Goal: Information Seeking & Learning: Learn about a topic

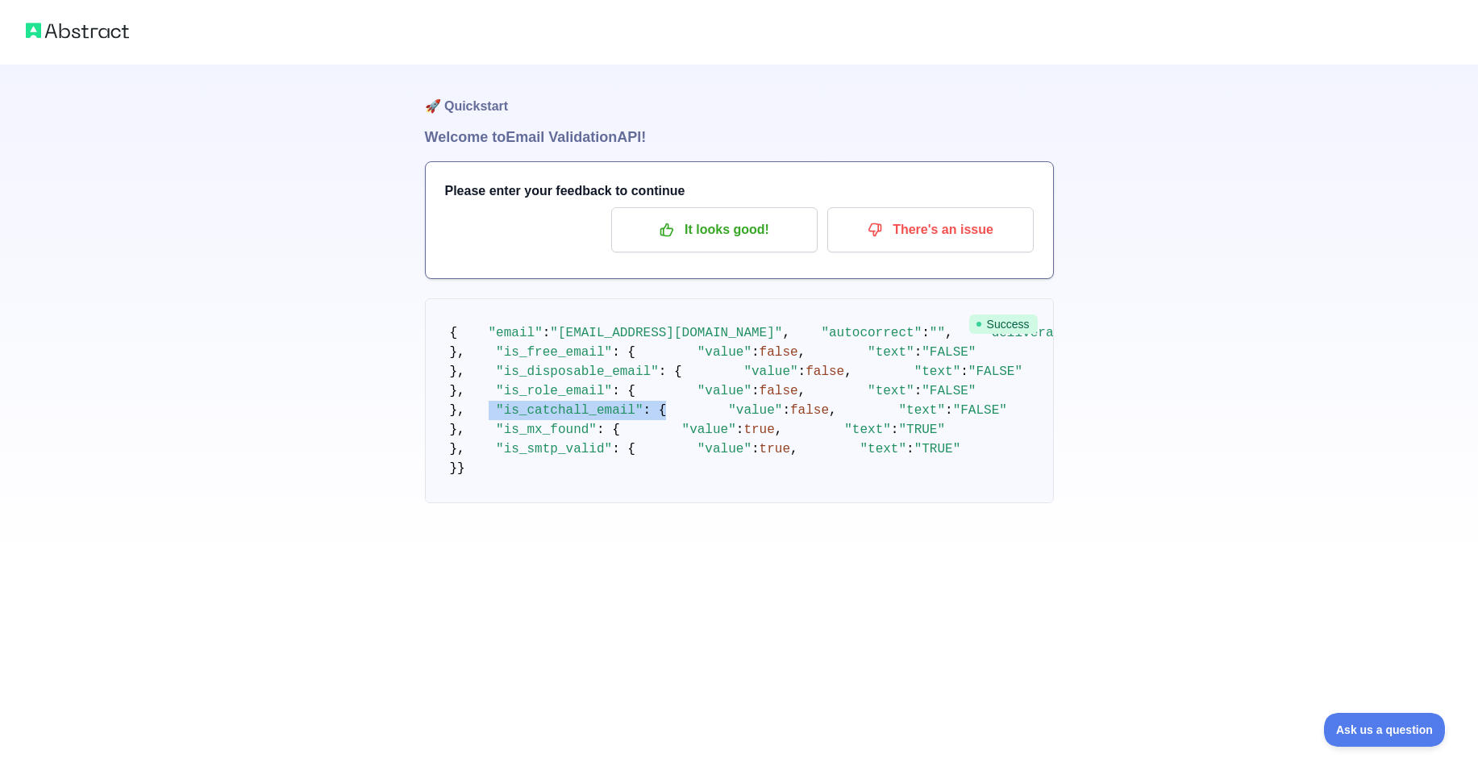
scroll to position [292, 0]
click at [532, 503] on pre "{ "email" : "reshma.p@siliconvalleycloudit.com" , "autocorrect" : "" , "deliver…" at bounding box center [739, 400] width 629 height 205
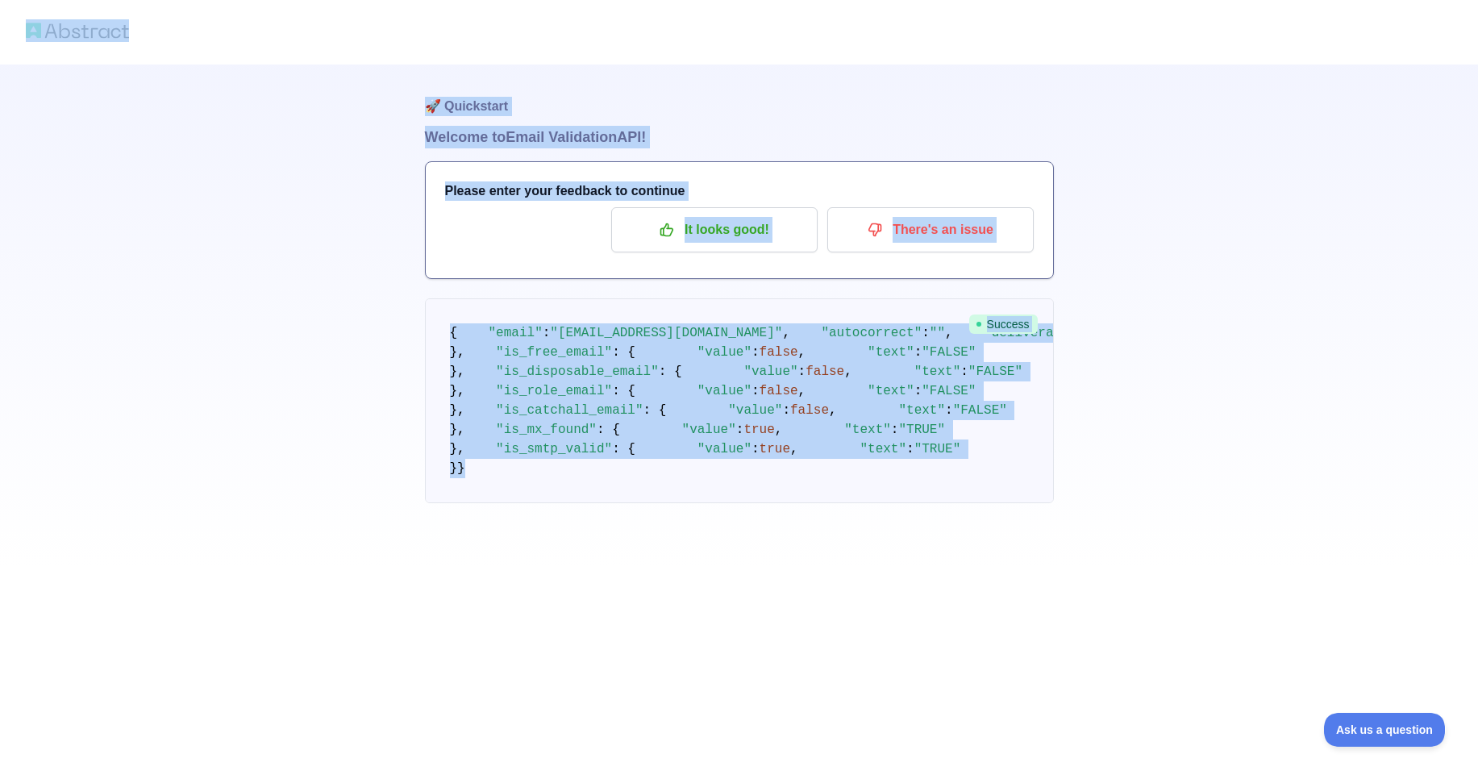
scroll to position [256, 0]
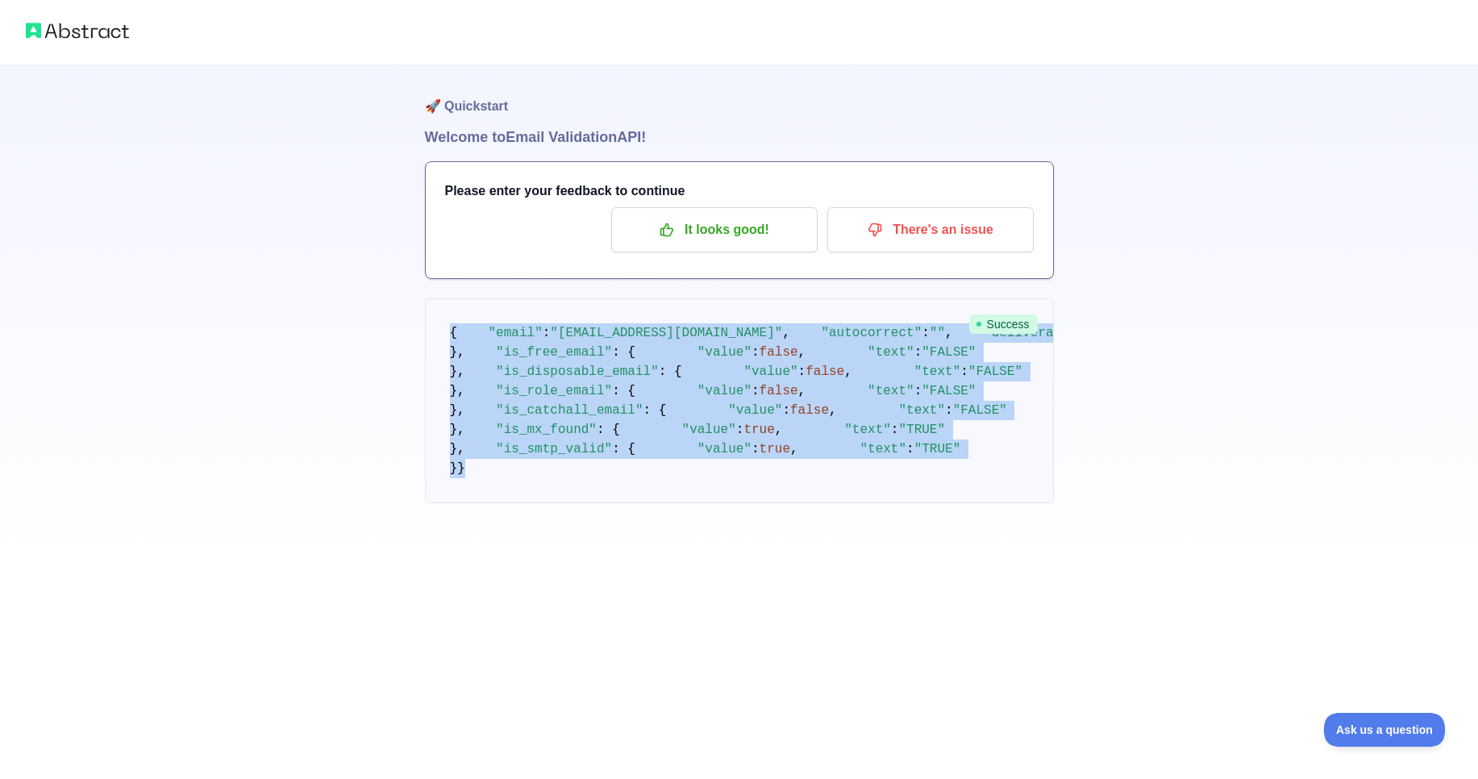
drag, startPoint x: 476, startPoint y: 686, endPoint x: 449, endPoint y: 74, distance: 611.9
click at [449, 298] on pre "{ "email" : "reshma.p@siliconvalleycloudit.com" , "autocorrect" : "" , "deliver…" at bounding box center [739, 400] width 629 height 205
copy code "{ "email" : "reshma.p@siliconvalleycloudit.com" , "autocorrect" : "" , "deliver…"
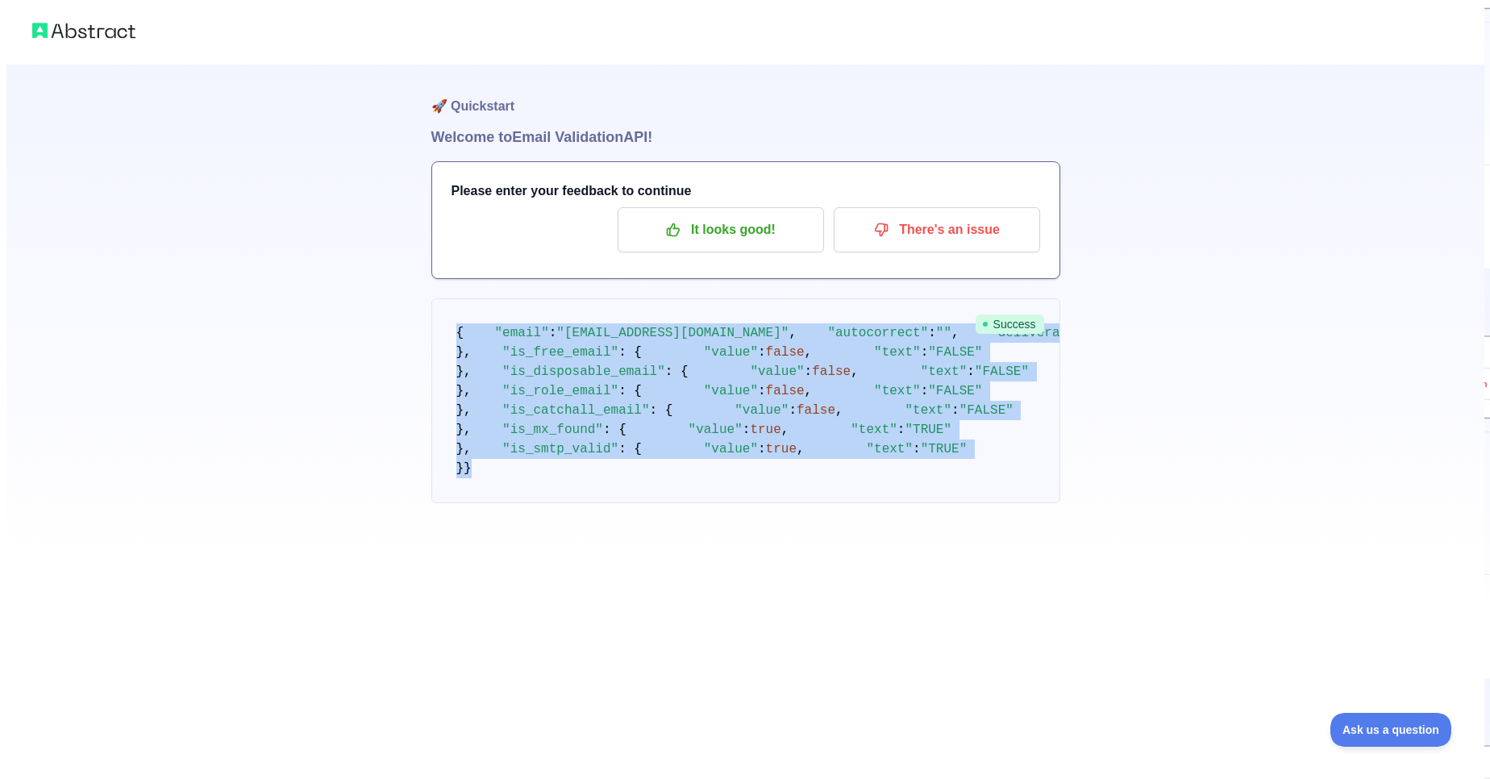
scroll to position [0, 0]
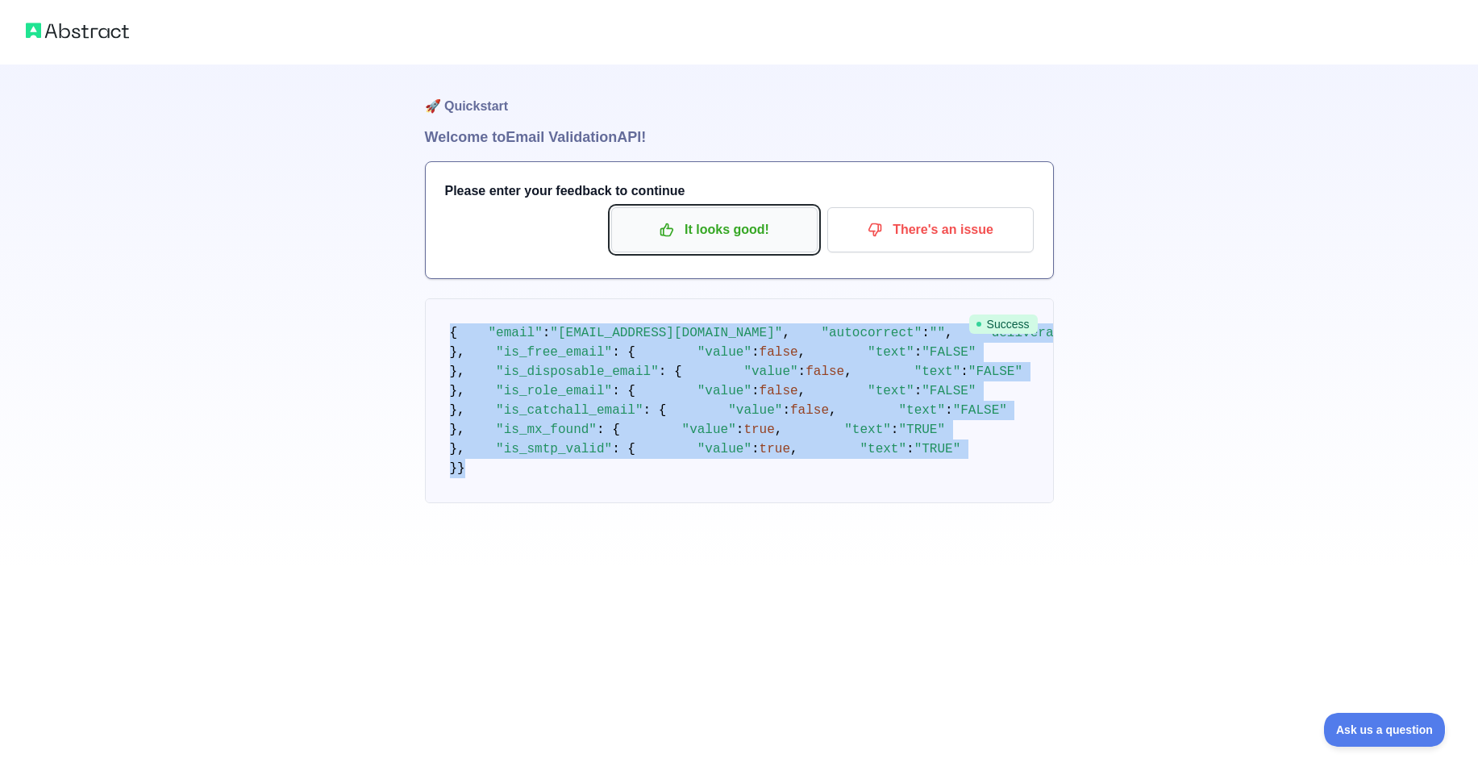
click at [708, 225] on p "It looks good!" at bounding box center [714, 229] width 182 height 27
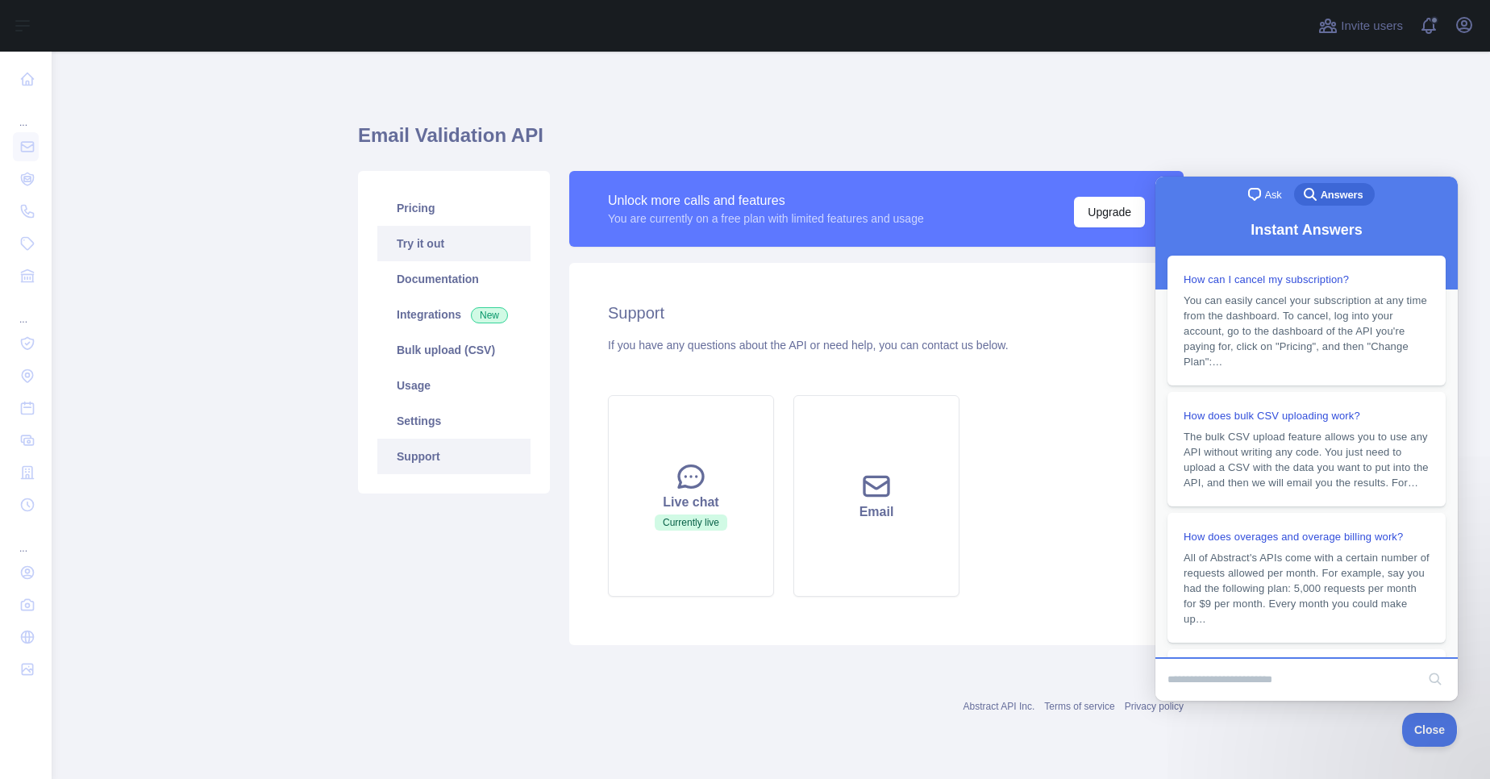
scroll to position [356, 0]
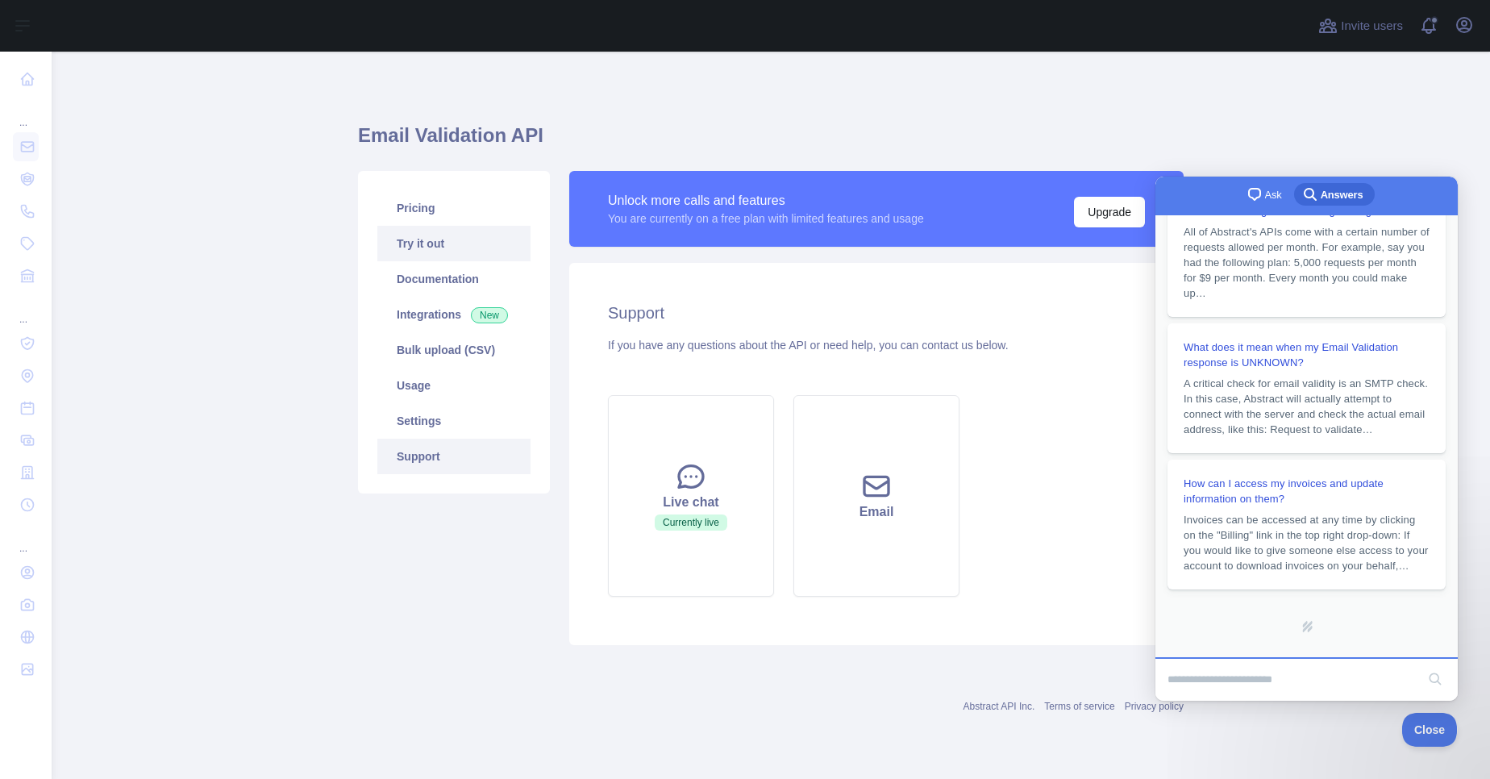
click at [429, 239] on link "Try it out" at bounding box center [453, 243] width 153 height 35
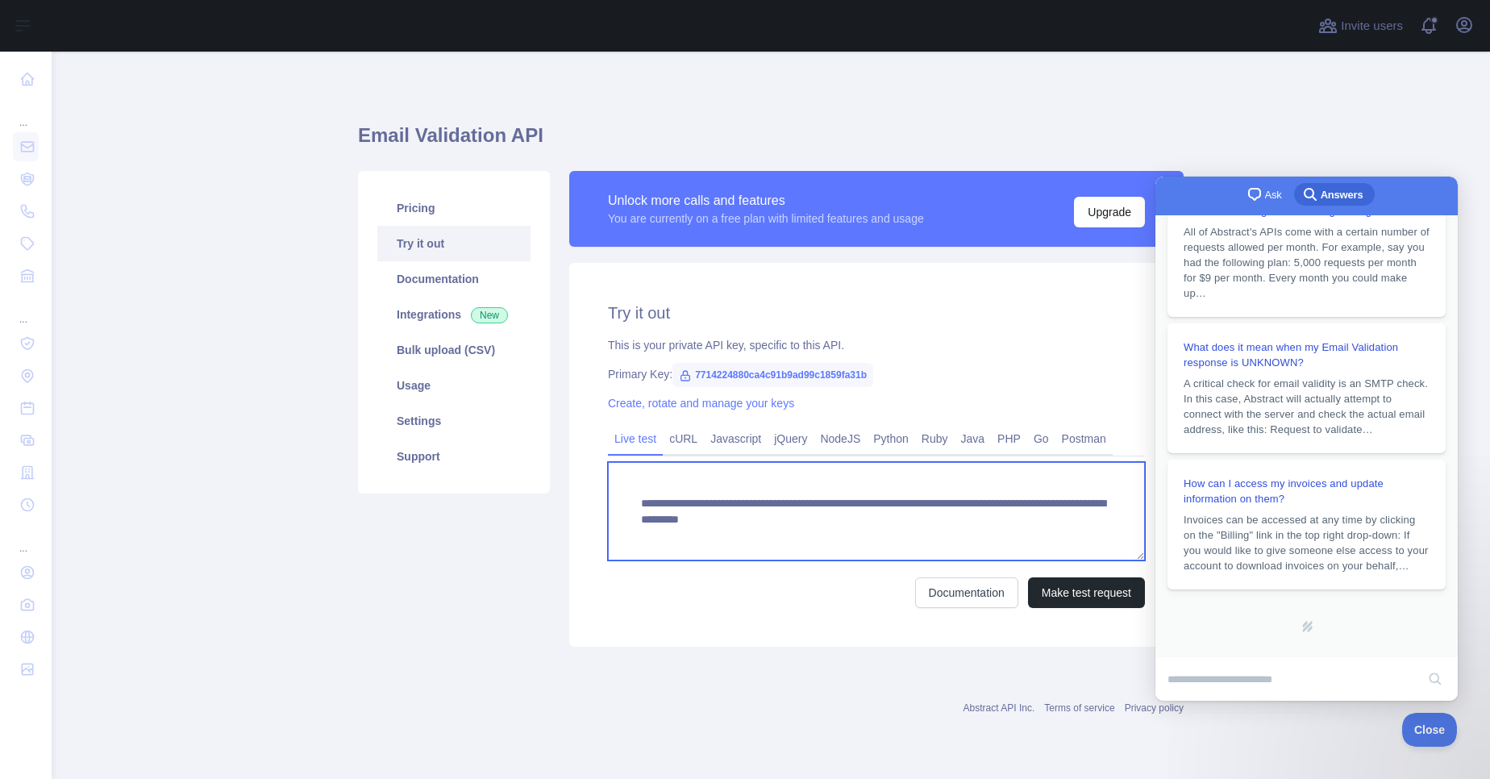
drag, startPoint x: 985, startPoint y: 522, endPoint x: 927, endPoint y: 526, distance: 57.4
click at [927, 526] on textarea "**********" at bounding box center [876, 511] width 537 height 98
type textarea "**********"
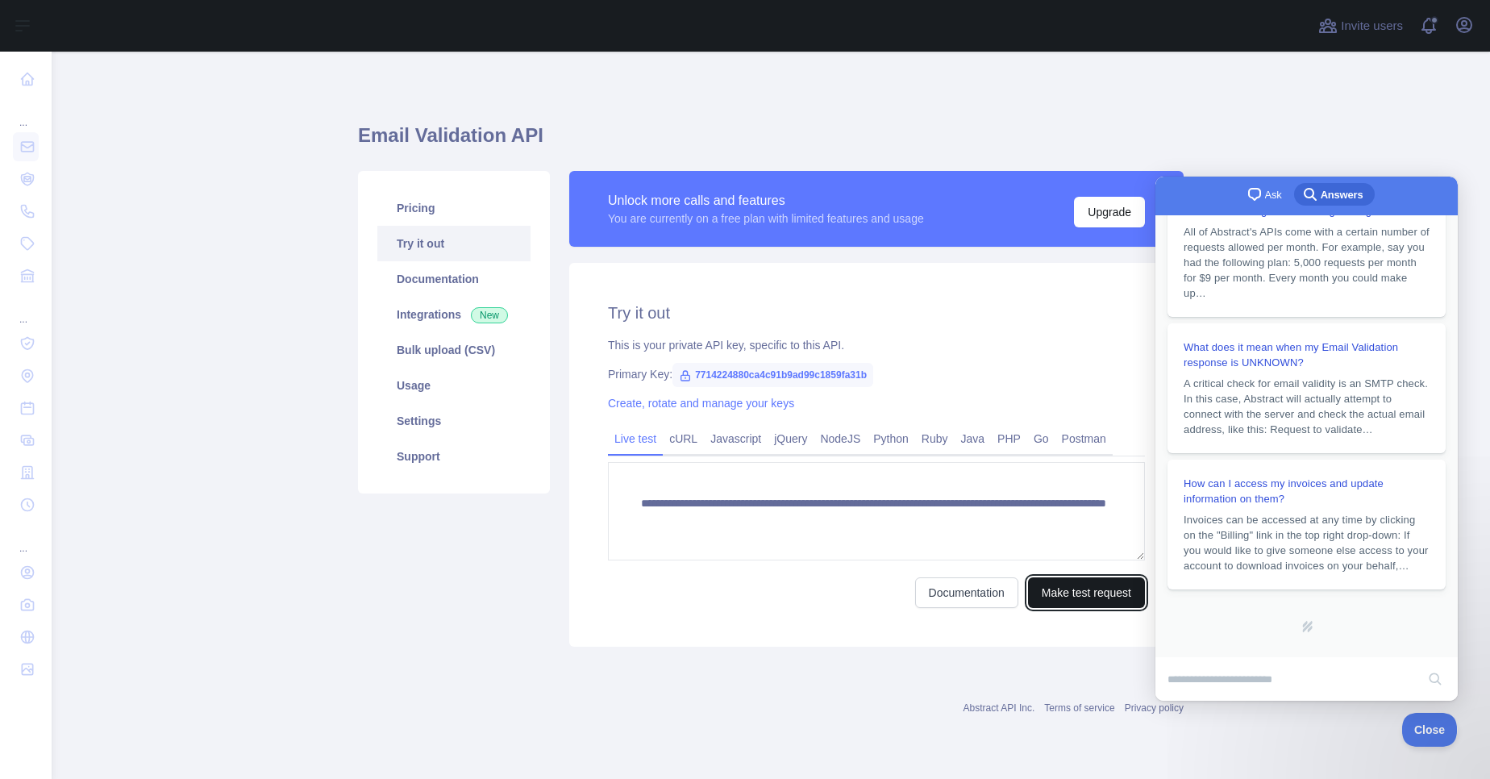
click at [1056, 594] on button "Make test request" at bounding box center [1086, 592] width 117 height 31
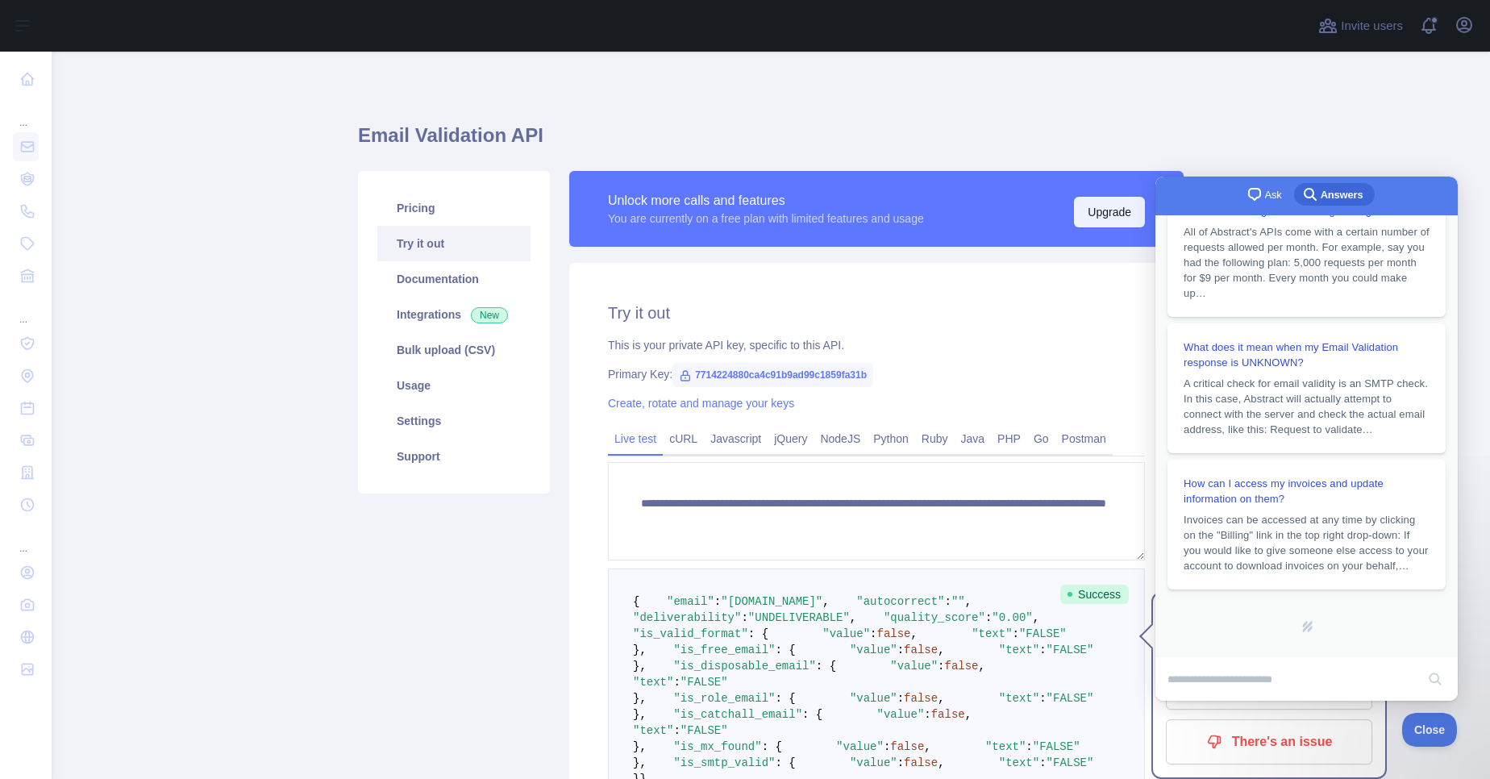
click at [1104, 215] on button "Upgrade" at bounding box center [1109, 212] width 71 height 31
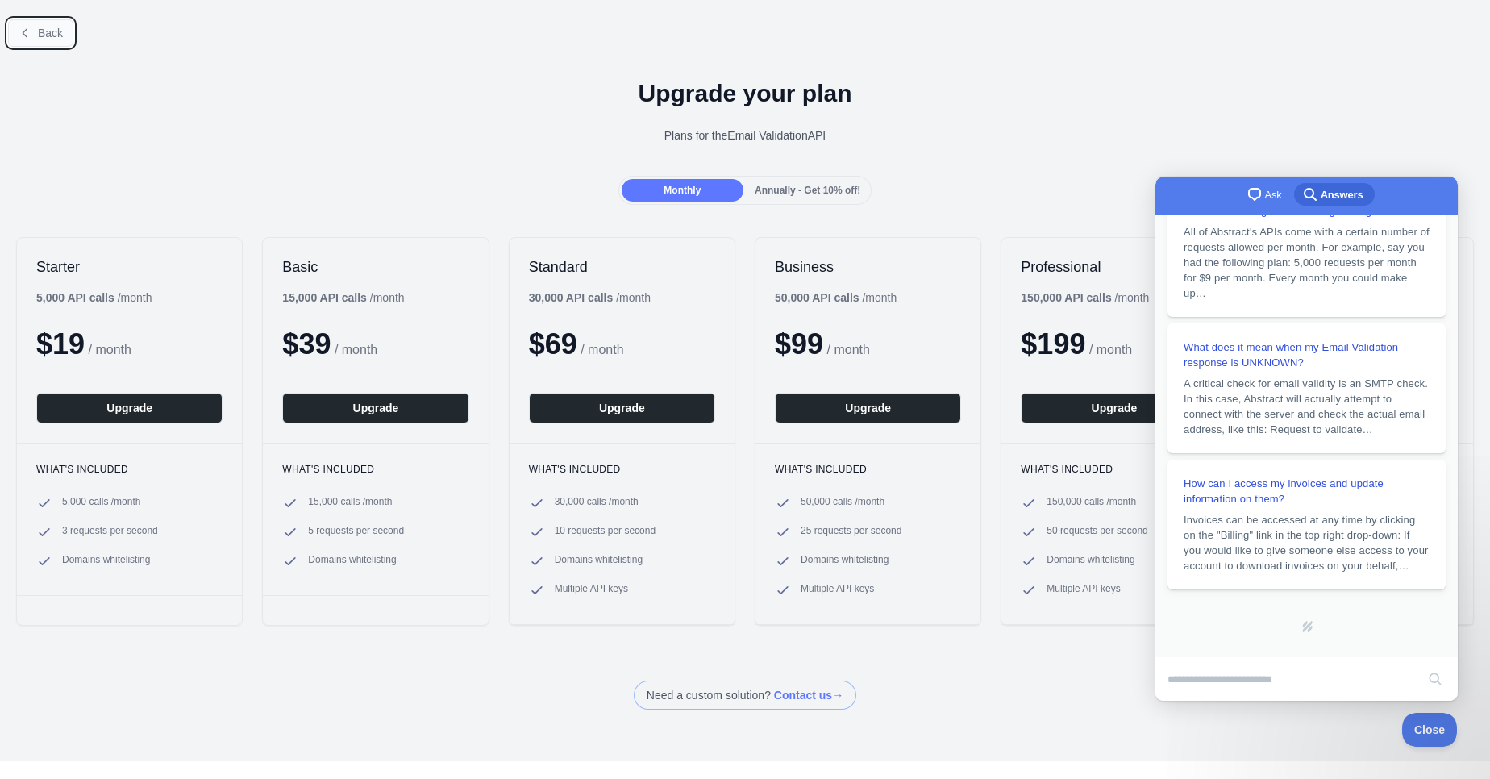
click at [27, 25] on button "Back" at bounding box center [40, 32] width 65 height 27
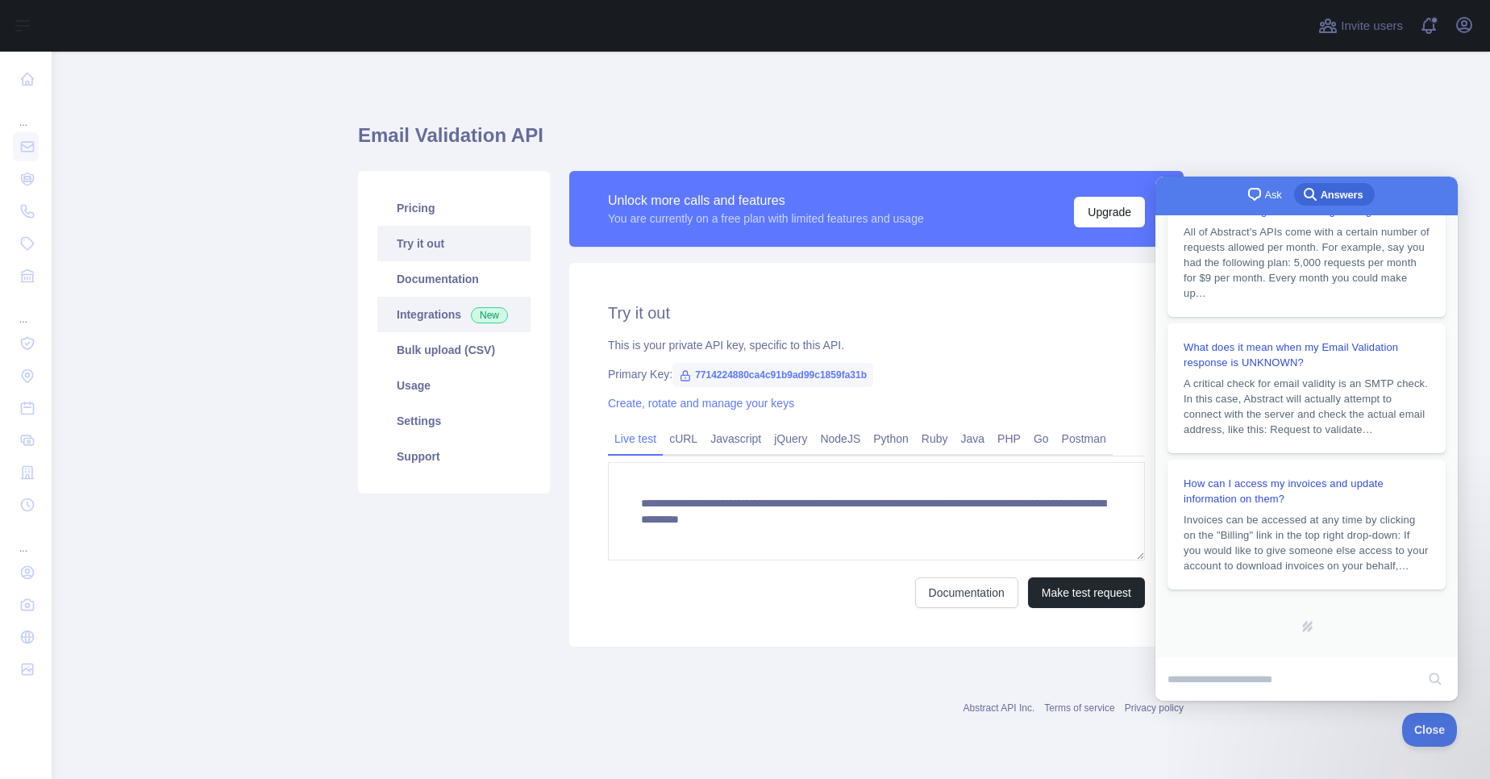
click at [494, 317] on span "New" at bounding box center [489, 315] width 37 height 16
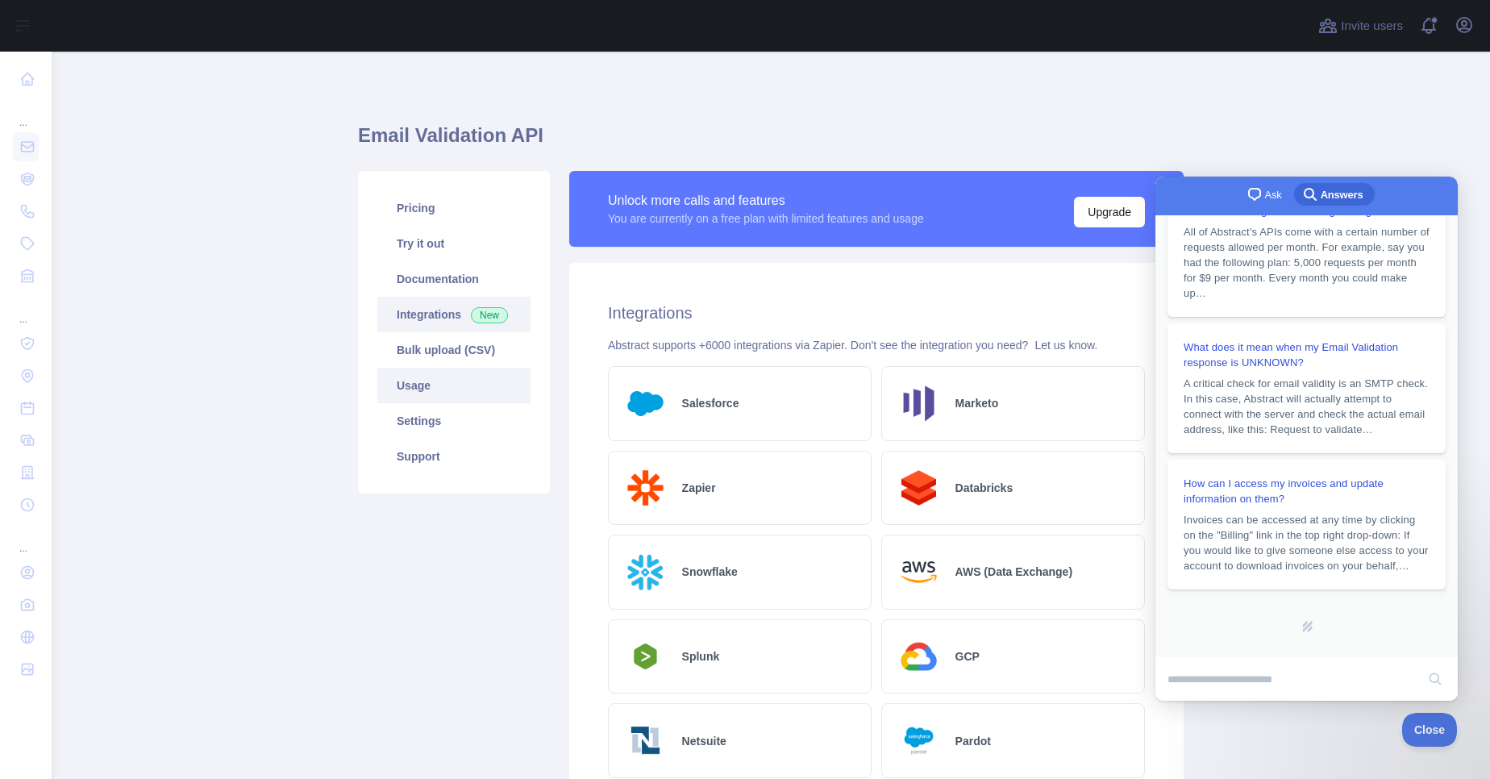
click at [455, 387] on link "Usage" at bounding box center [453, 385] width 153 height 35
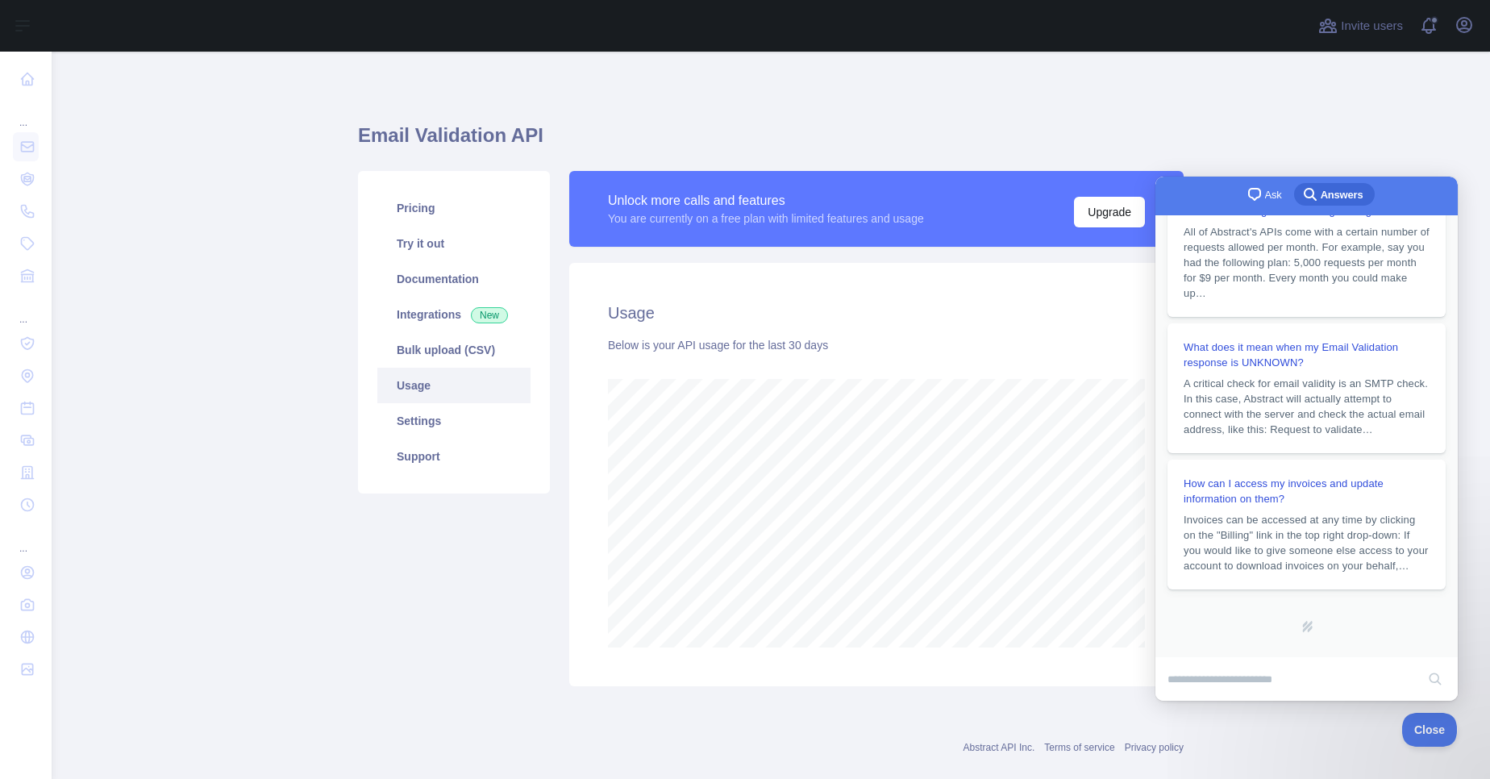
scroll to position [727, 1427]
click at [448, 420] on link "Settings" at bounding box center [453, 420] width 153 height 35
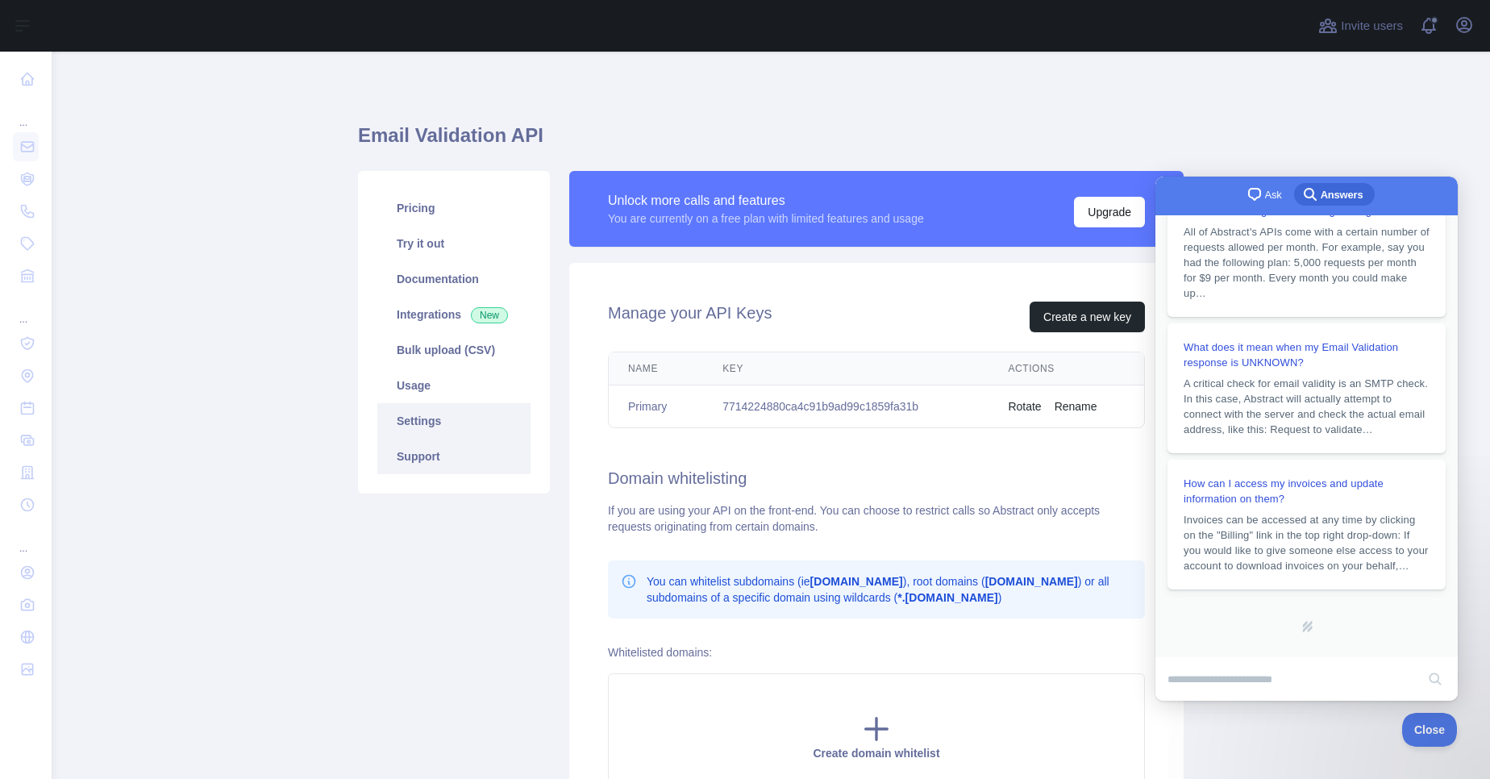
click at [493, 465] on link "Support" at bounding box center [453, 456] width 153 height 35
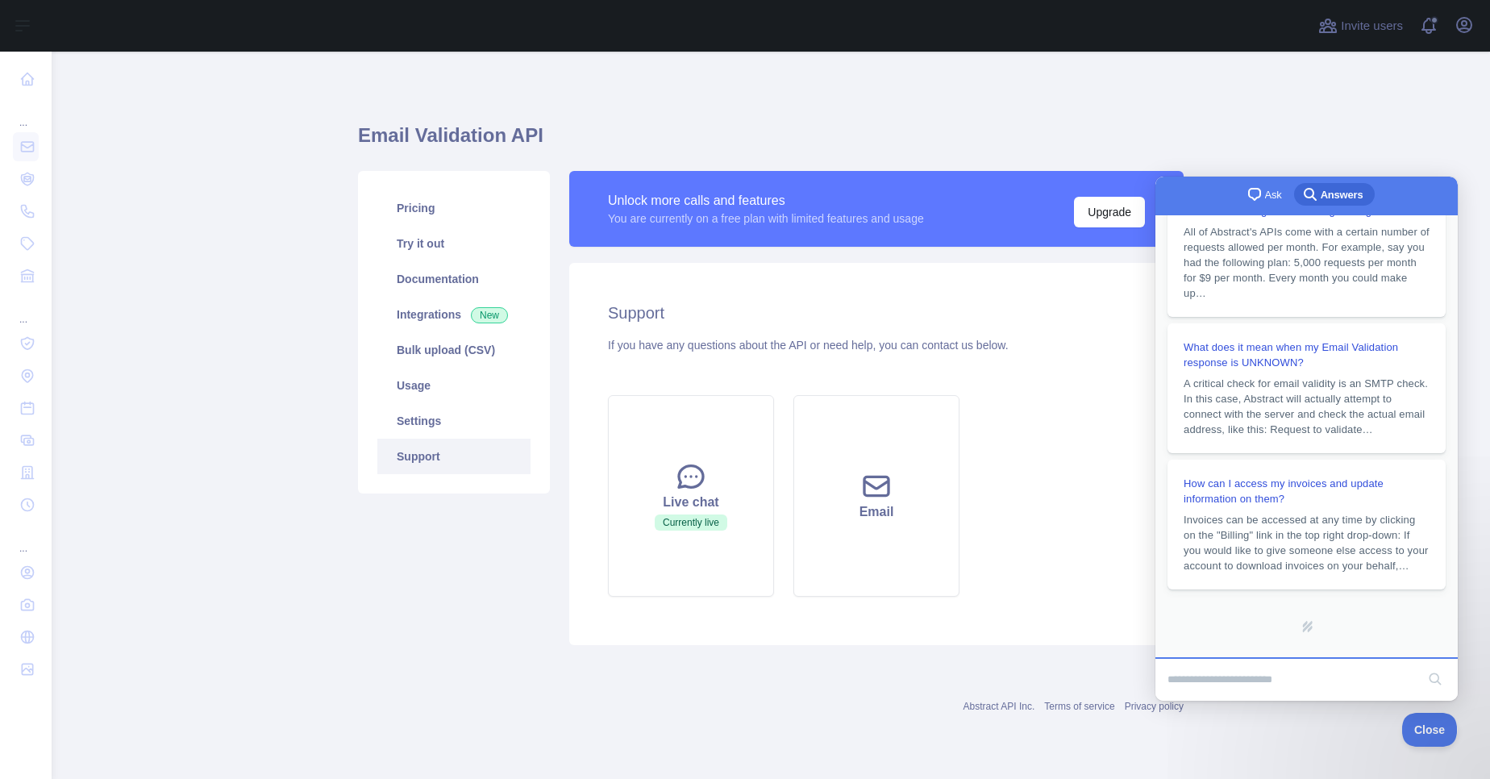
click at [1252, 681] on input "Search Doc articles" at bounding box center [1292, 680] width 248 height 34
type input "*"
type input "**********"
click button "search" at bounding box center [1436, 679] width 26 height 26
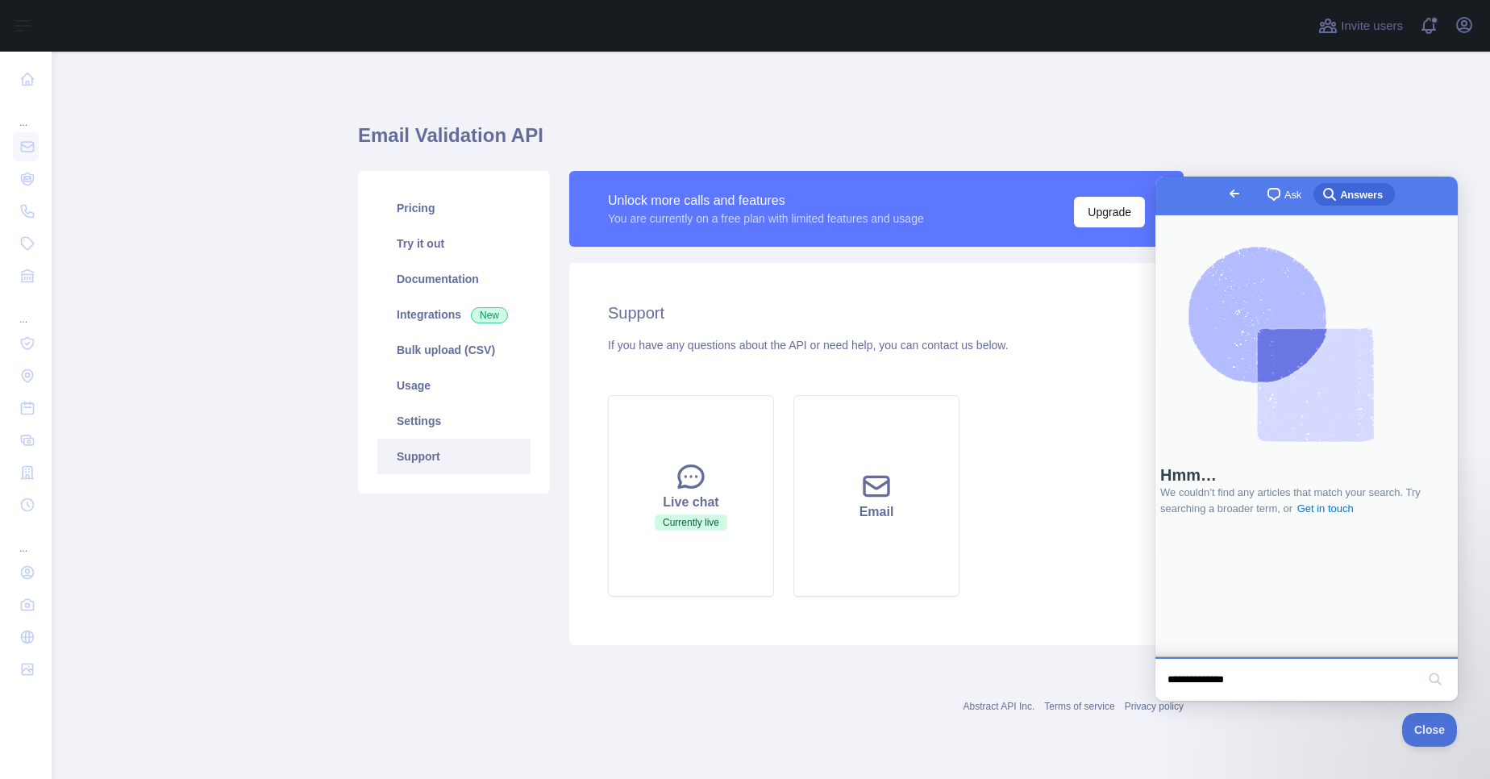
click at [1168, 681] on input "**********" at bounding box center [1292, 680] width 248 height 34
click at [1423, 666] on button "search" at bounding box center [1436, 679] width 26 height 26
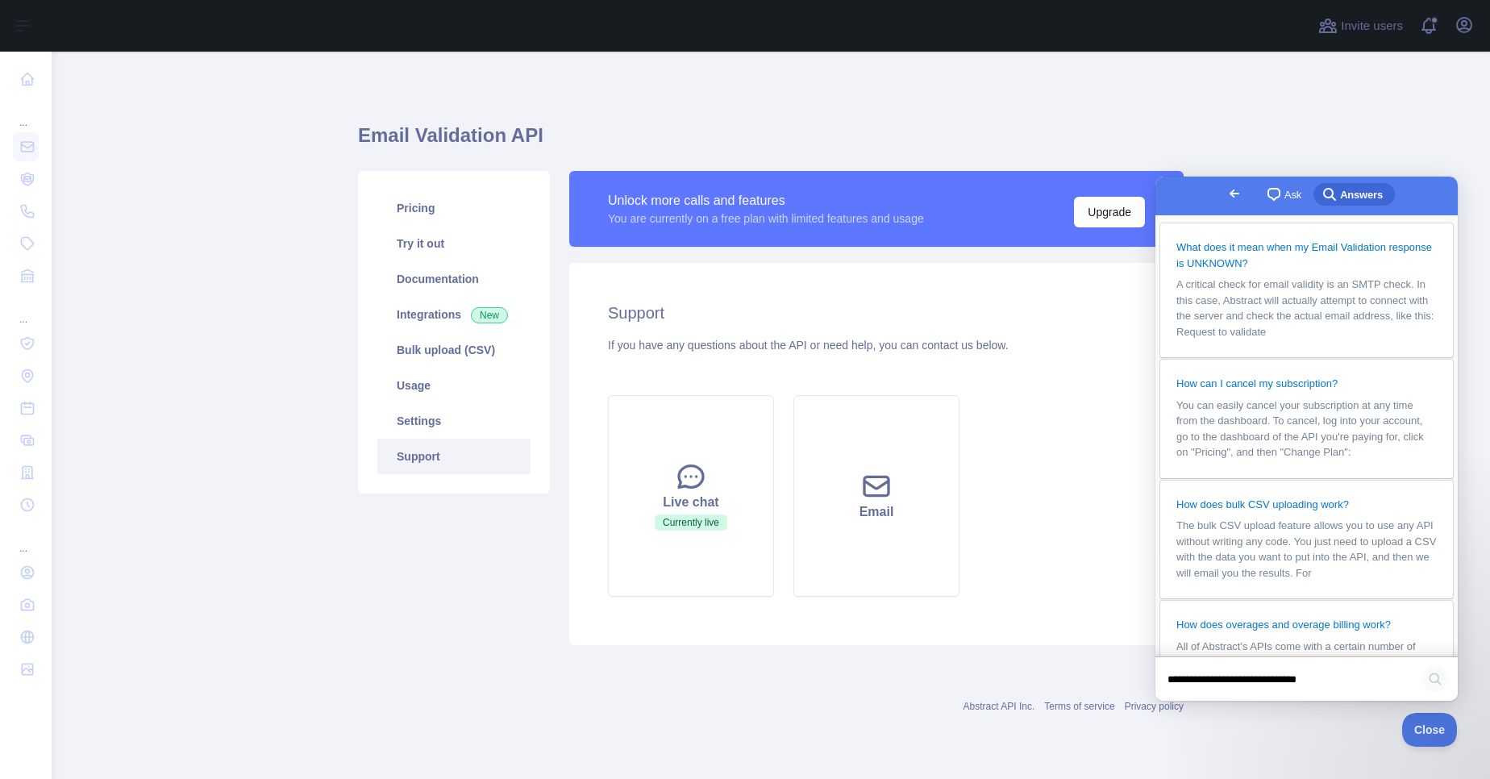
click at [1436, 677] on button "search" at bounding box center [1436, 679] width 26 height 26
click at [1298, 684] on input "**********" at bounding box center [1292, 680] width 248 height 34
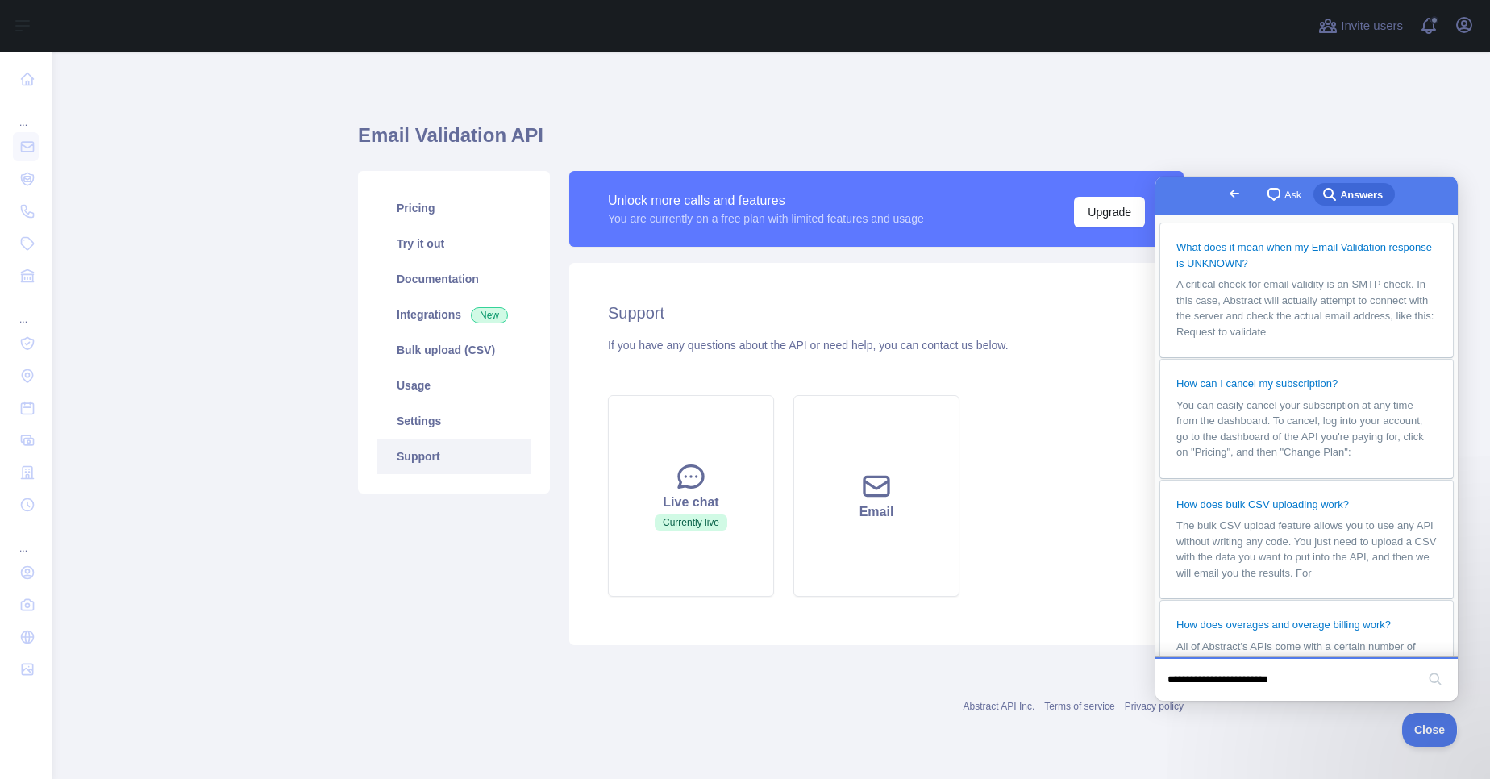
type input "**********"
click at [1422, 688] on div "**********" at bounding box center [1307, 679] width 296 height 37
click at [1429, 681] on button "search" at bounding box center [1436, 679] width 26 height 26
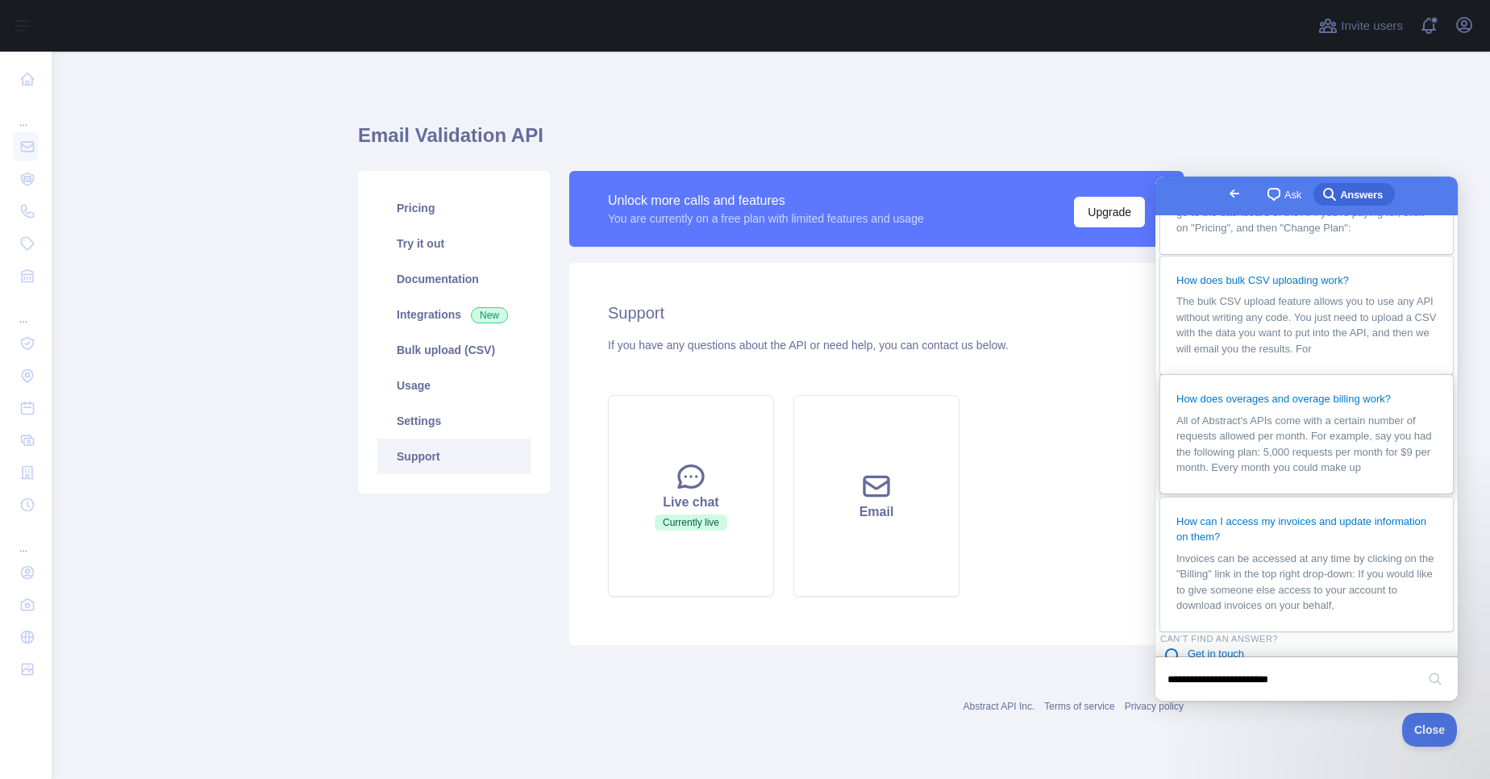
scroll to position [359, 0]
click at [1208, 640] on span "Get in touch" at bounding box center [1216, 646] width 56 height 12
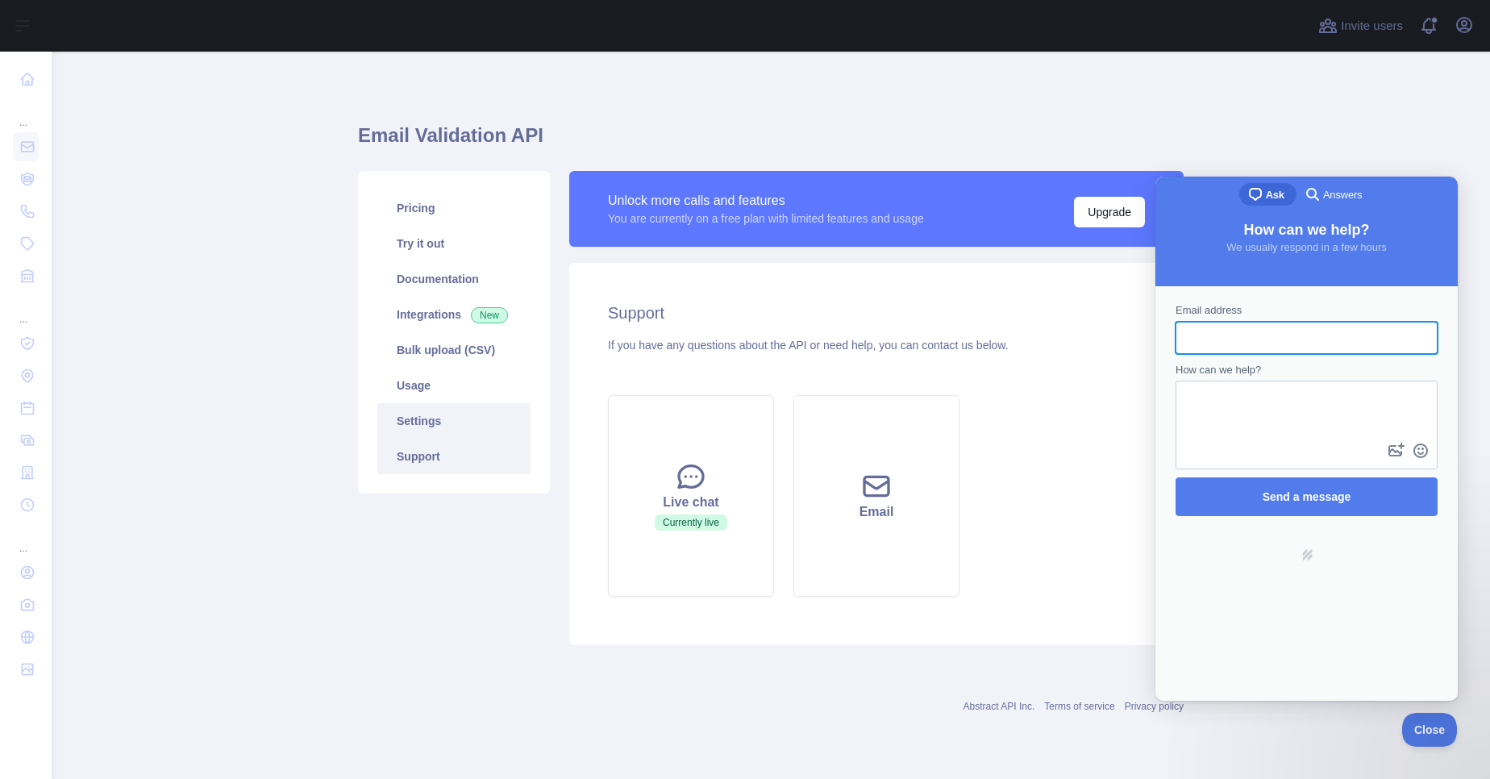
click at [434, 422] on link "Settings" at bounding box center [453, 420] width 153 height 35
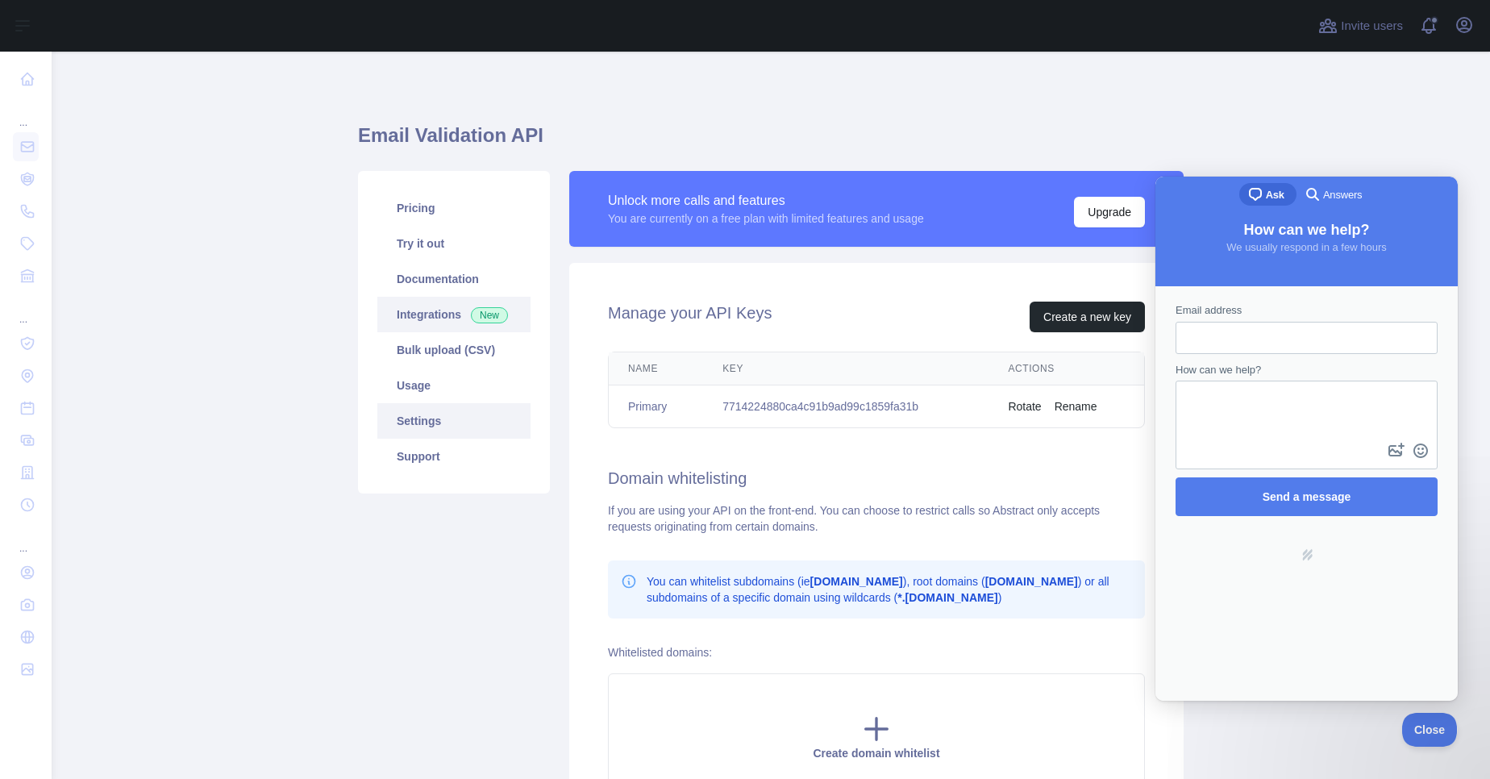
click at [420, 316] on link "Integrations New" at bounding box center [453, 314] width 153 height 35
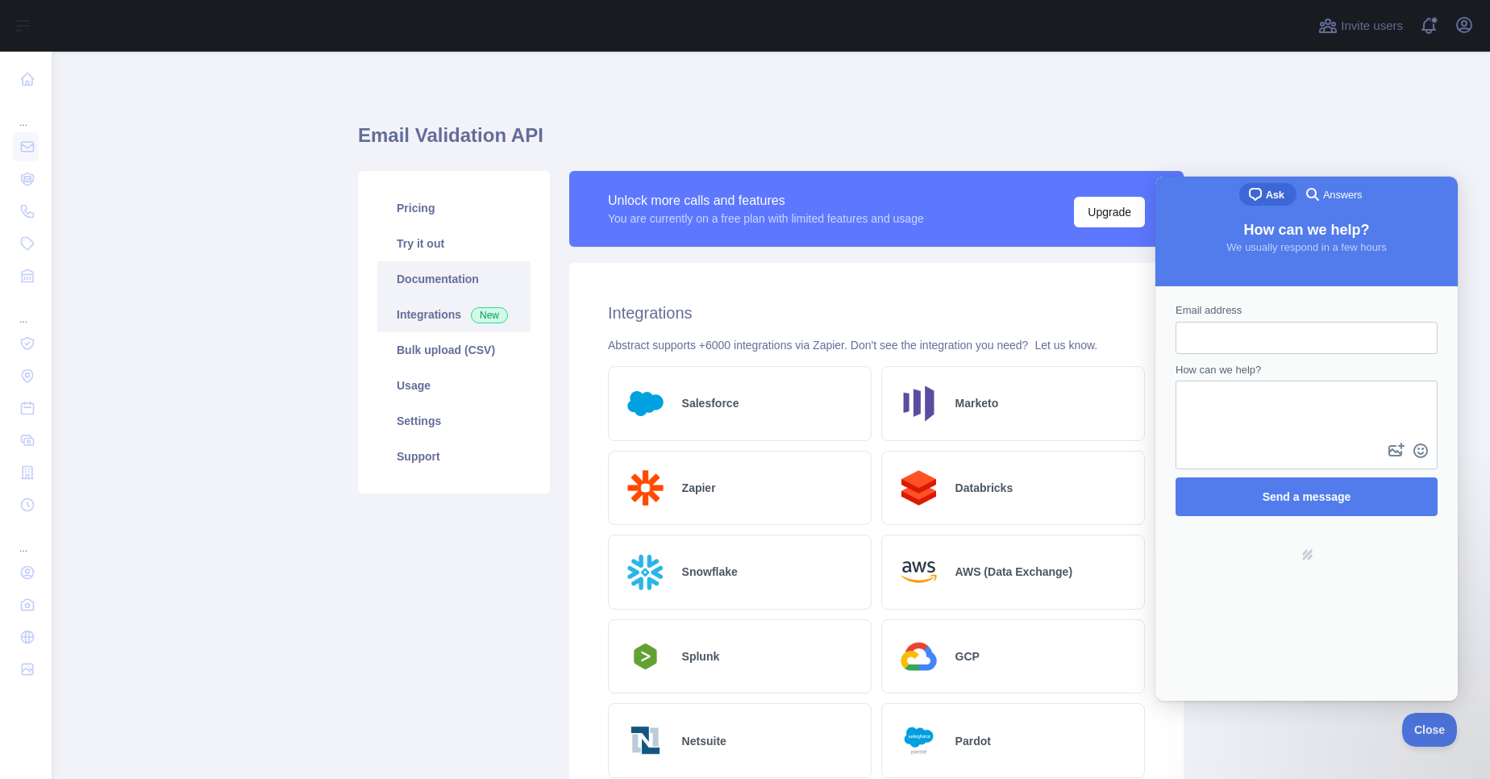
click at [424, 285] on link "Documentation" at bounding box center [453, 278] width 153 height 35
click at [422, 240] on link "Try it out" at bounding box center [453, 243] width 153 height 35
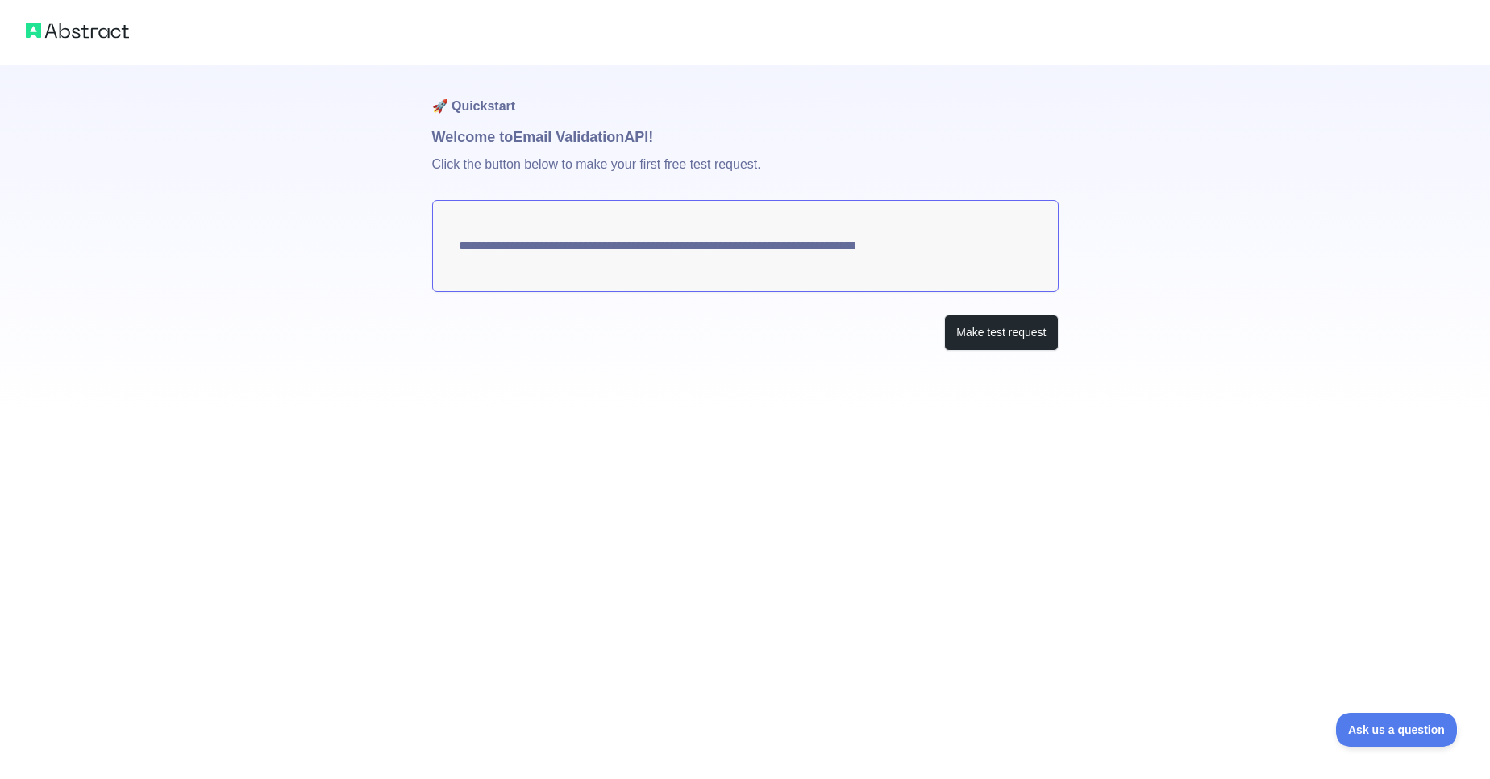
click at [115, 31] on img at bounding box center [77, 30] width 103 height 23
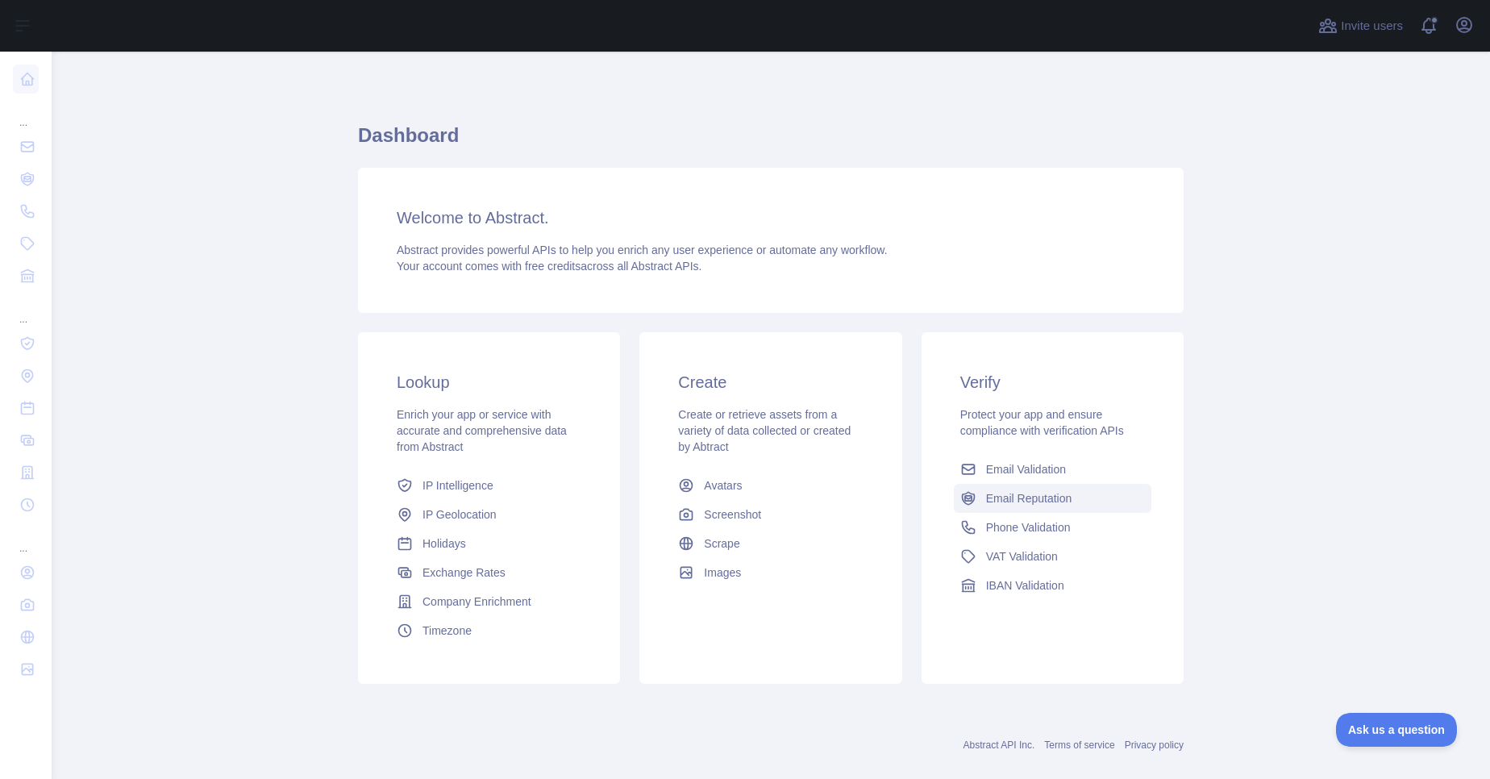
click at [1024, 500] on span "Email Reputation" at bounding box center [1029, 498] width 86 height 16
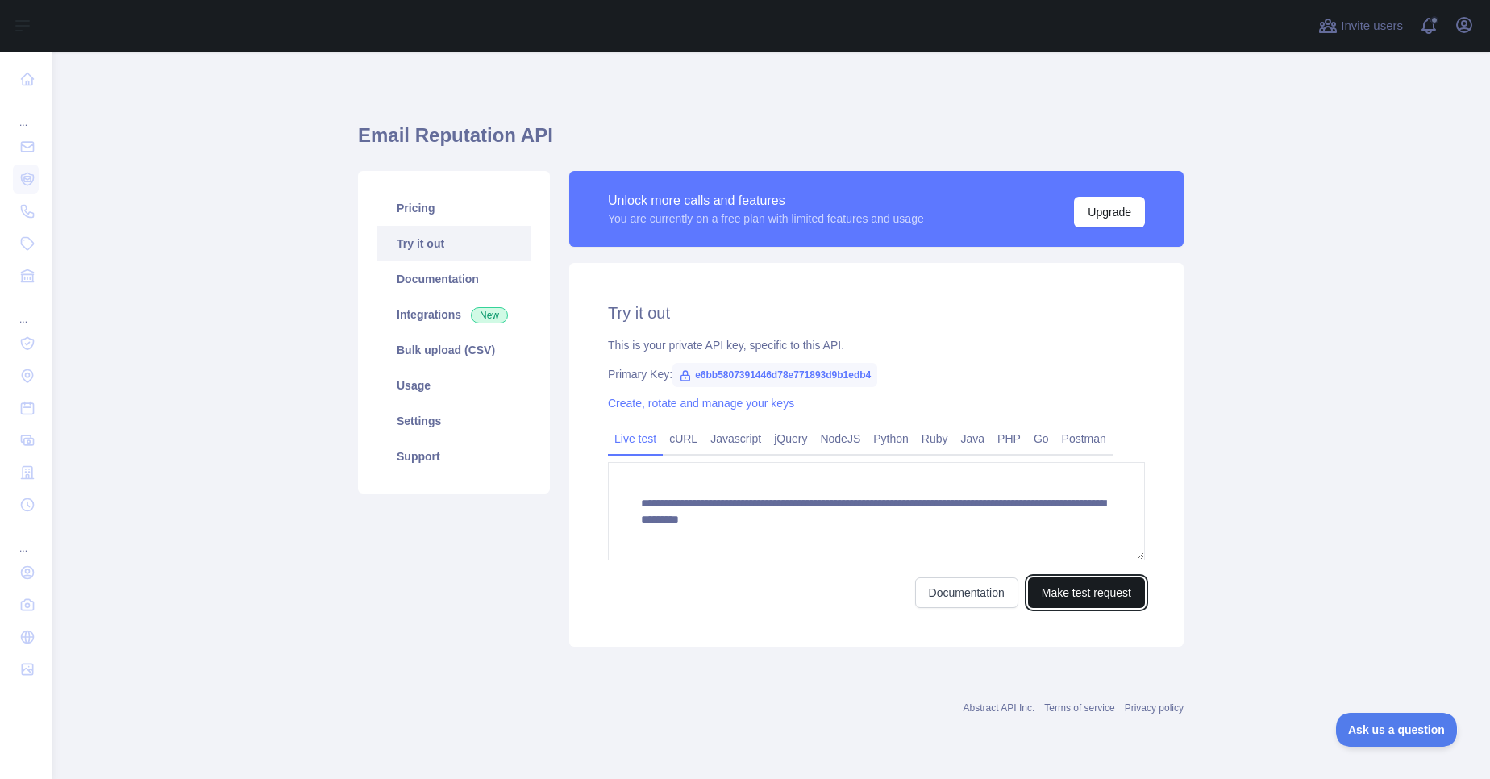
click at [1054, 595] on button "Make test request" at bounding box center [1086, 592] width 117 height 31
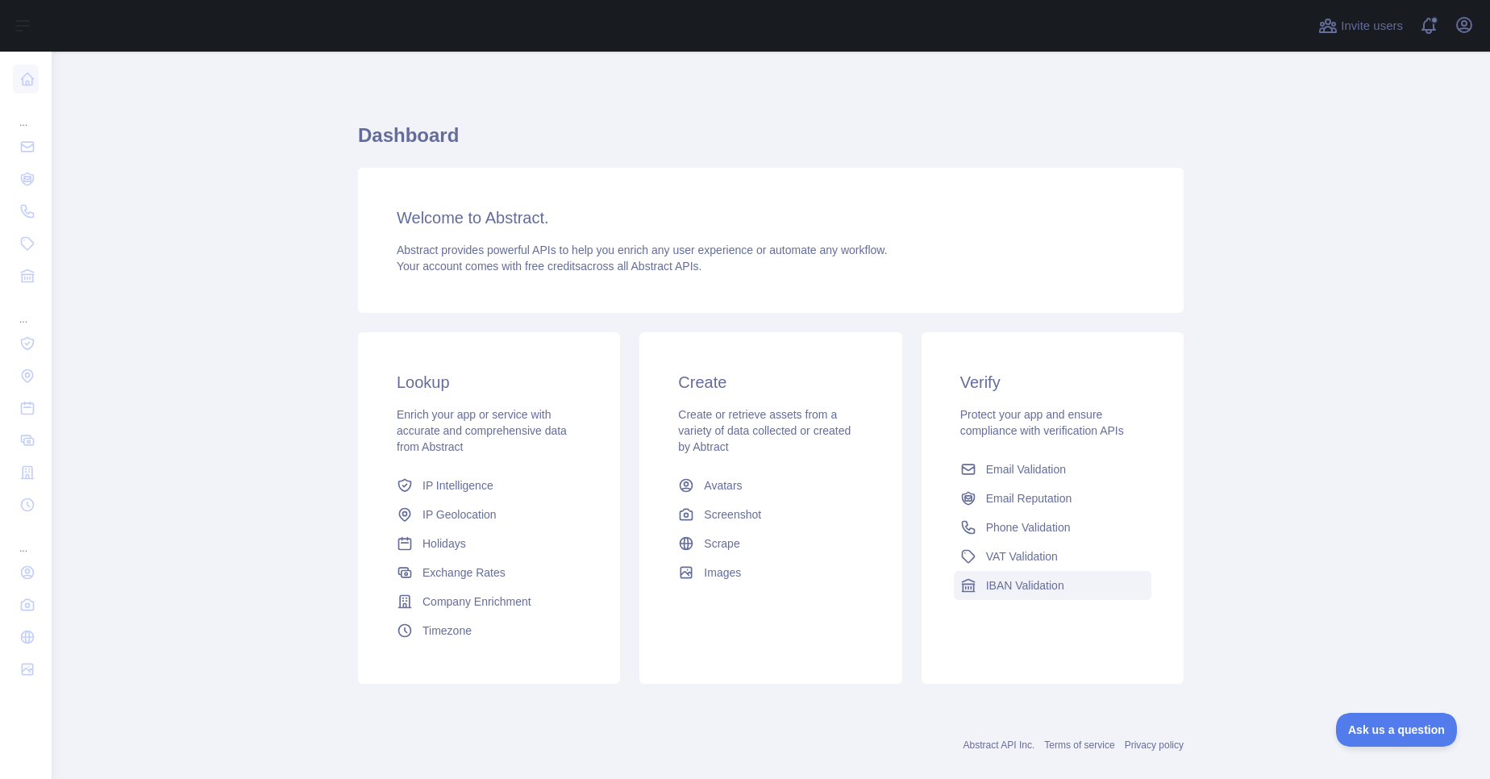
click at [1019, 585] on span "IBAN Validation" at bounding box center [1025, 585] width 78 height 16
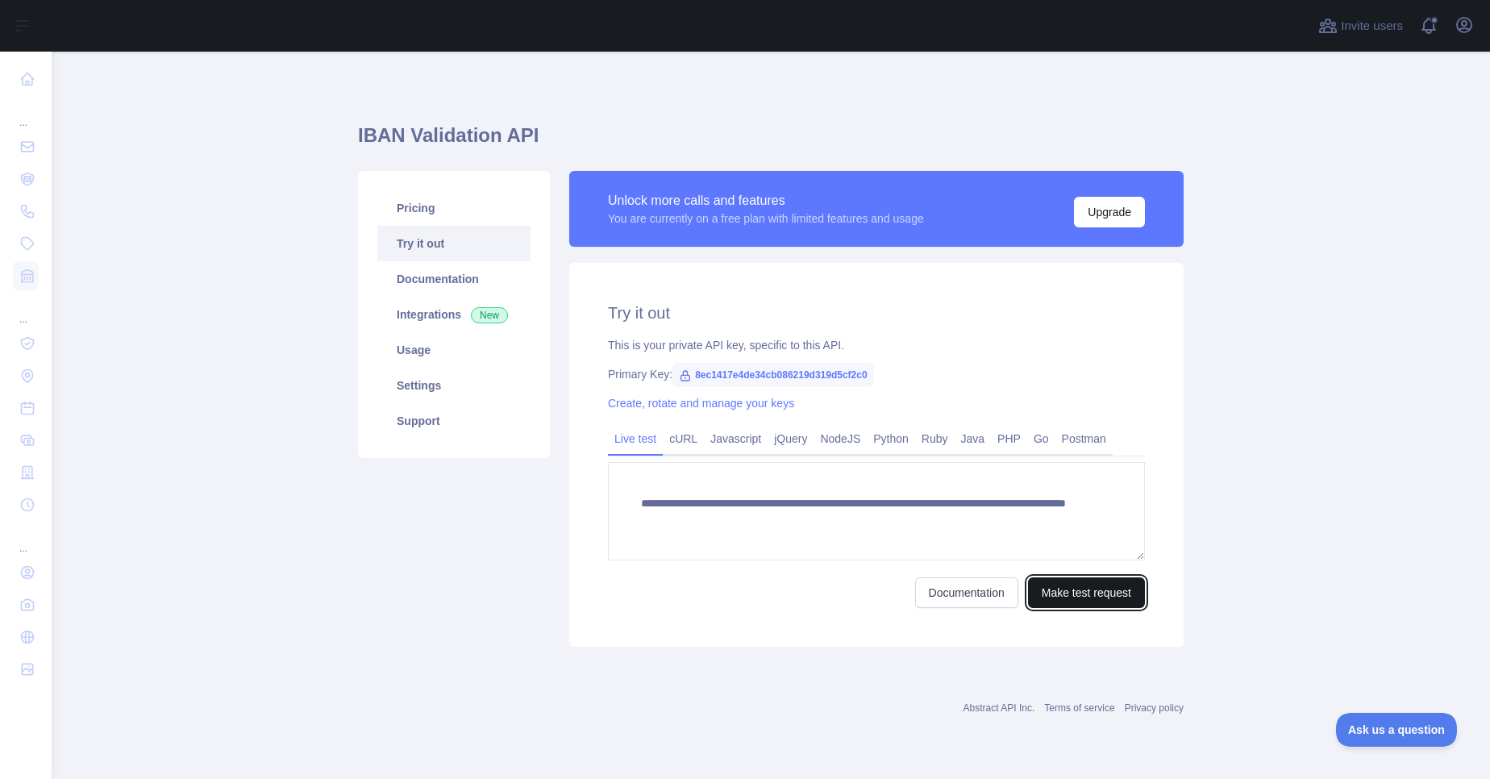
click at [1082, 597] on button "Make test request" at bounding box center [1086, 592] width 117 height 31
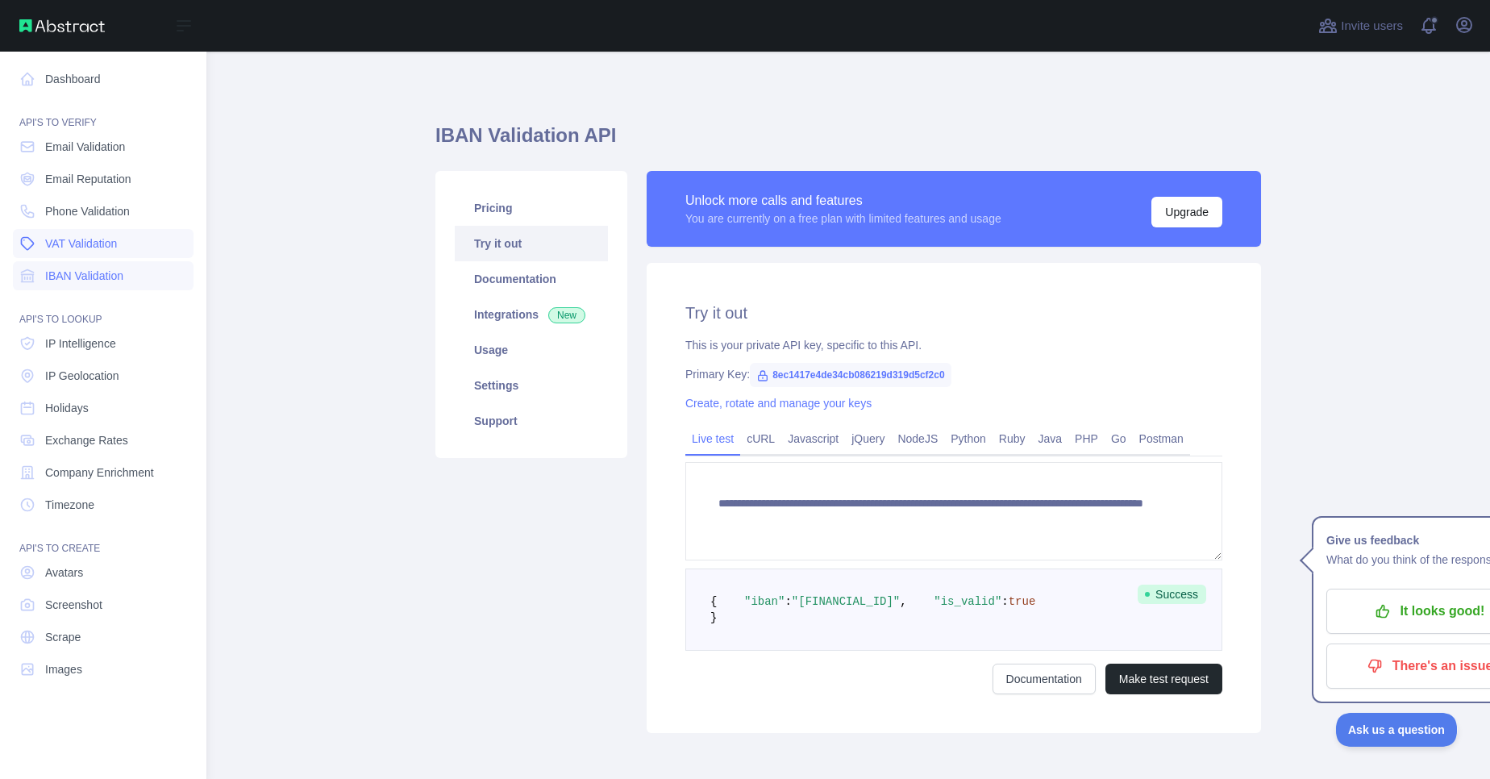
click at [77, 245] on span "VAT Validation" at bounding box center [81, 243] width 72 height 16
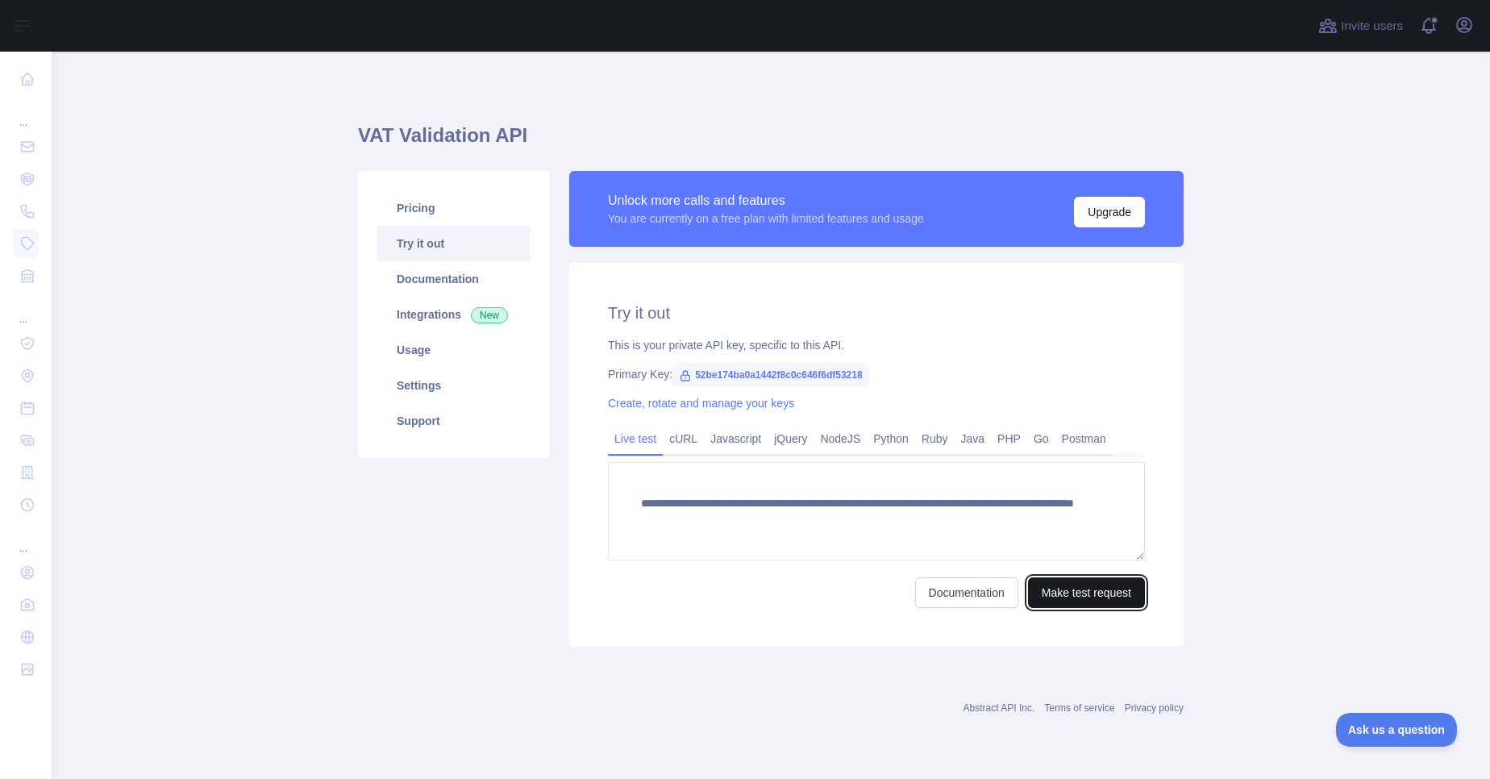
click at [1056, 591] on button "Make test request" at bounding box center [1086, 592] width 117 height 31
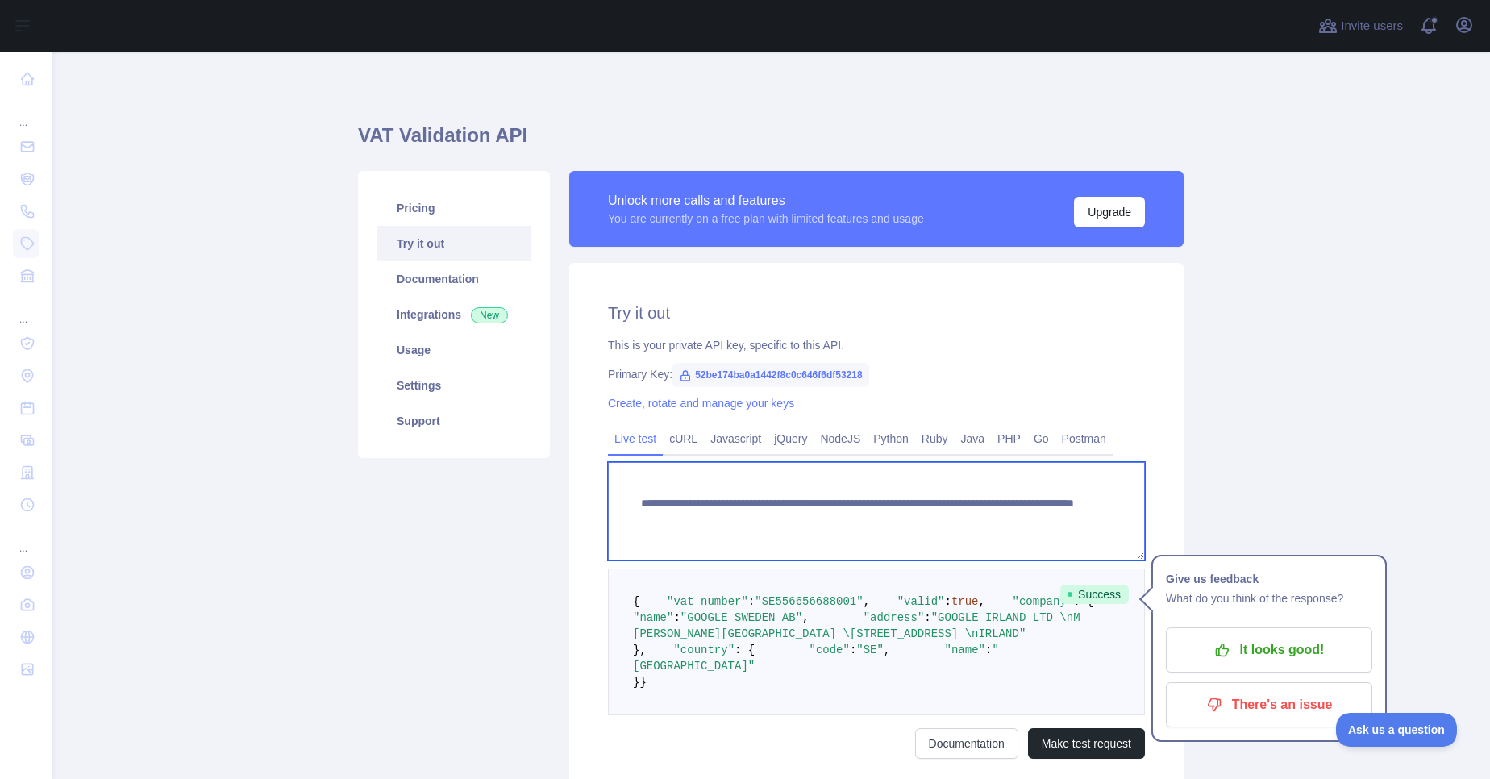
drag, startPoint x: 879, startPoint y: 520, endPoint x: 944, endPoint y: 517, distance: 65.4
click at [944, 517] on textarea "**********" at bounding box center [876, 511] width 537 height 98
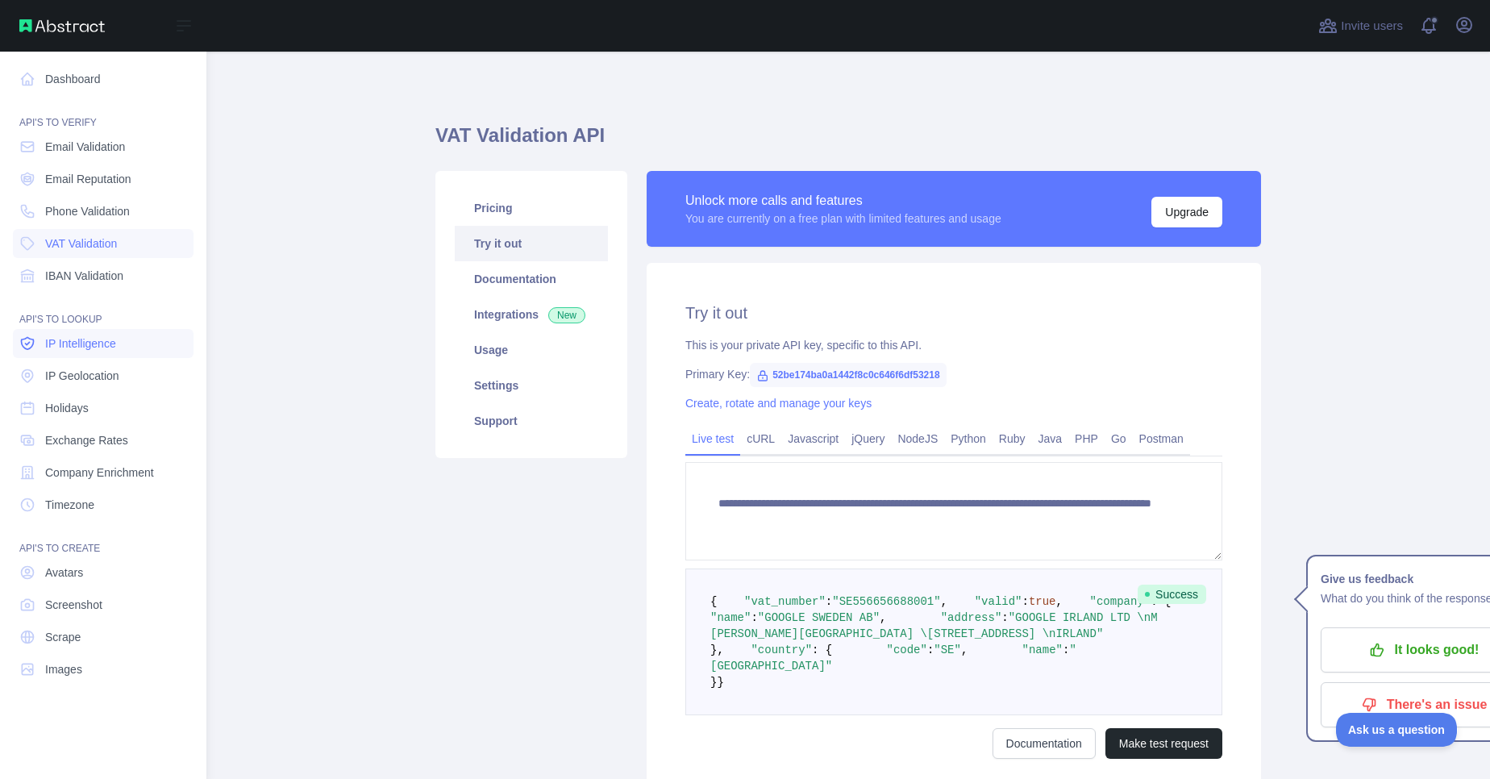
click at [84, 341] on span "IP Intelligence" at bounding box center [80, 343] width 71 height 16
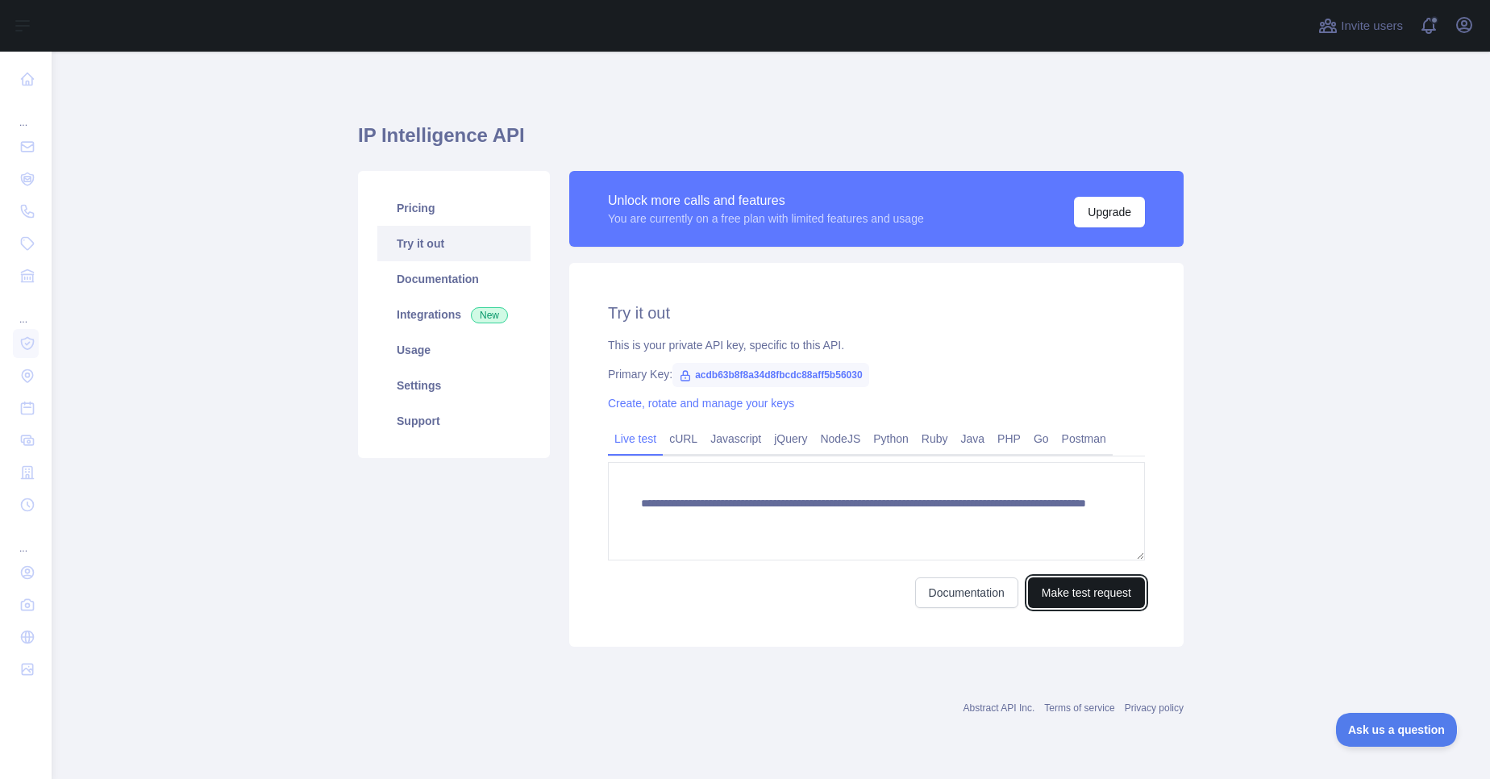
click at [1073, 589] on button "Make test request" at bounding box center [1086, 592] width 117 height 31
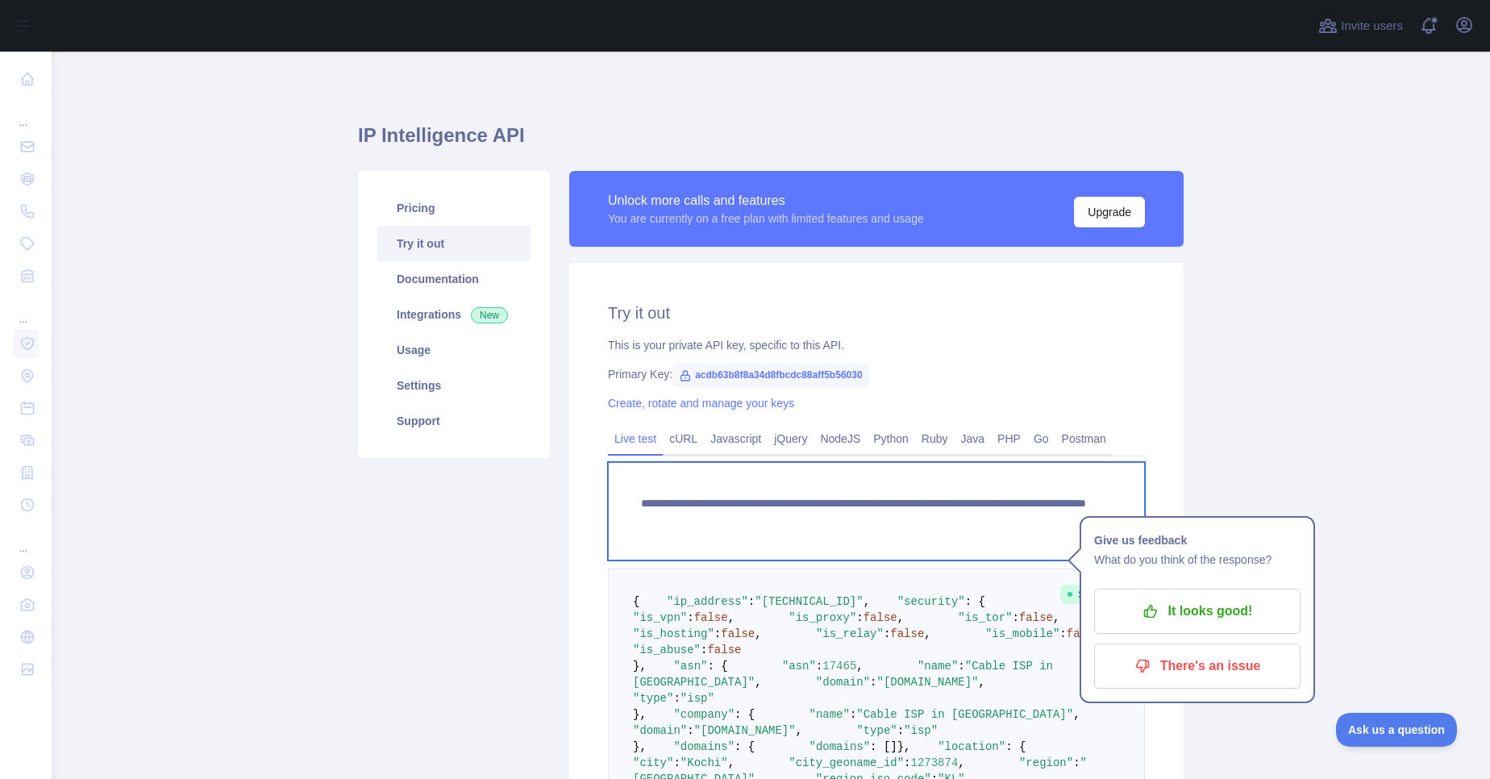
drag, startPoint x: 944, startPoint y: 521, endPoint x: 1022, endPoint y: 519, distance: 78.3
click at [1022, 519] on textarea "**********" at bounding box center [876, 511] width 537 height 98
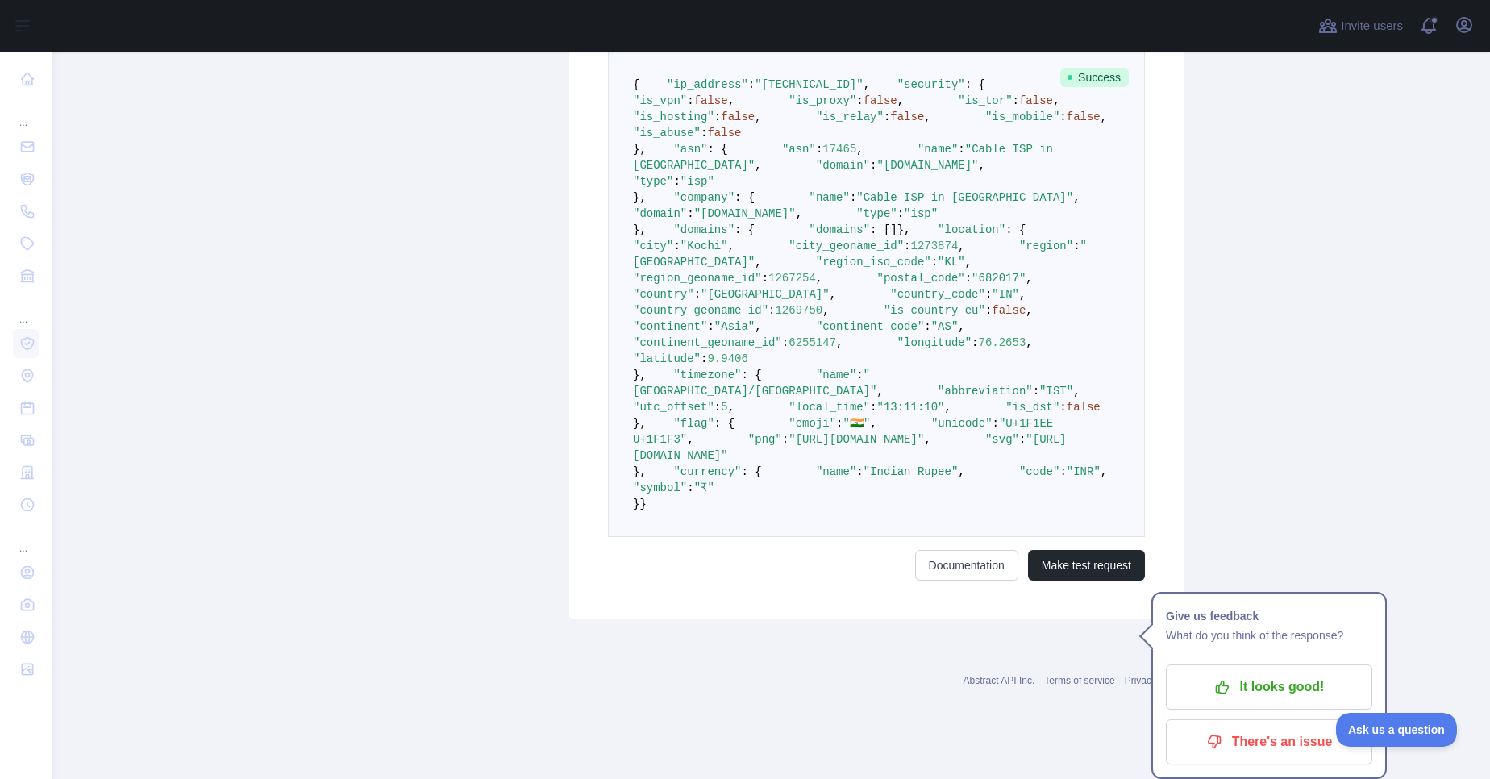
scroll to position [1052, 0]
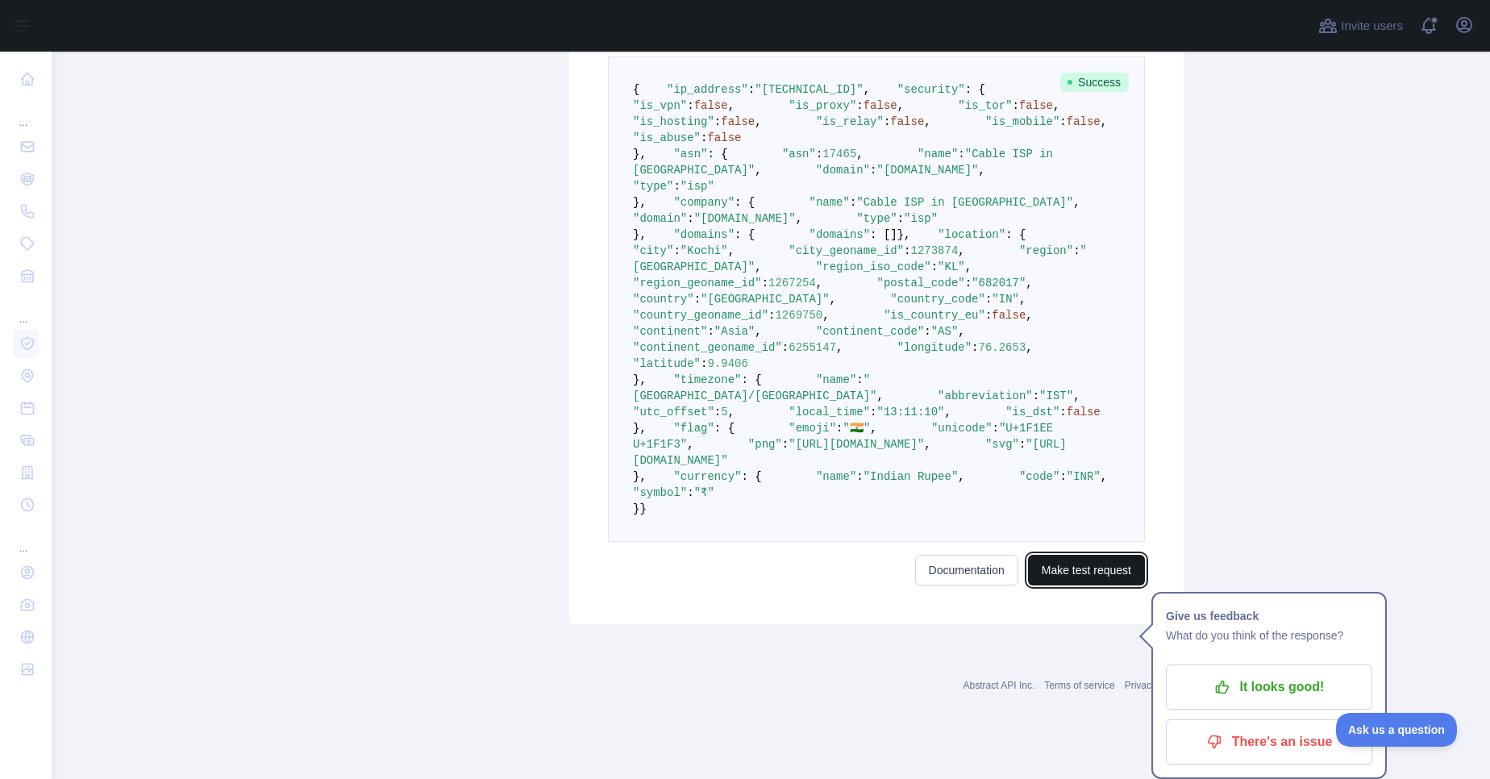
click at [1047, 586] on button "Make test request" at bounding box center [1086, 570] width 117 height 31
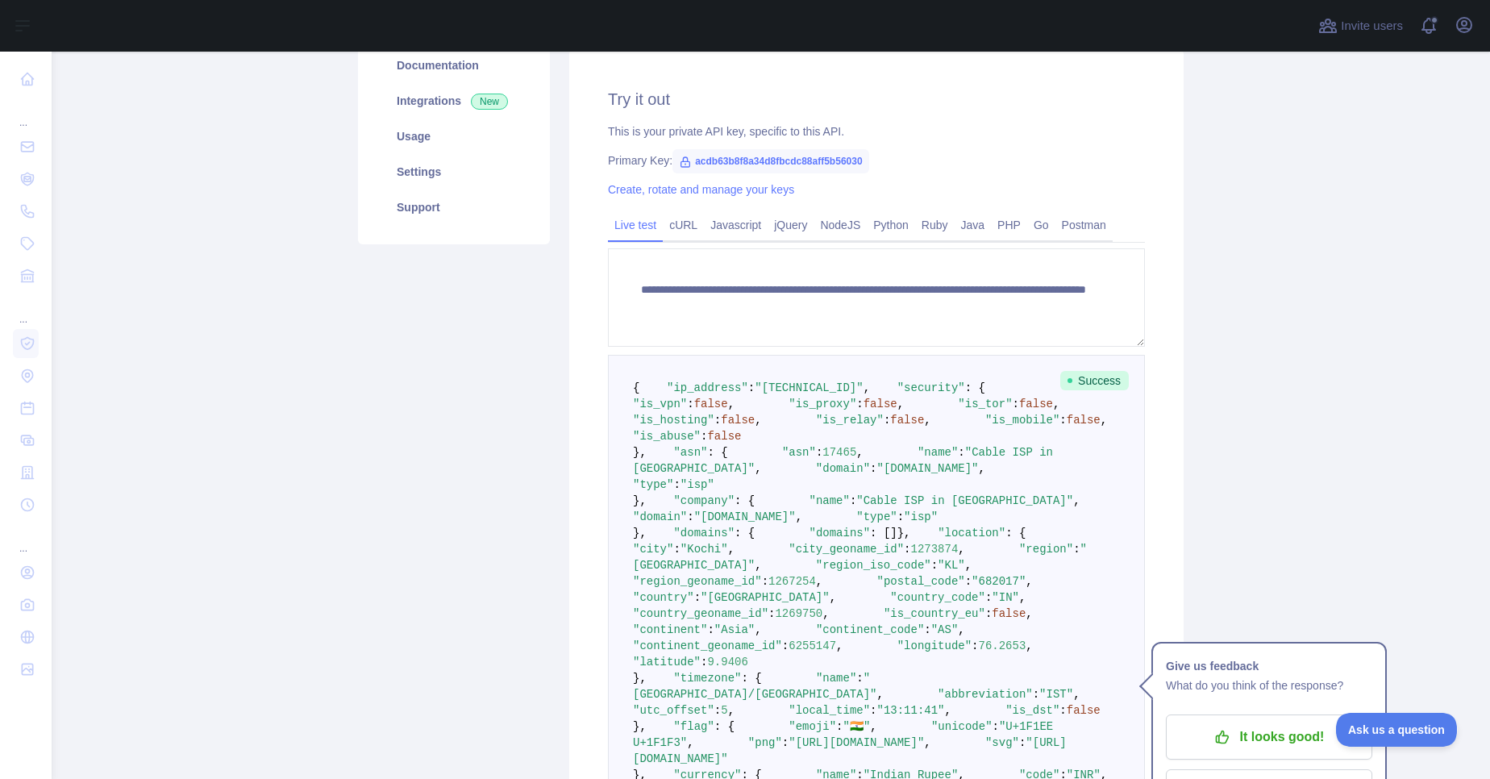
scroll to position [0, 0]
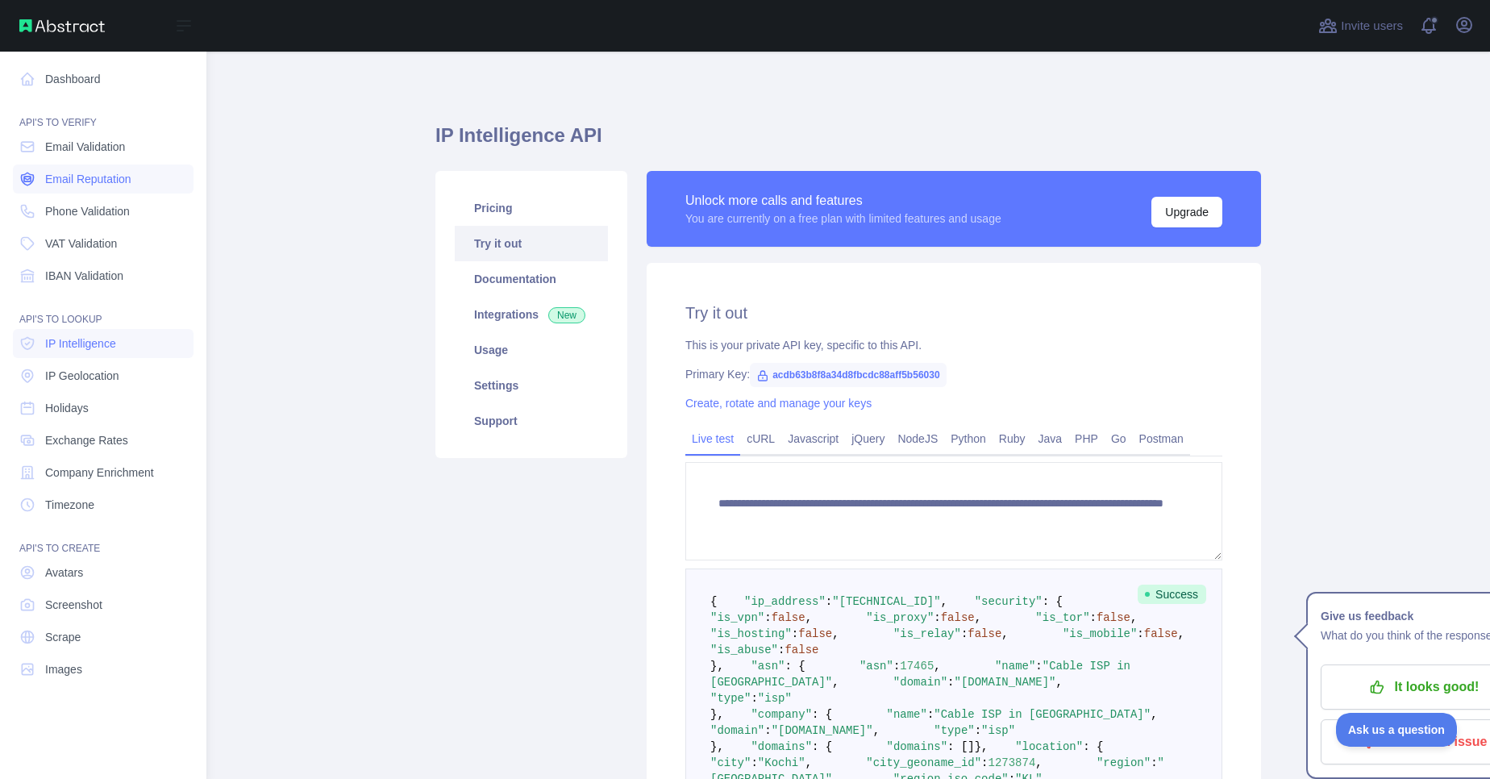
click at [75, 177] on span "Email Reputation" at bounding box center [88, 179] width 86 height 16
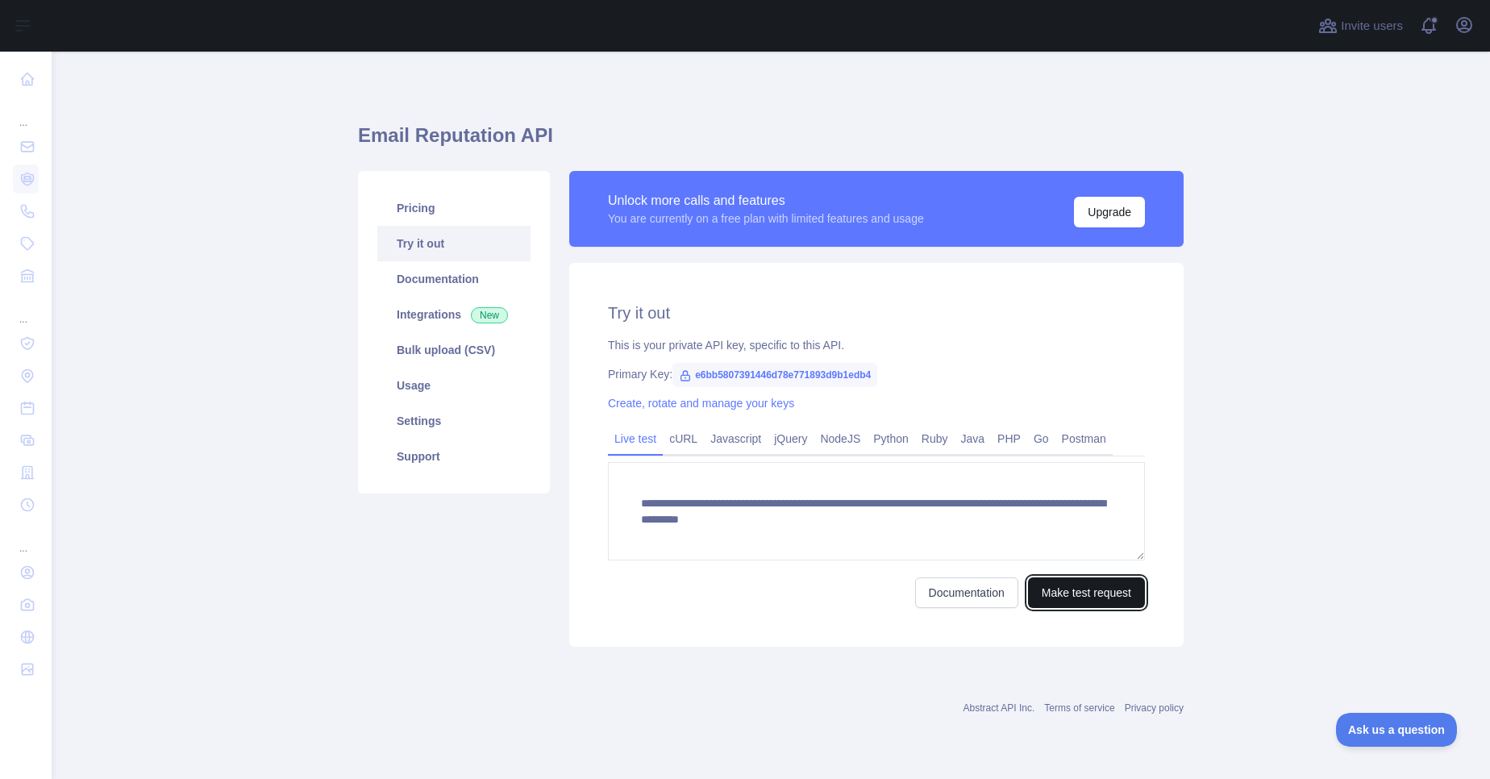
click at [1066, 602] on button "Make test request" at bounding box center [1086, 592] width 117 height 31
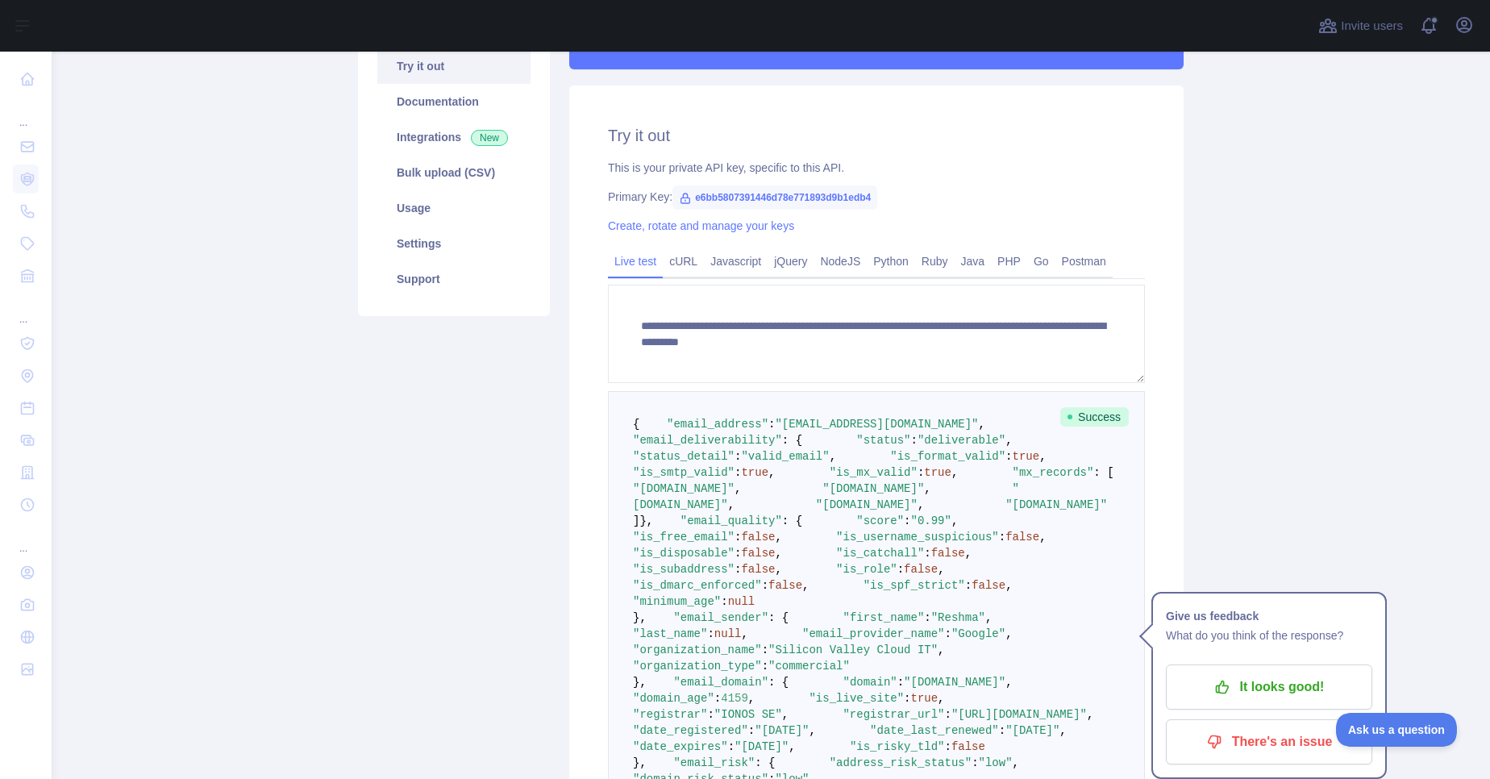
scroll to position [175, 0]
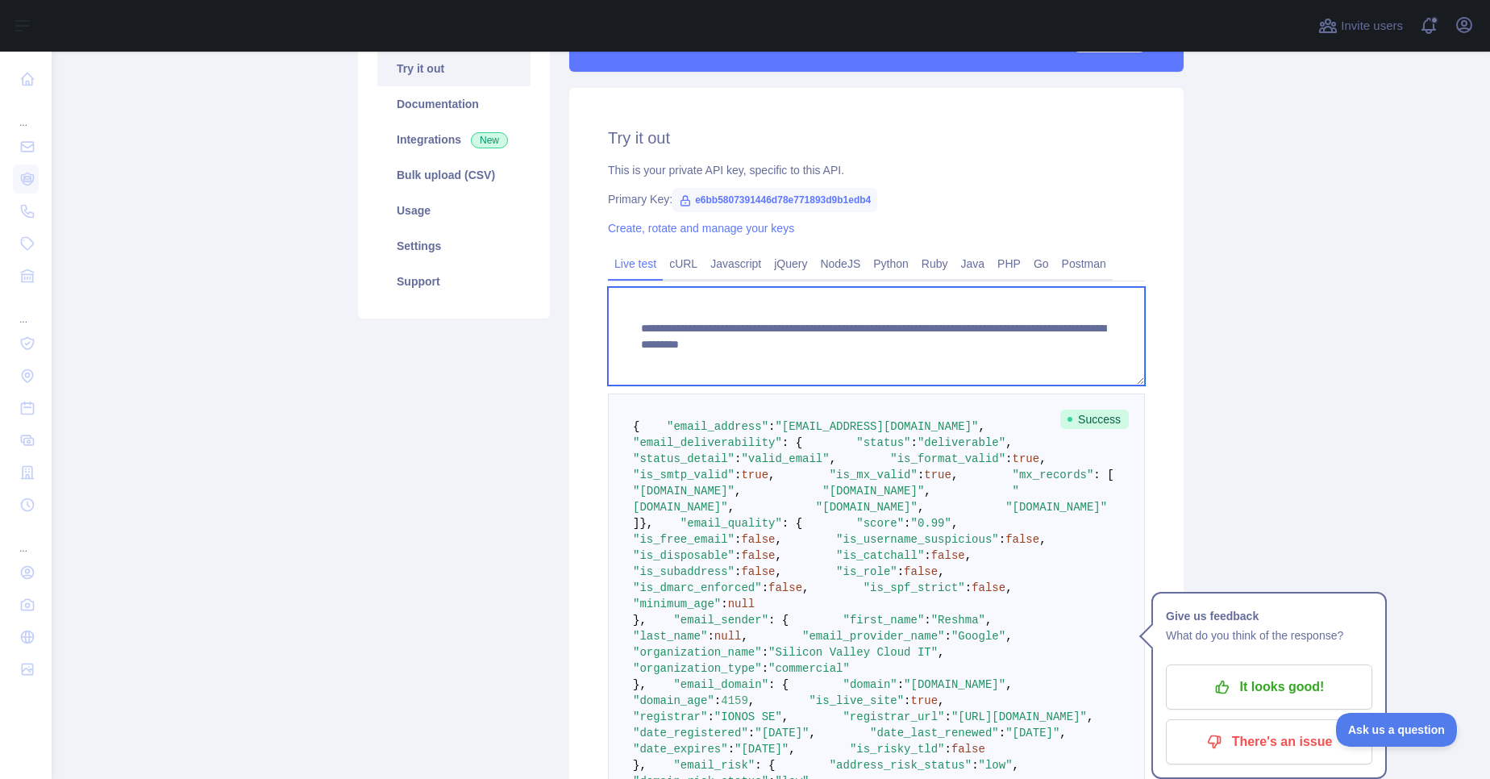
click at [1017, 344] on textarea "**********" at bounding box center [876, 336] width 537 height 98
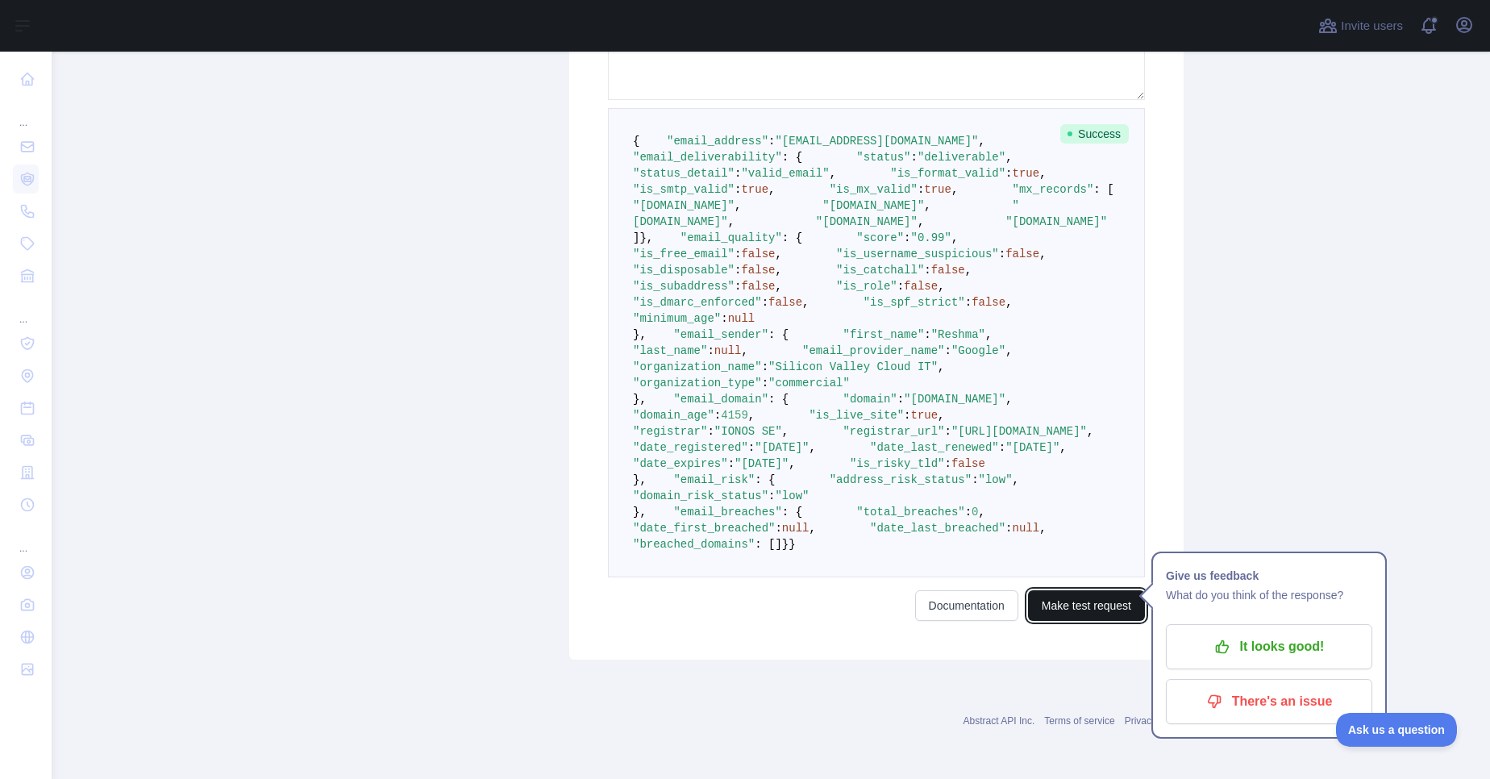
click at [1069, 603] on button "Make test request" at bounding box center [1086, 605] width 117 height 31
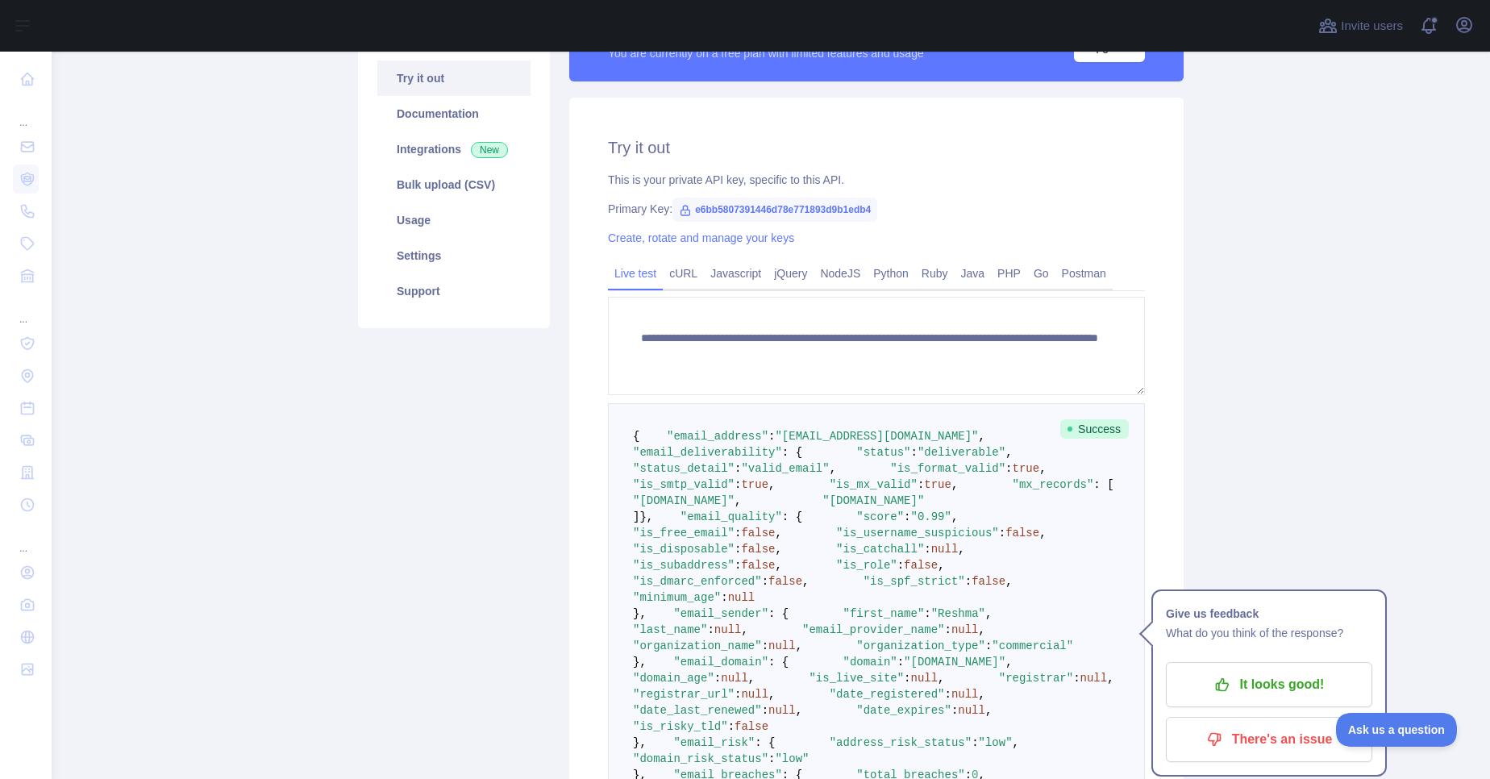
scroll to position [163, 0]
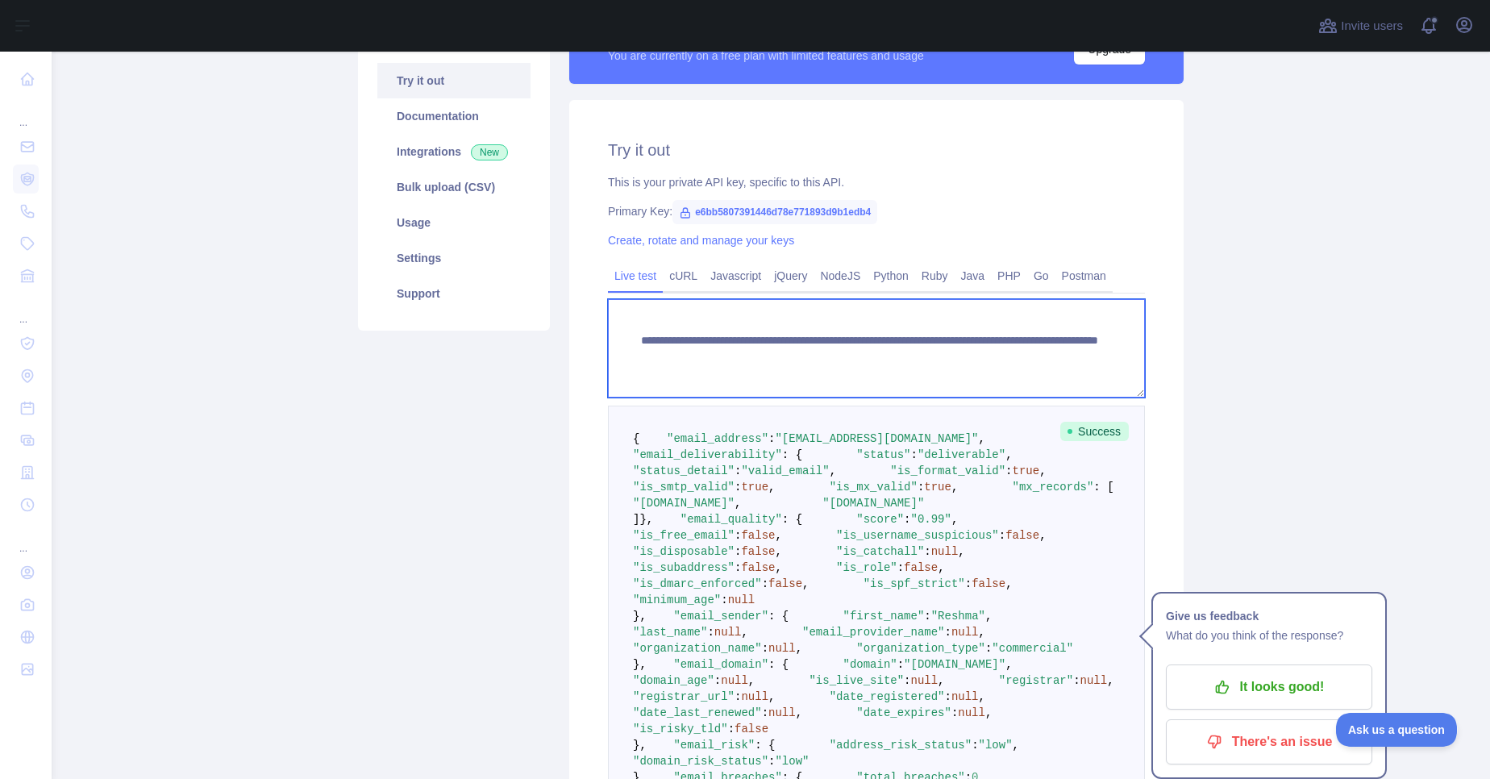
drag, startPoint x: 929, startPoint y: 357, endPoint x: 1068, endPoint y: 359, distance: 138.7
click at [1068, 359] on textarea "**********" at bounding box center [876, 348] width 537 height 98
paste textarea
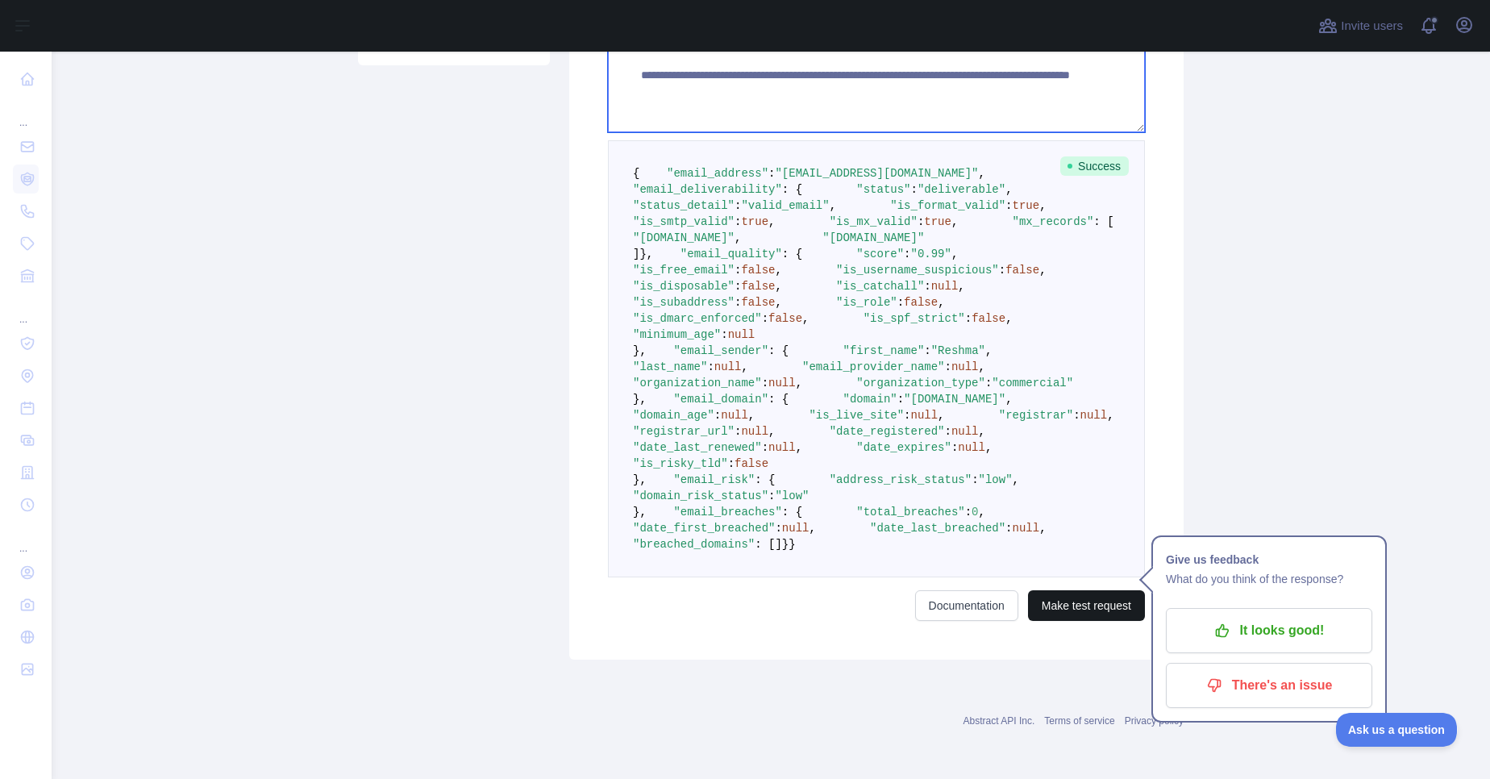
type textarea "**********"
click at [1067, 602] on button "Make test request" at bounding box center [1086, 605] width 117 height 31
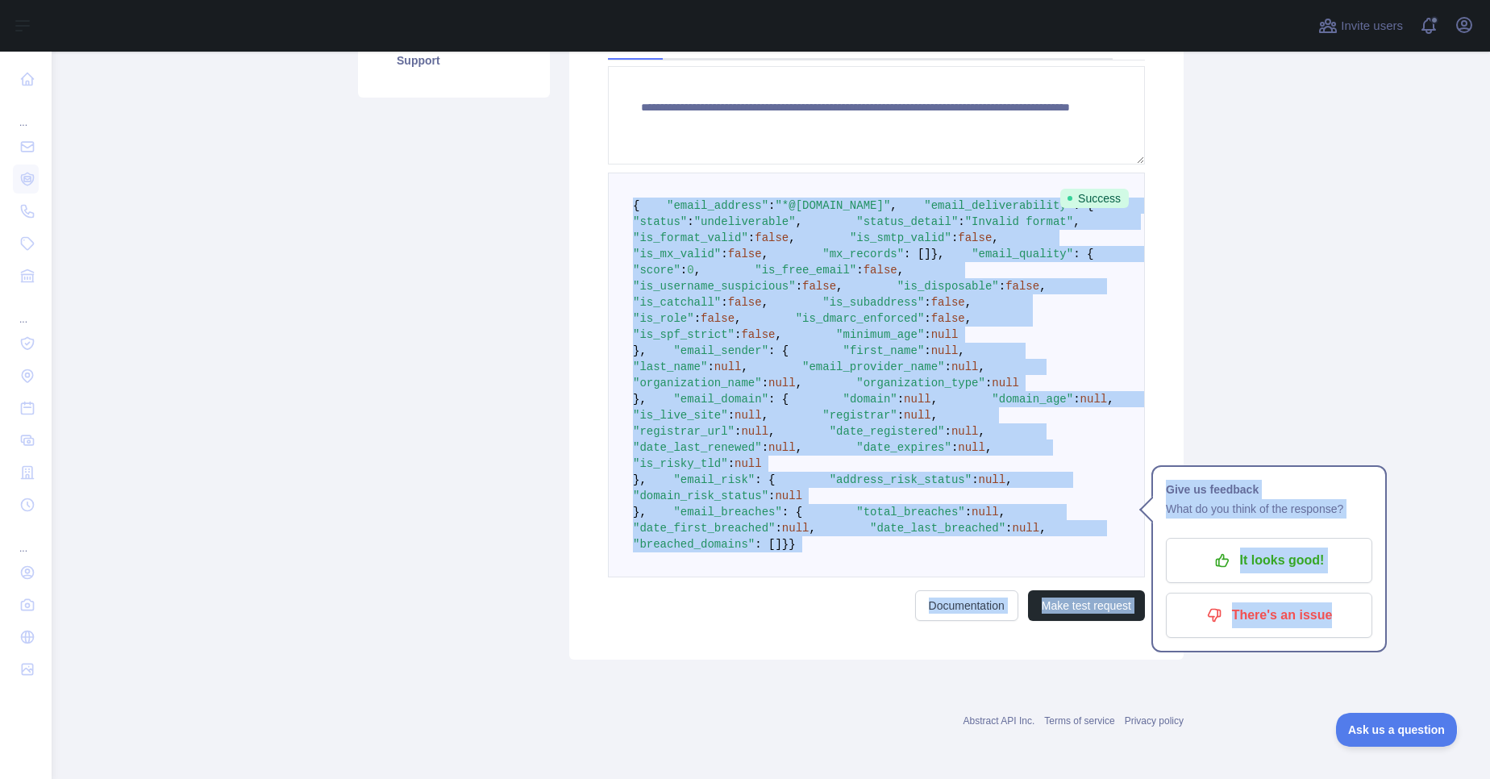
scroll to position [864, 0]
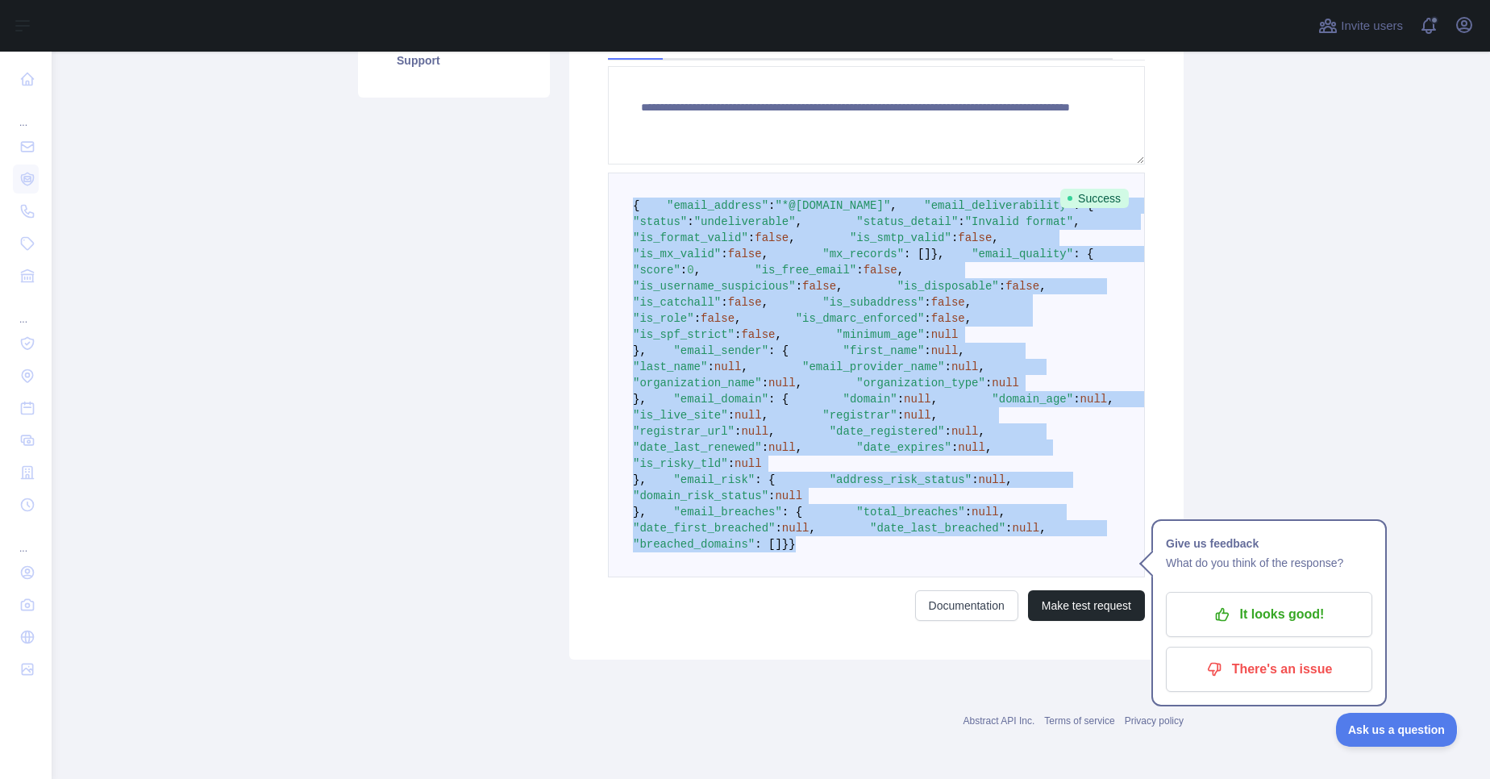
drag, startPoint x: 629, startPoint y: 394, endPoint x: 680, endPoint y: 540, distance: 154.6
click at [680, 540] on pre "{ "email_address" : "*@svcloudit.com" , "email_deliverability" : { "status" : "…" at bounding box center [876, 375] width 537 height 405
copy code "{ "email_address" : "*@svcloudit.com" , "email_deliverability" : { "status" : "…"
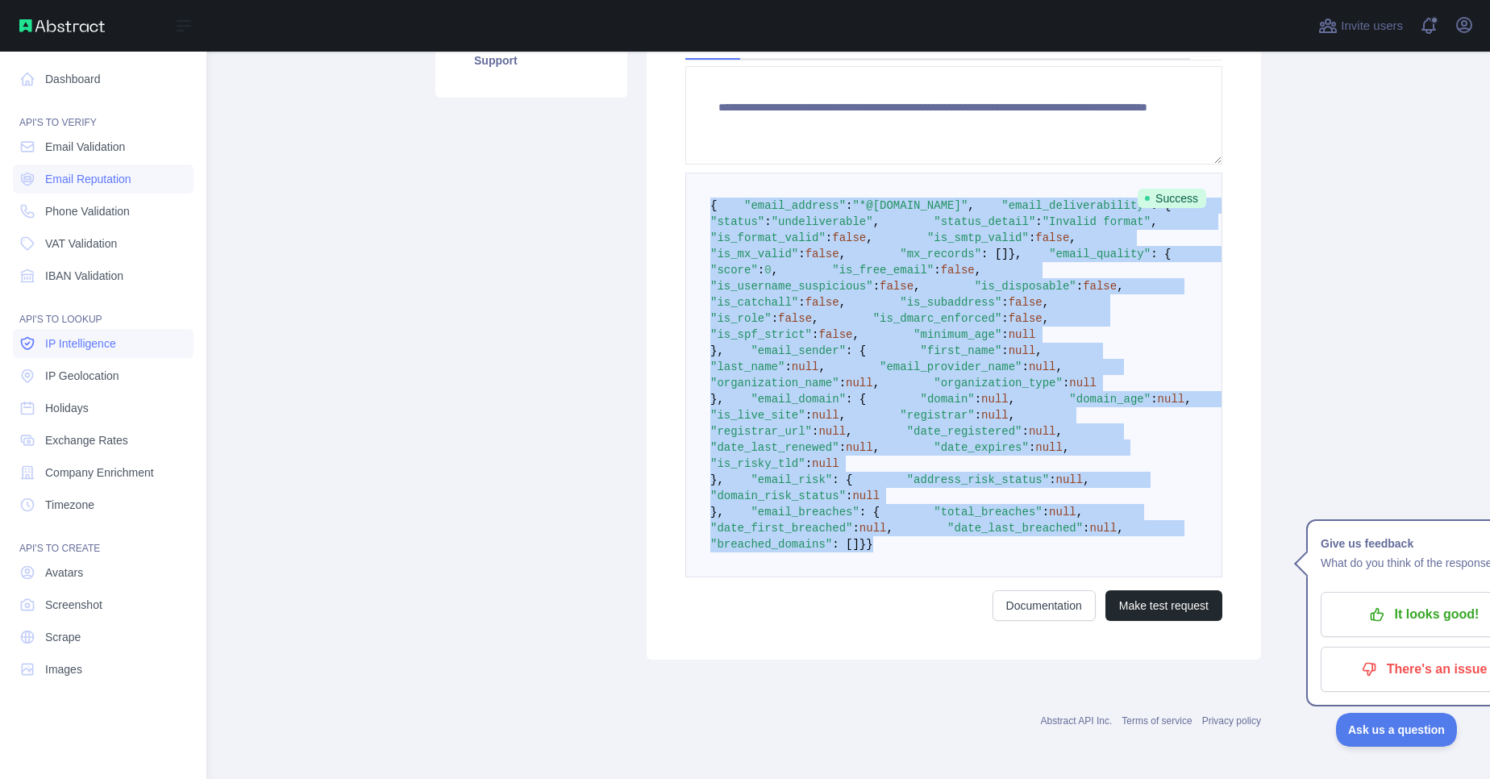
click at [81, 339] on span "IP Intelligence" at bounding box center [80, 343] width 71 height 16
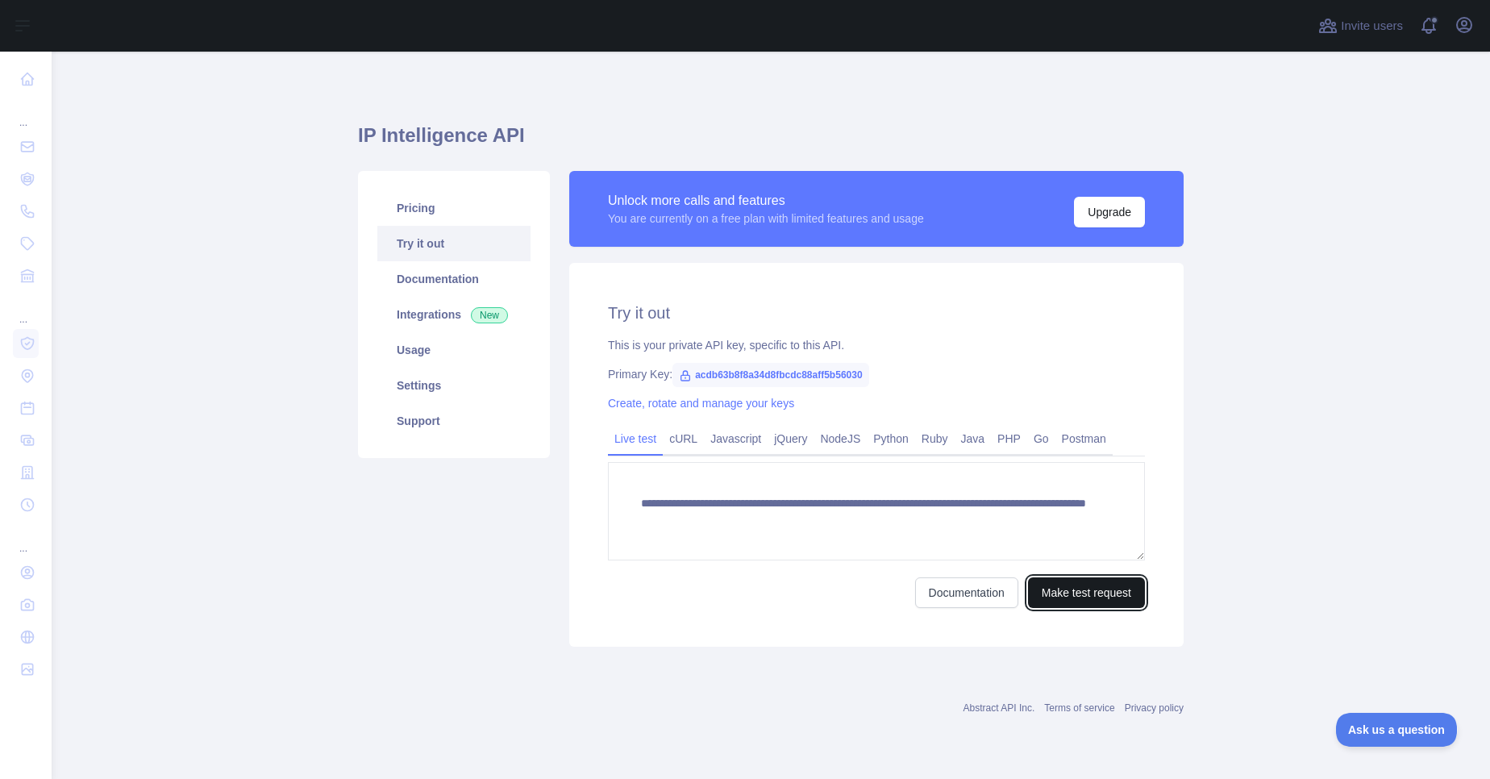
click at [1103, 594] on button "Make test request" at bounding box center [1086, 592] width 117 height 31
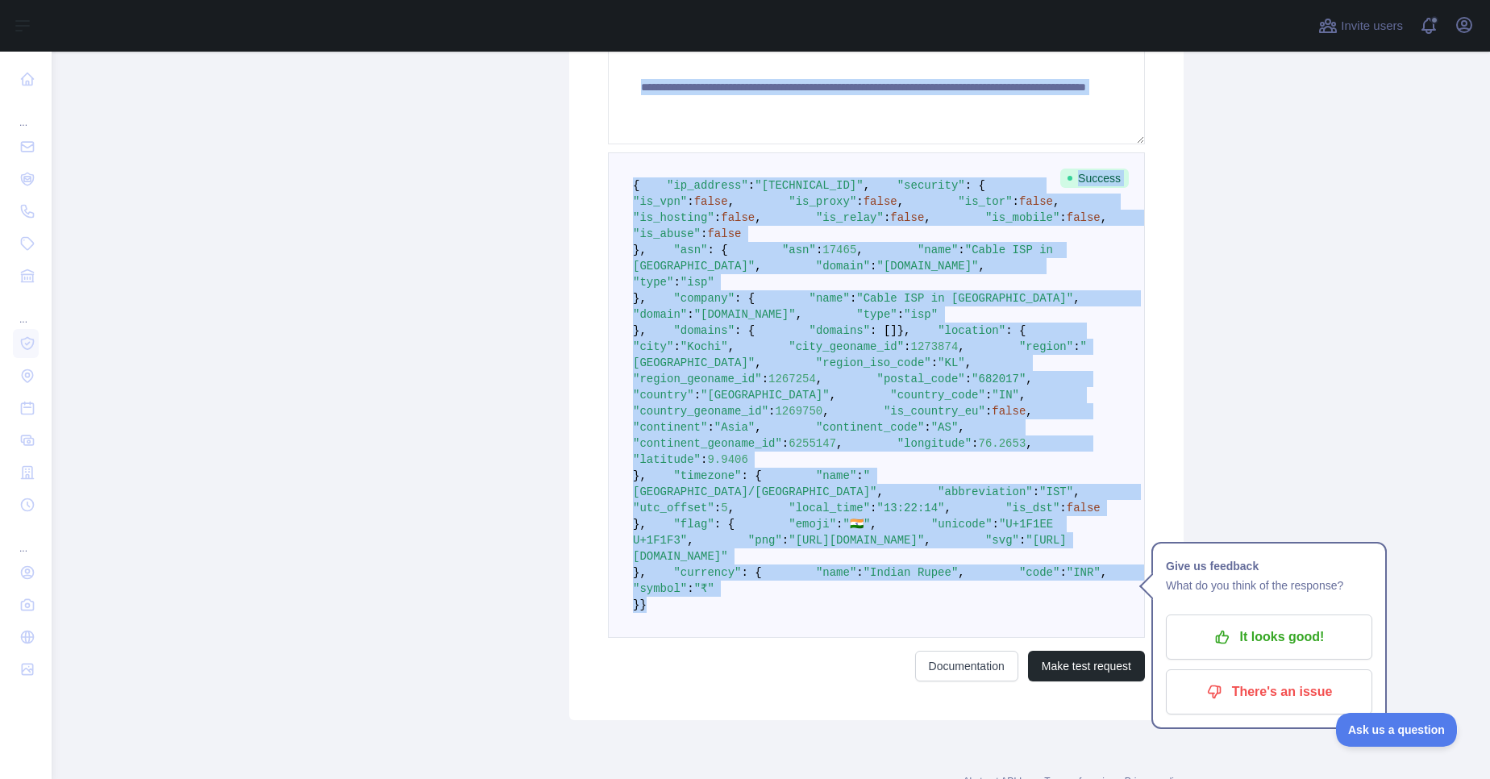
scroll to position [398, 0]
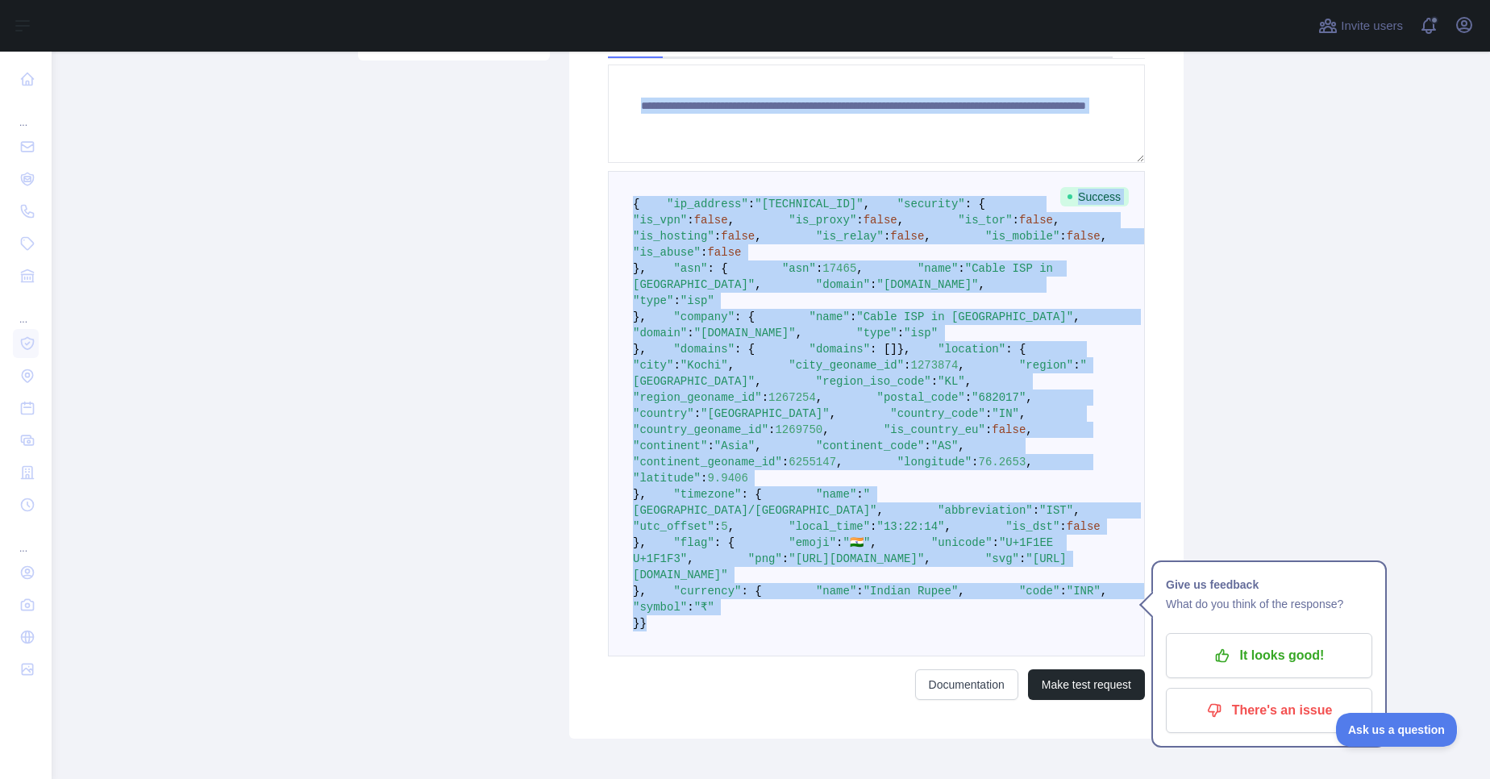
drag, startPoint x: 652, startPoint y: 715, endPoint x: 622, endPoint y: 115, distance: 601.6
click at [622, 115] on form "**********" at bounding box center [876, 383] width 537 height 636
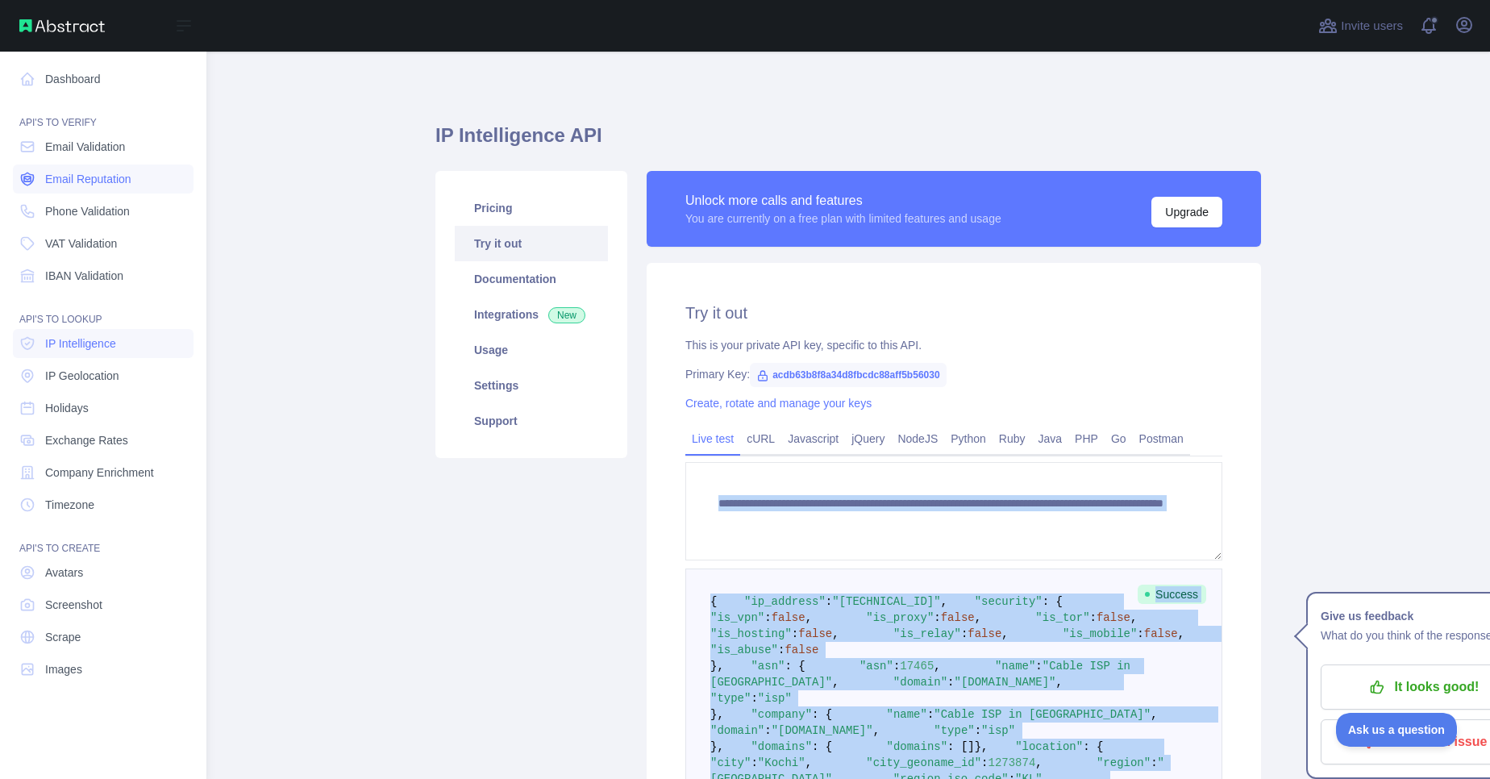
click at [72, 178] on span "Email Reputation" at bounding box center [88, 179] width 86 height 16
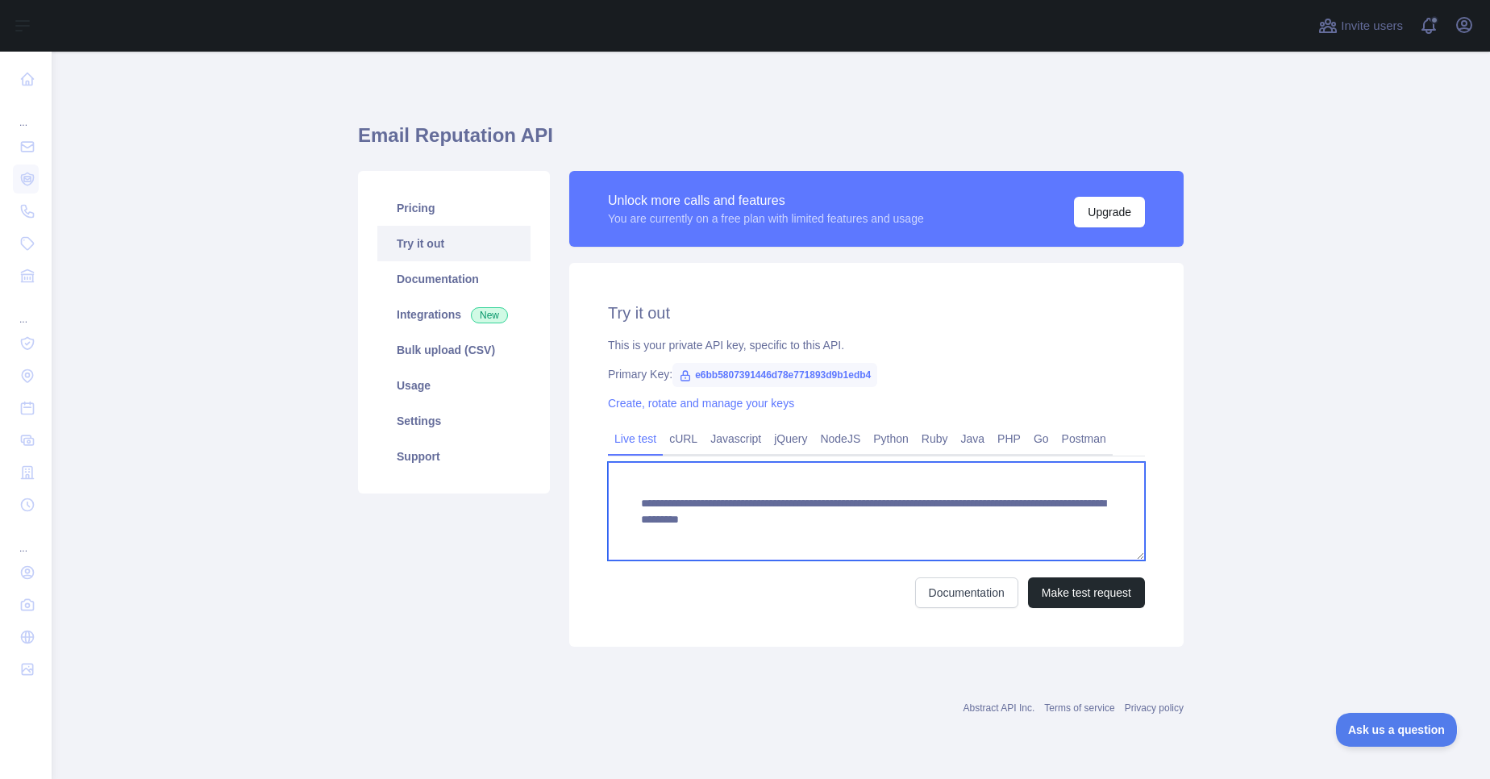
scroll to position [16, 0]
drag, startPoint x: 933, startPoint y: 519, endPoint x: 1111, endPoint y: 560, distance: 182.0
click at [1111, 560] on textarea "**********" at bounding box center [876, 511] width 537 height 98
paste textarea
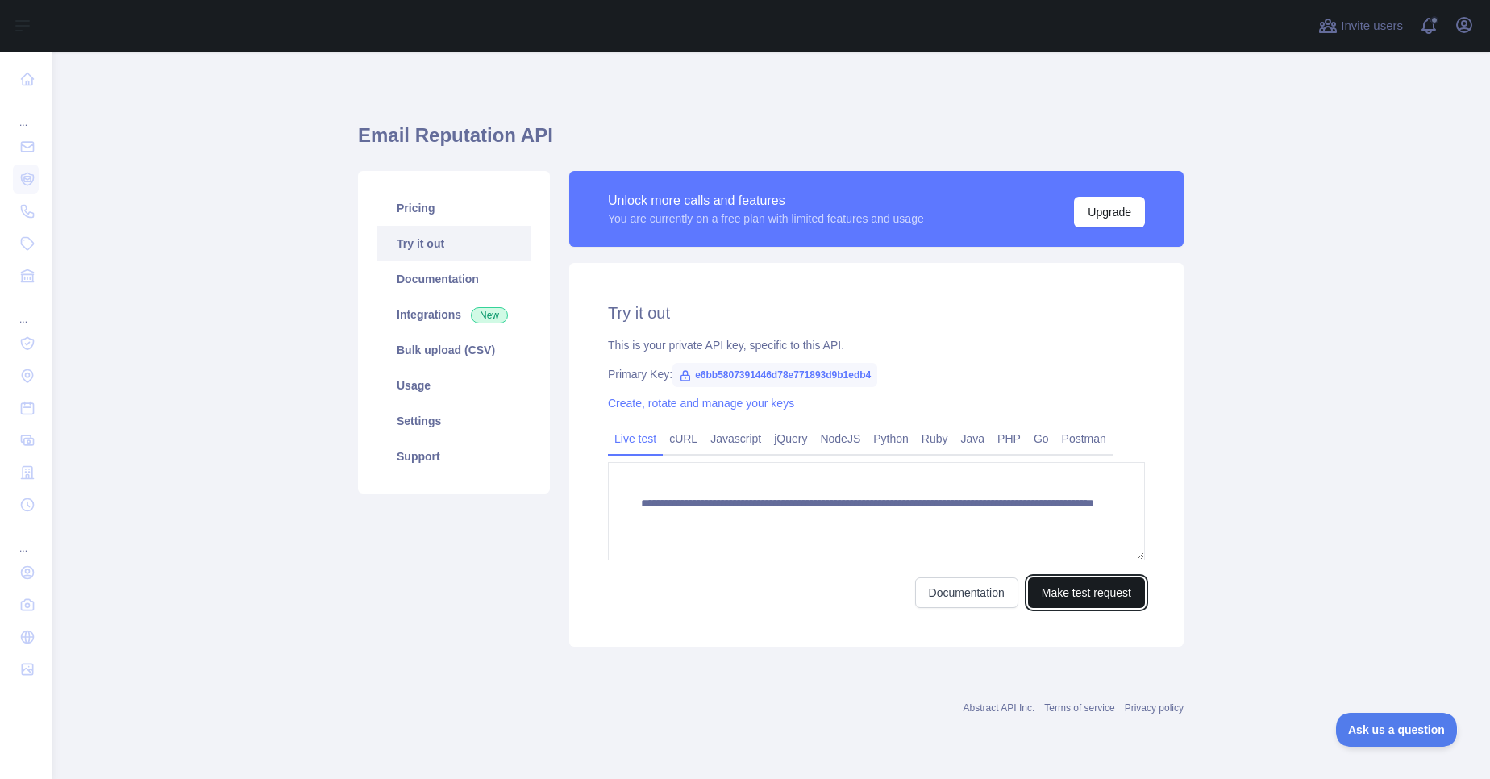
click at [1065, 602] on button "Make test request" at bounding box center [1086, 592] width 117 height 31
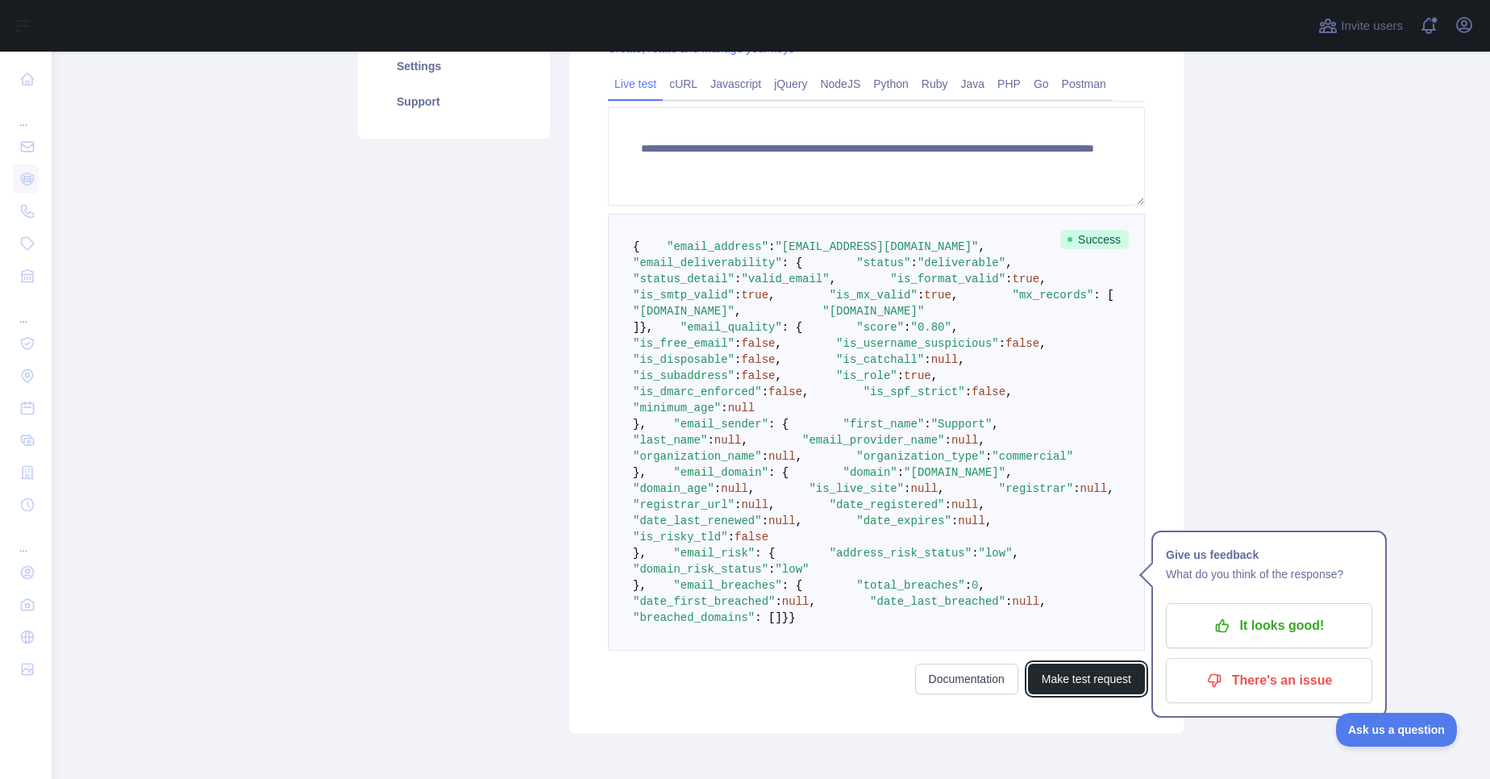
scroll to position [295, 0]
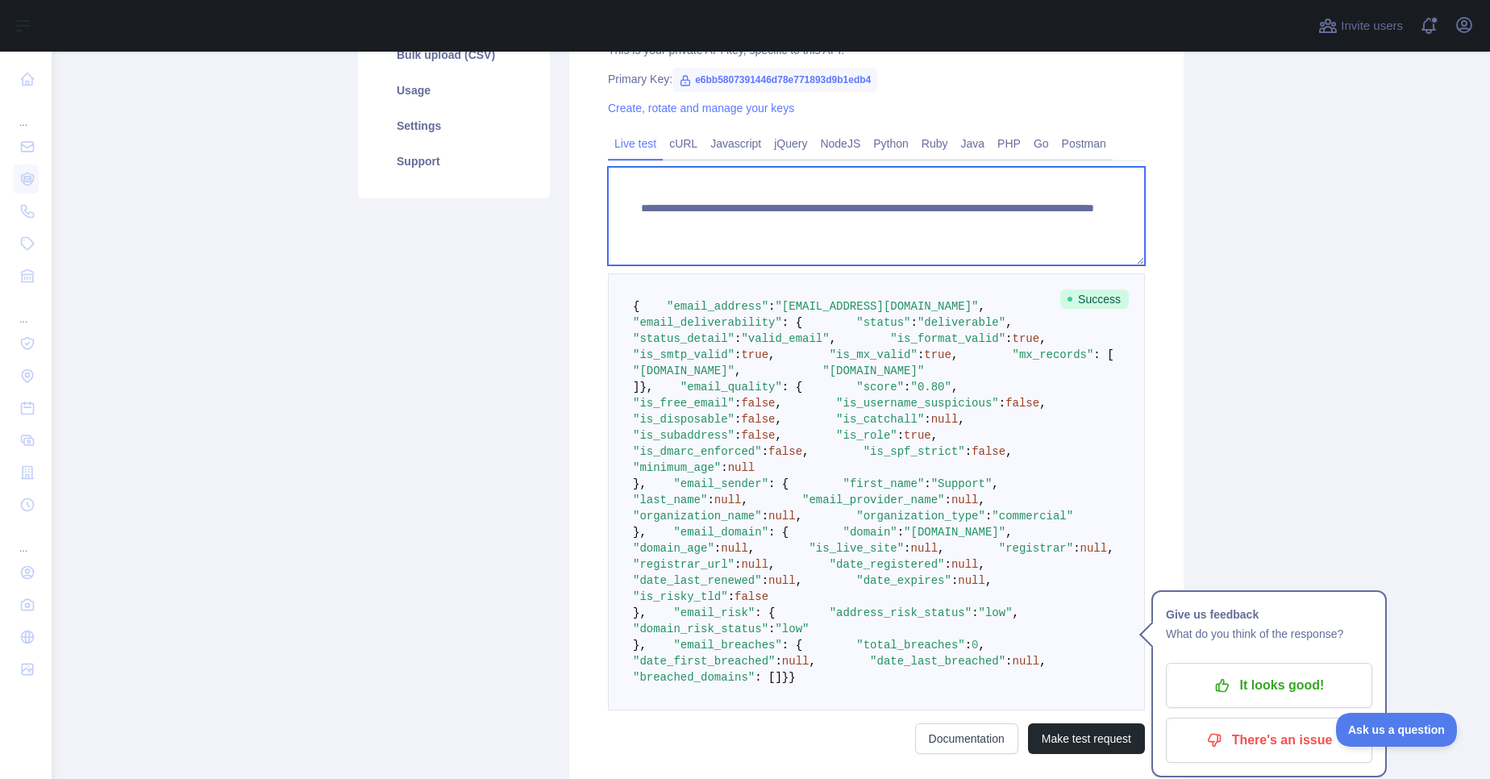
click at [988, 223] on textarea "**********" at bounding box center [876, 216] width 537 height 98
click at [960, 225] on textarea "**********" at bounding box center [876, 216] width 537 height 98
click at [991, 229] on textarea "**********" at bounding box center [876, 216] width 537 height 98
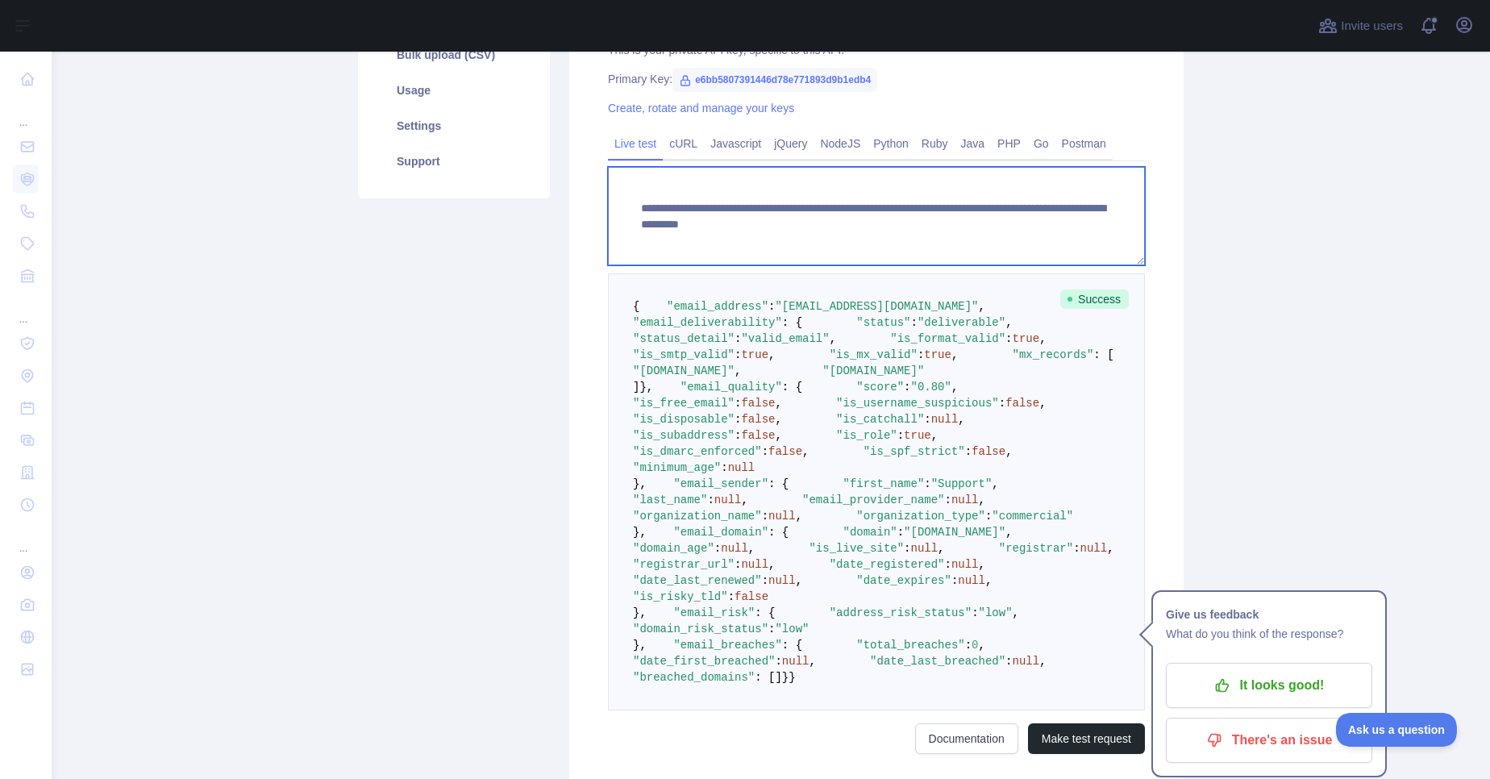
scroll to position [912, 0]
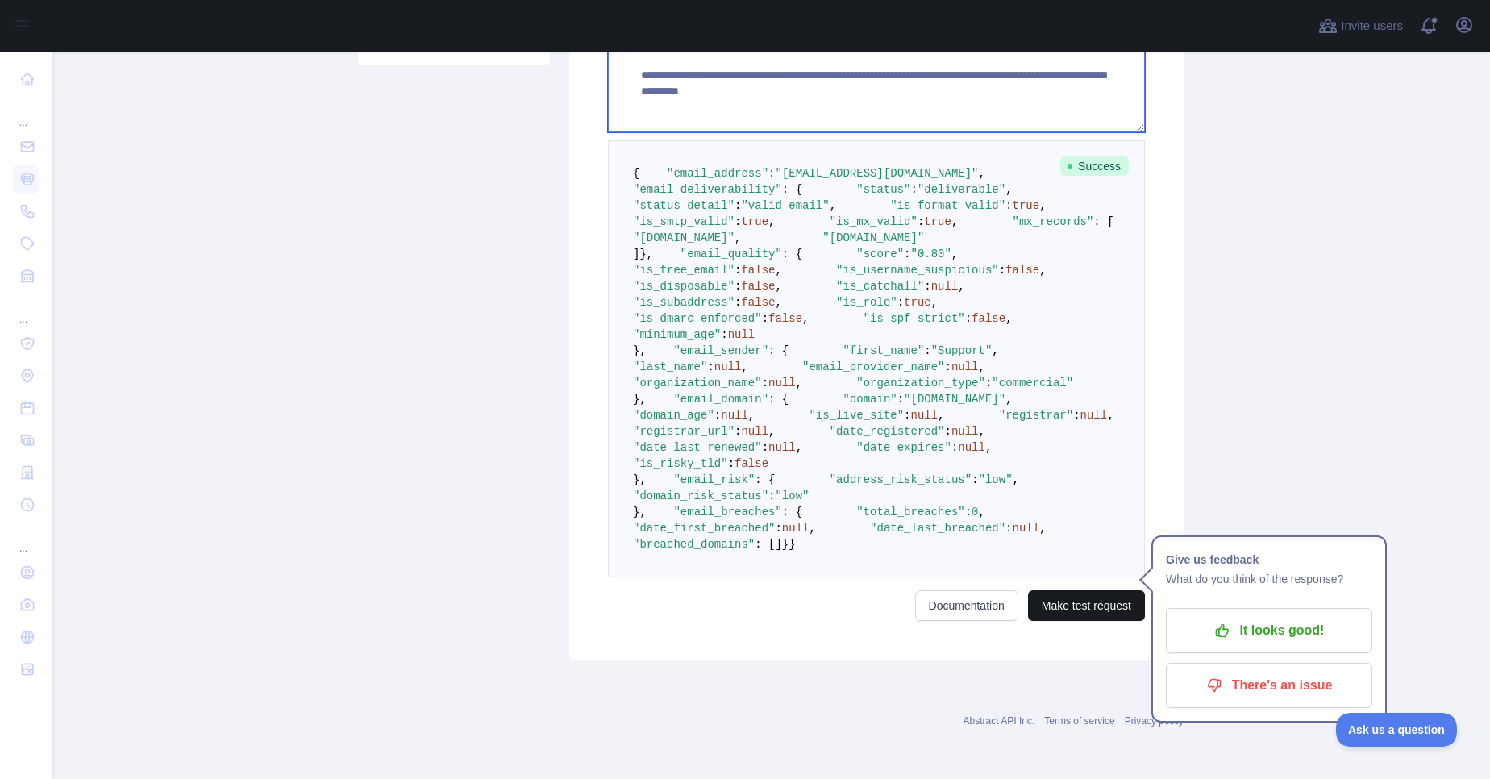
type textarea "**********"
click at [1078, 620] on button "Make test request" at bounding box center [1086, 605] width 117 height 31
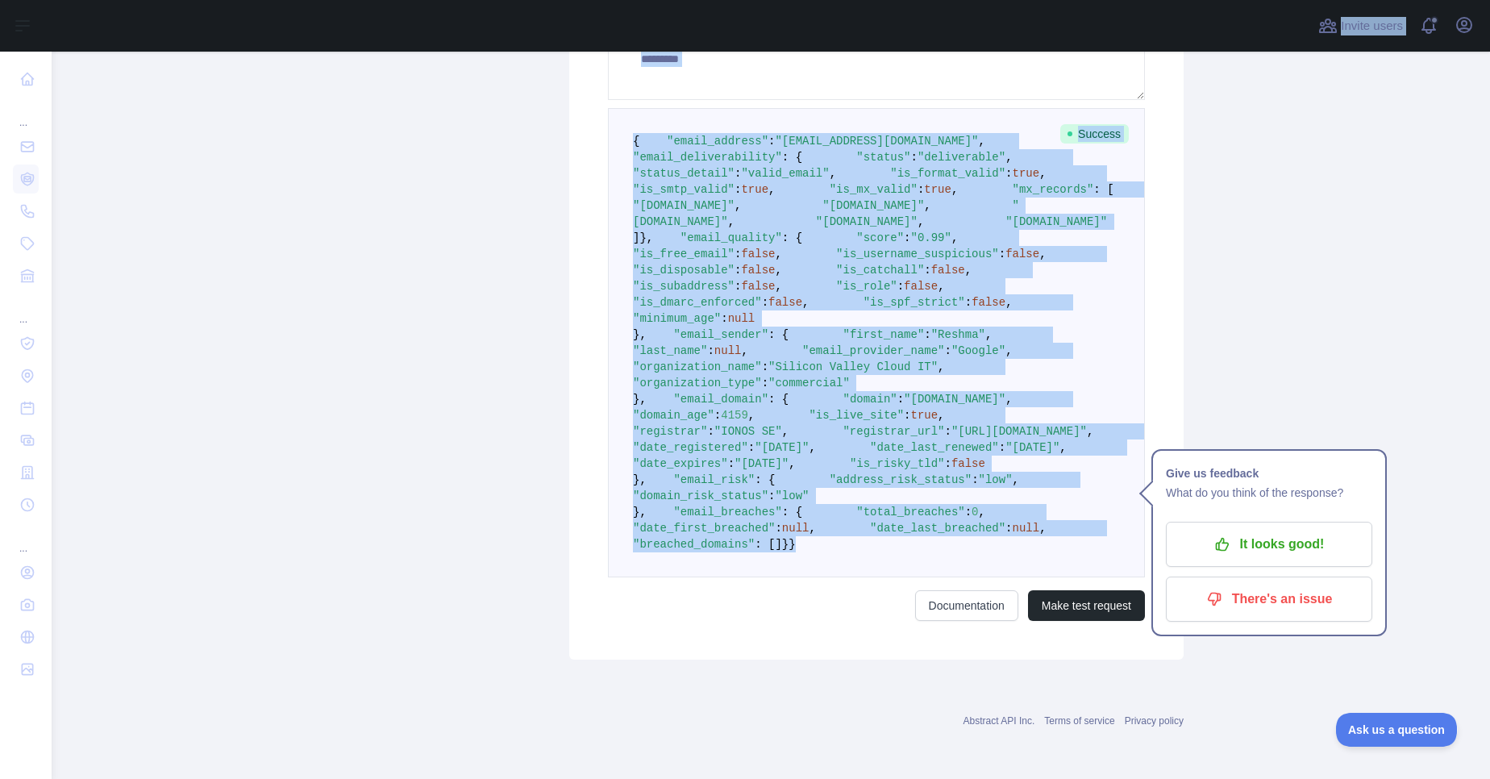
scroll to position [420, 0]
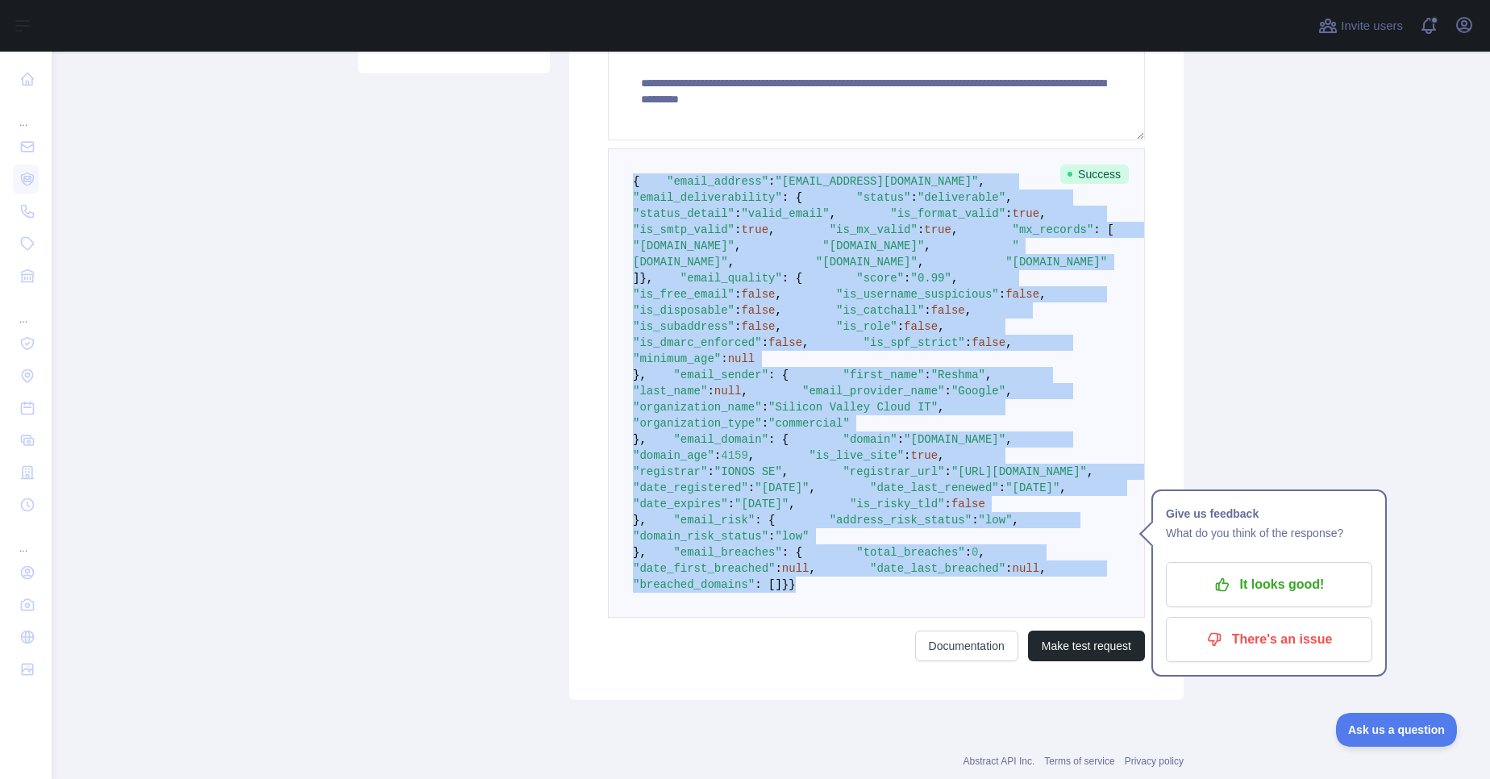
drag, startPoint x: 641, startPoint y: 597, endPoint x: 619, endPoint y: 178, distance: 419.1
click at [619, 178] on pre "{ "email_address" : "reshma.p@siliconvalleycloudit.com" , "email_deliverability…" at bounding box center [876, 382] width 537 height 469
copy code "{ "email_address" : "reshma.p@siliconvalleycloudit.com" , "email_deliverability…"
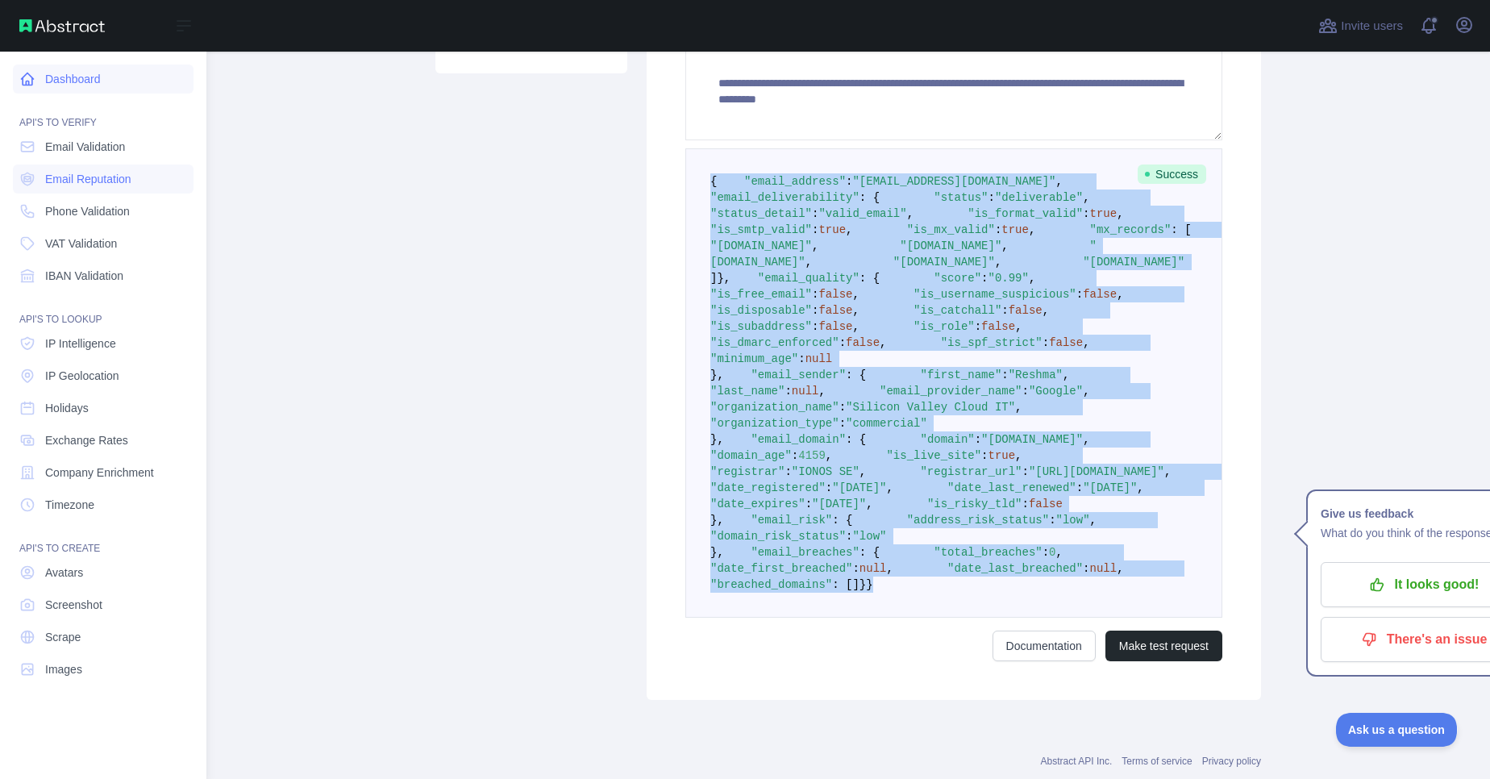
click at [77, 83] on link "Dashboard" at bounding box center [103, 79] width 181 height 29
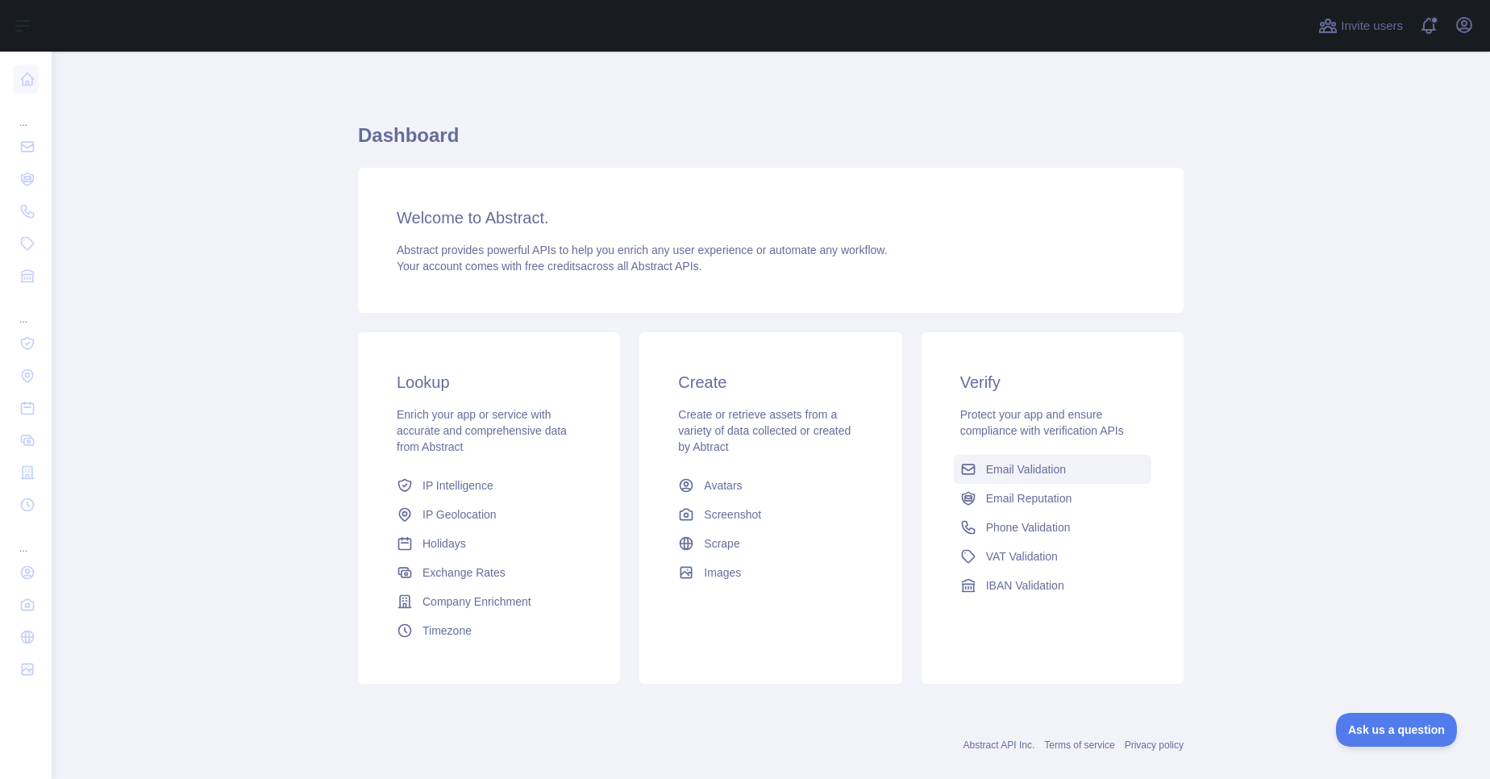
click at [989, 474] on span "Email Validation" at bounding box center [1026, 469] width 80 height 16
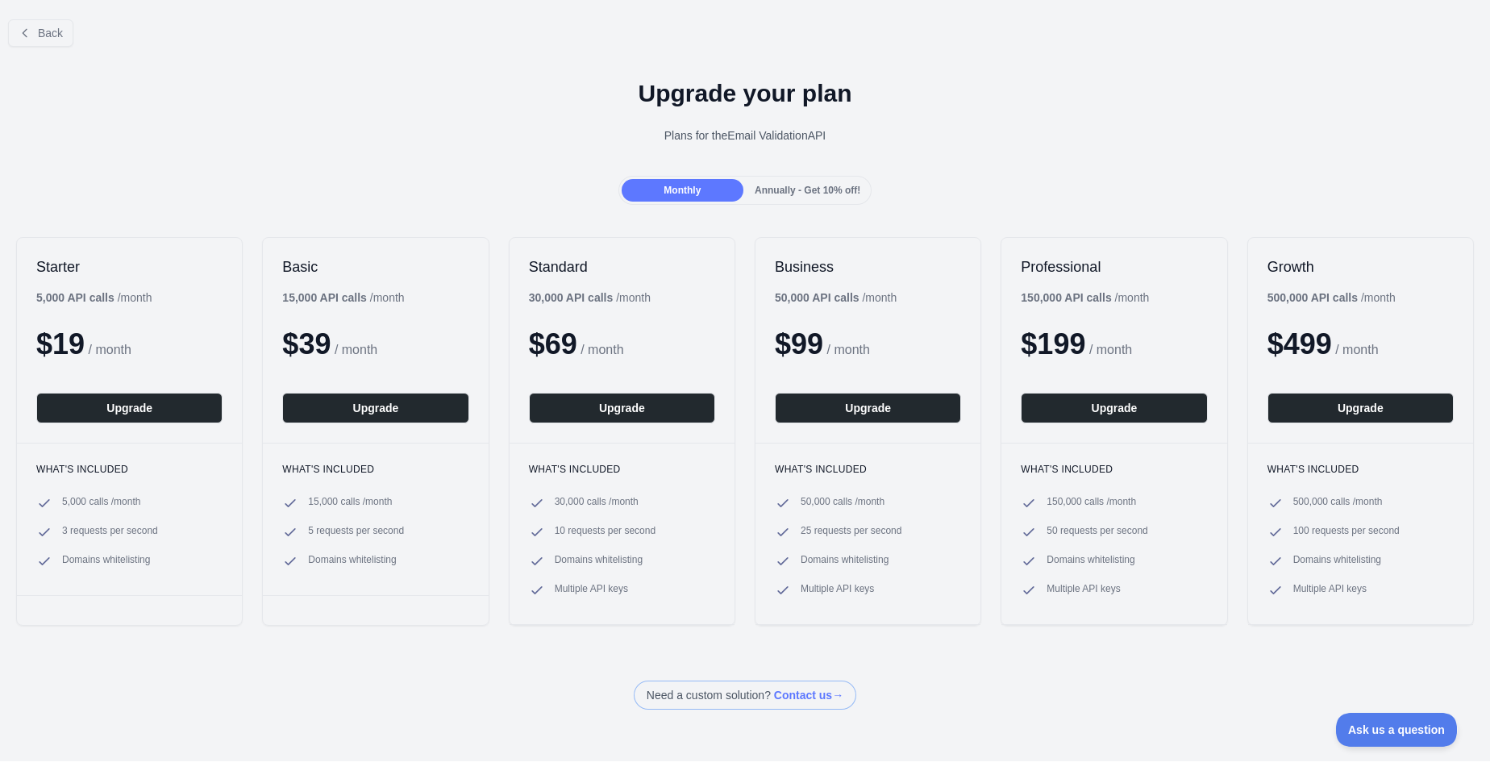
click at [804, 201] on div "Annually - Get 10% off!" at bounding box center [808, 190] width 122 height 23
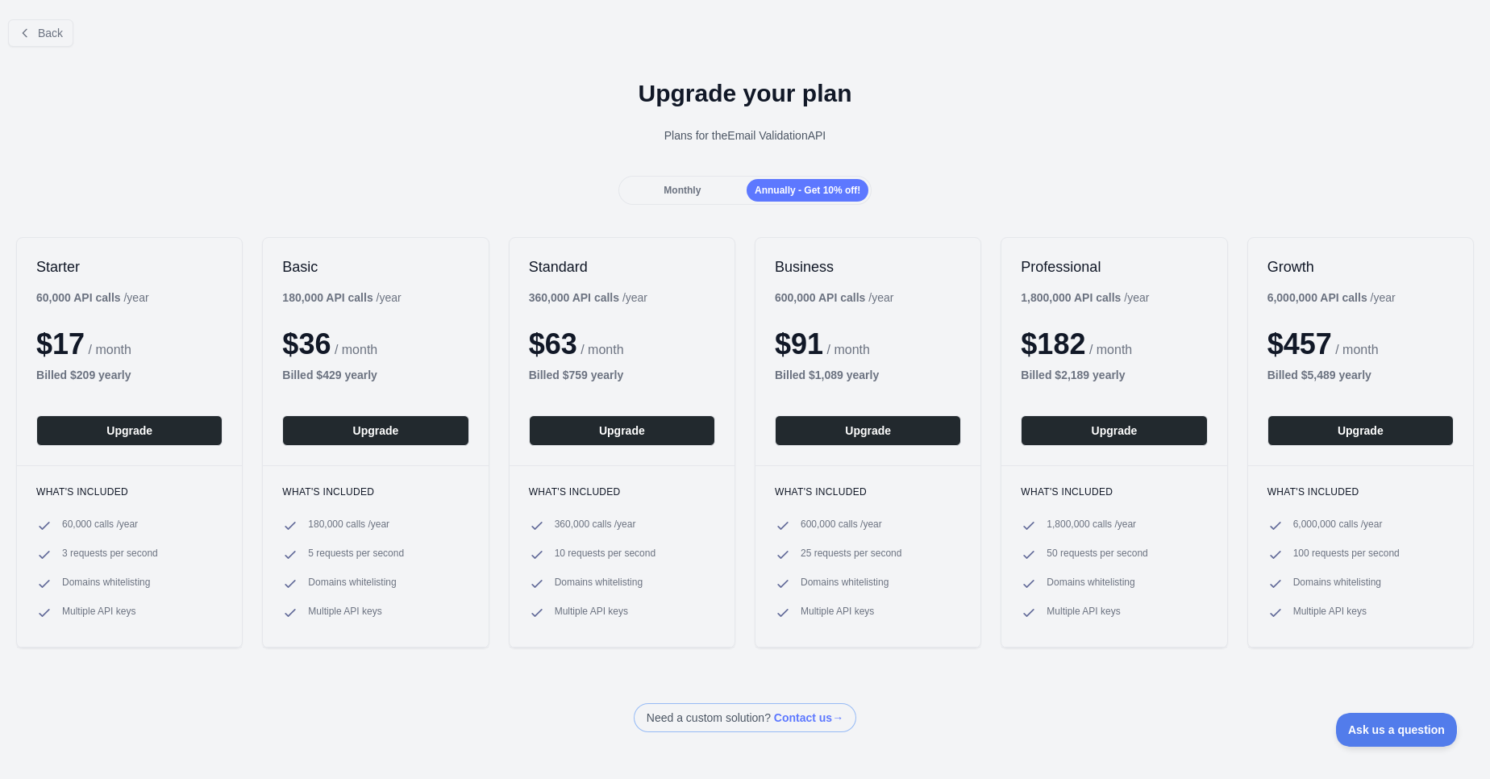
click at [690, 198] on div "Monthly" at bounding box center [683, 190] width 122 height 23
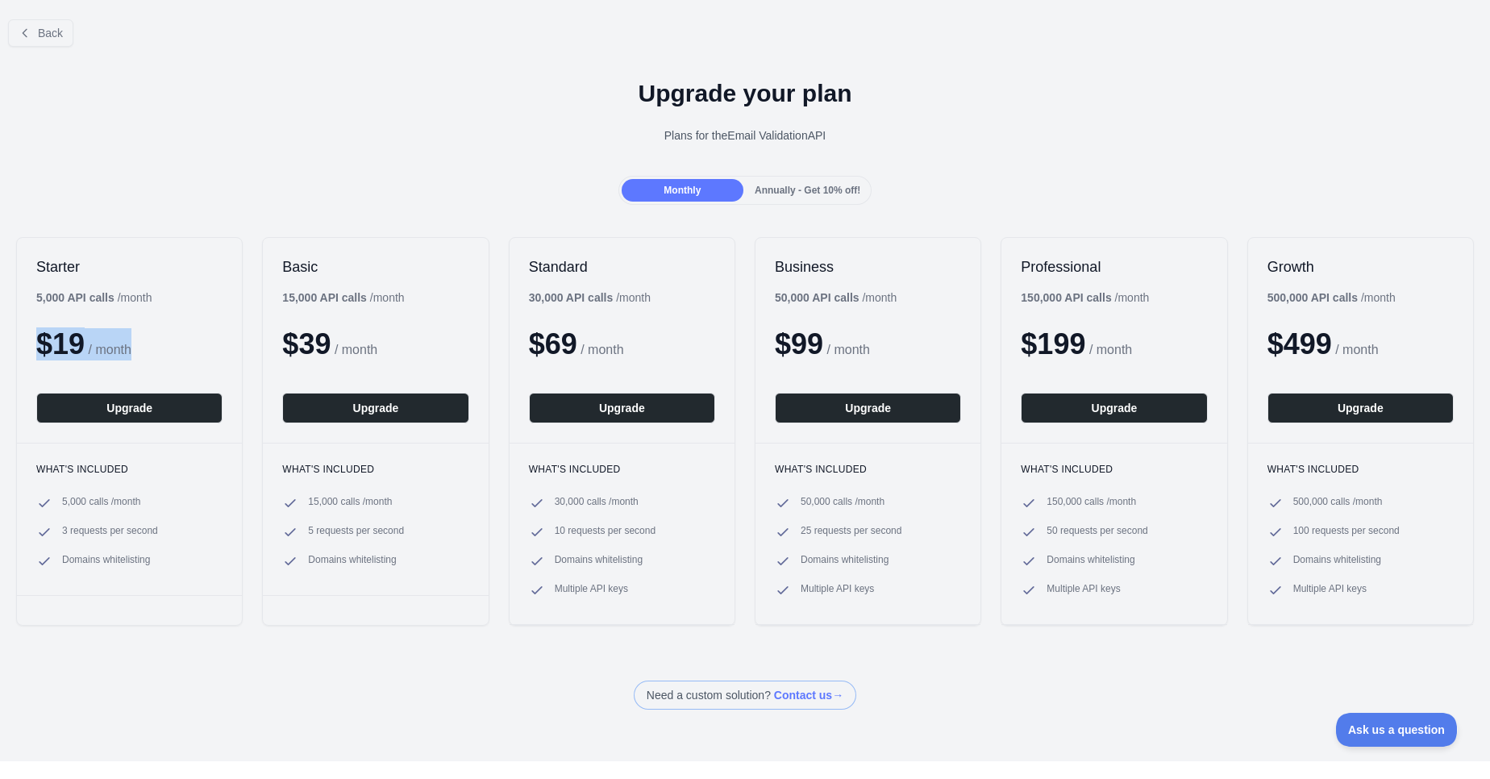
drag, startPoint x: 146, startPoint y: 356, endPoint x: 19, endPoint y: 335, distance: 128.3
click at [19, 335] on div "Starter 5,000 API calls / month $ 19 / month Upgrade" at bounding box center [129, 340] width 225 height 205
click at [171, 299] on div "Starter 5,000 API calls / month $ 19 / month Upgrade" at bounding box center [129, 340] width 225 height 205
drag, startPoint x: 171, startPoint y: 299, endPoint x: 38, endPoint y: 295, distance: 133.1
click at [38, 295] on div "Starter 5,000 API calls / month $ 19 / month Upgrade" at bounding box center [129, 340] width 225 height 205
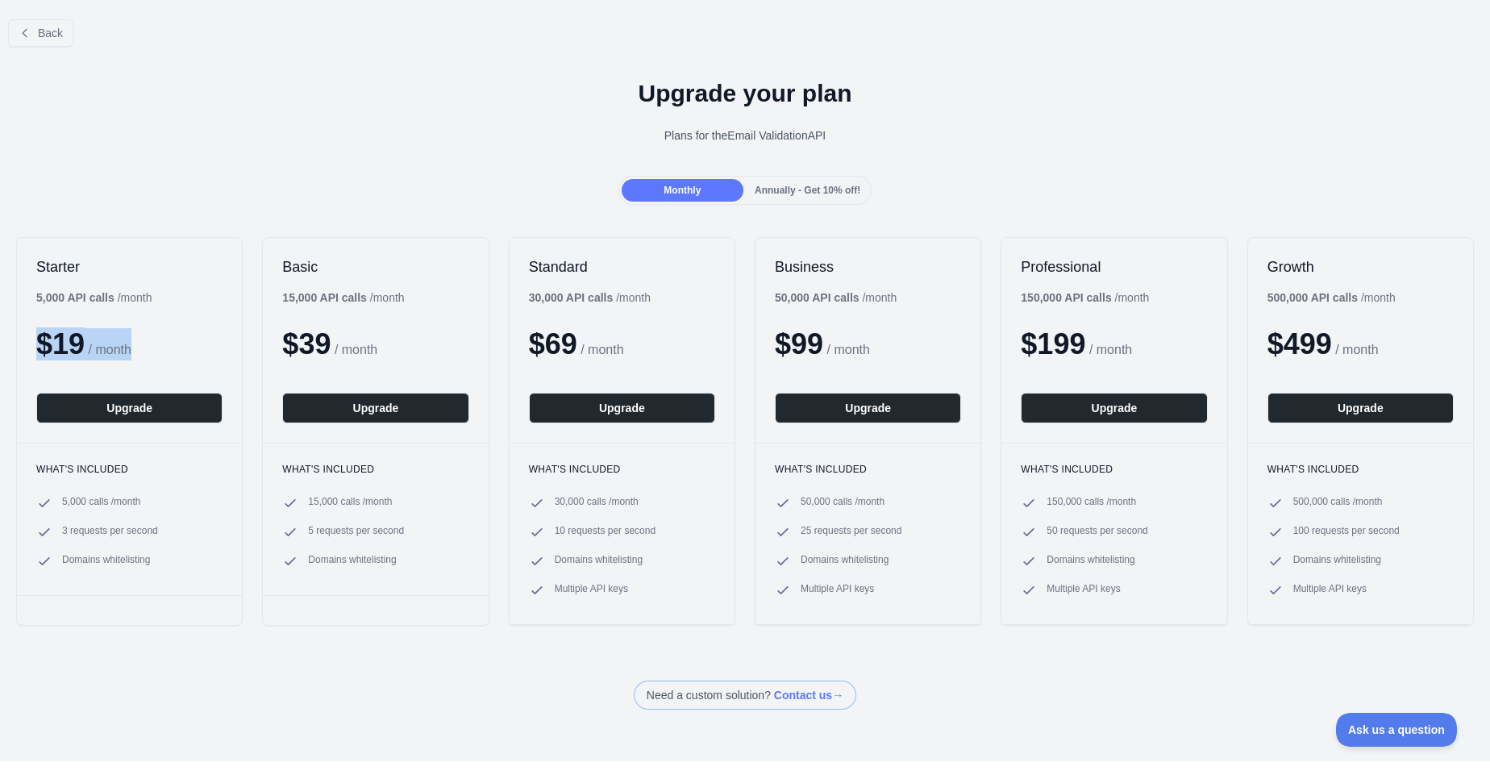
drag, startPoint x: 150, startPoint y: 350, endPoint x: 20, endPoint y: 326, distance: 132.1
click at [20, 326] on div "Starter 5,000 API calls / month $ 19 / month Upgrade" at bounding box center [129, 340] width 225 height 205
click at [439, 274] on h2 "Basic" at bounding box center [375, 266] width 186 height 19
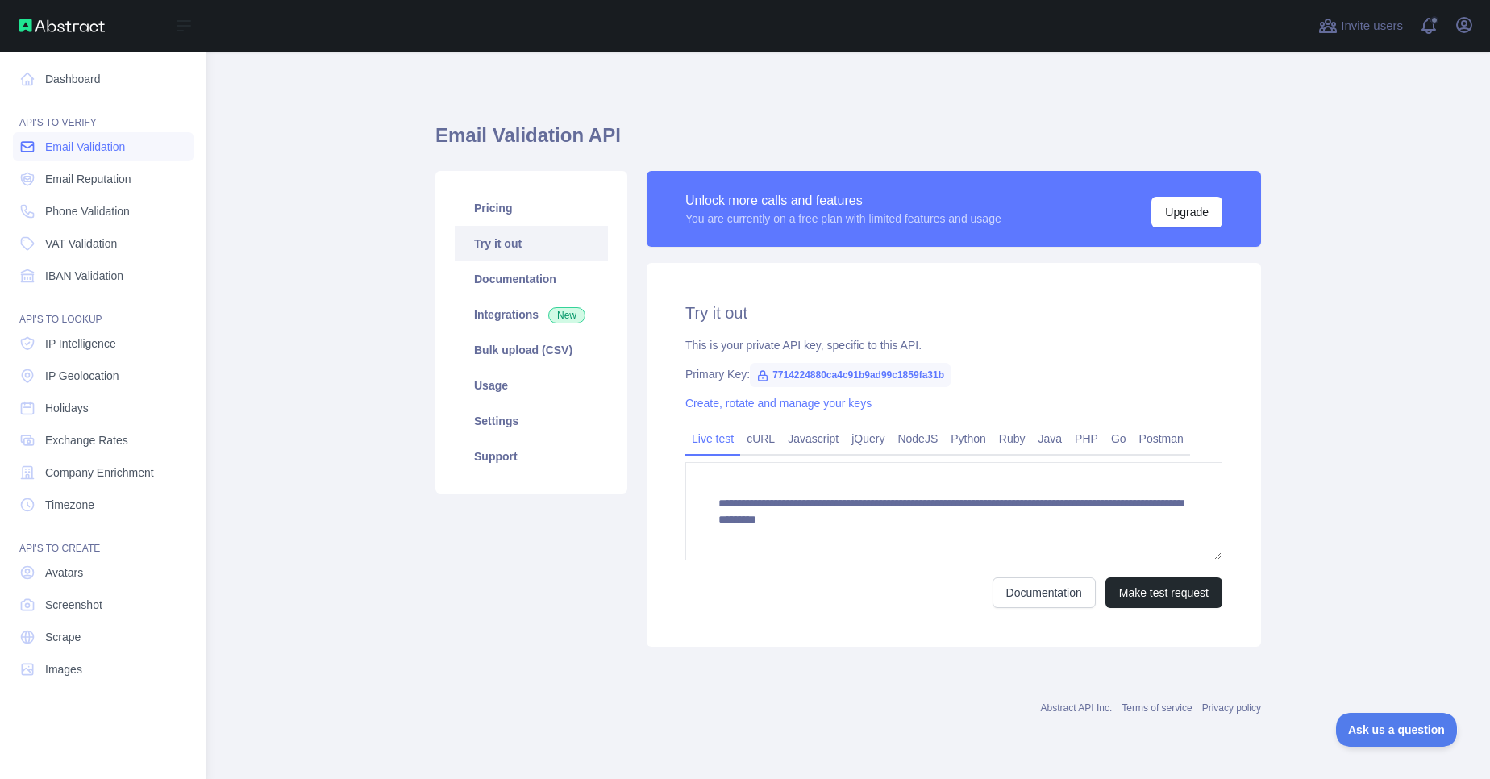
click at [95, 148] on span "Email Validation" at bounding box center [85, 147] width 80 height 16
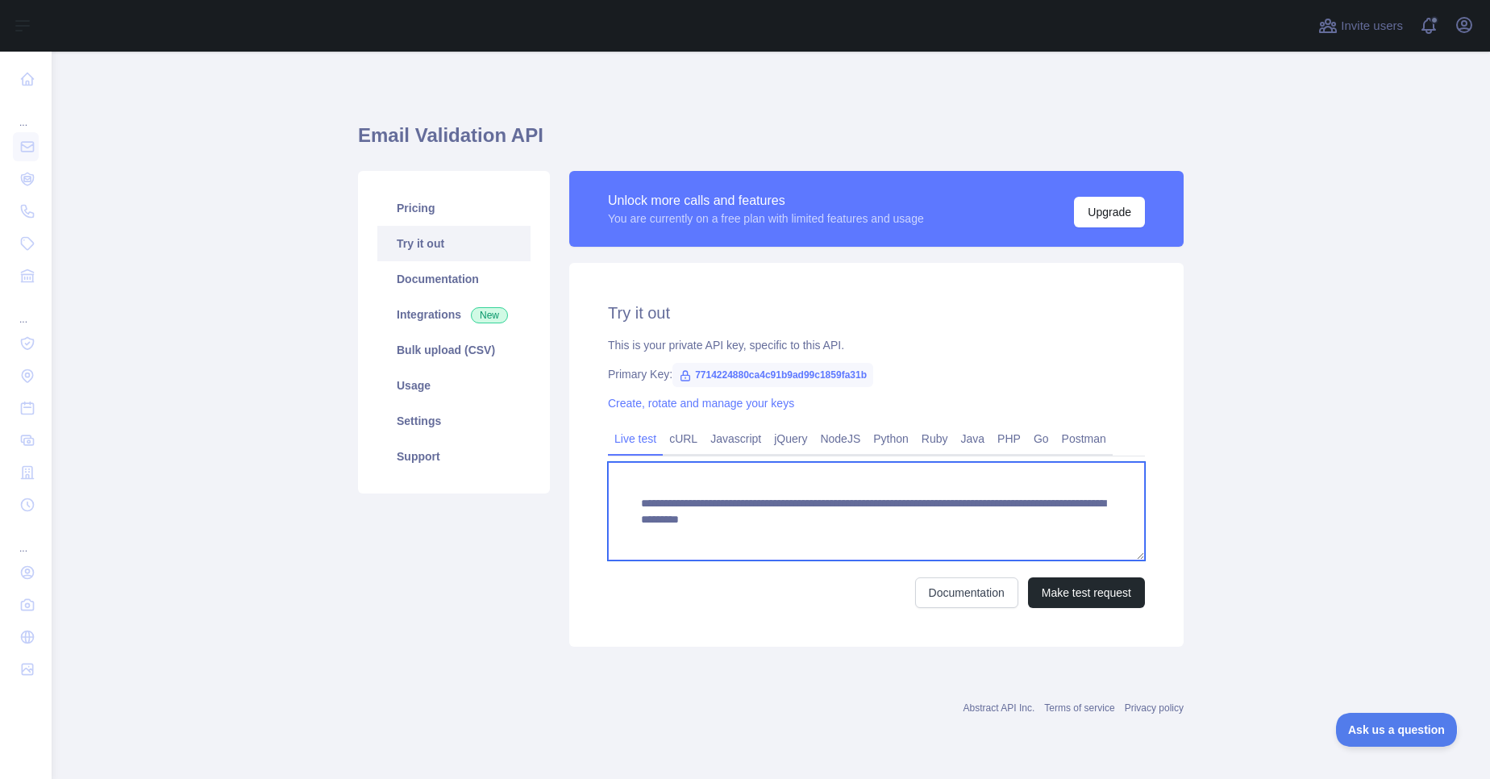
click at [927, 520] on textarea "**********" at bounding box center [876, 511] width 537 height 98
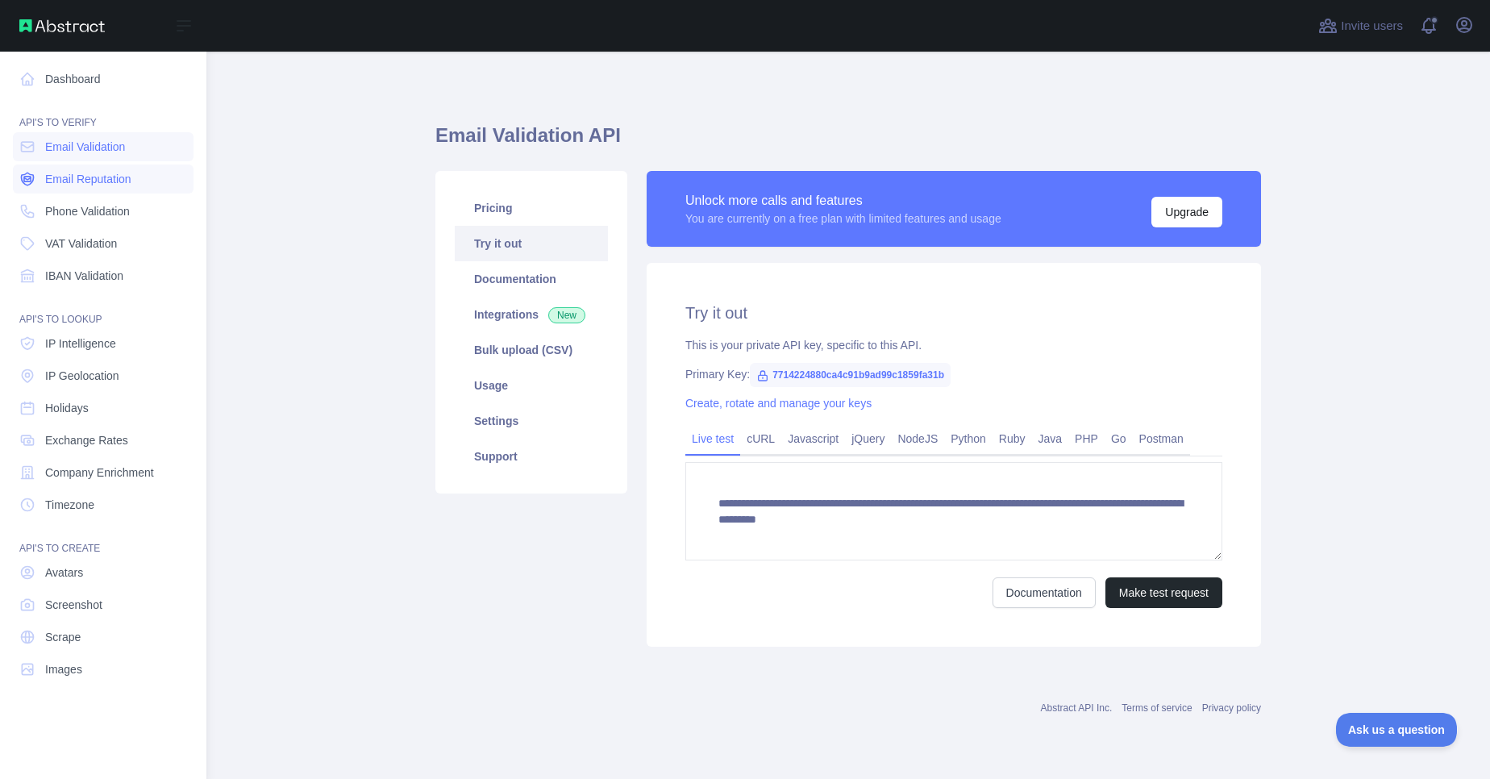
click at [61, 180] on span "Email Reputation" at bounding box center [88, 179] width 86 height 16
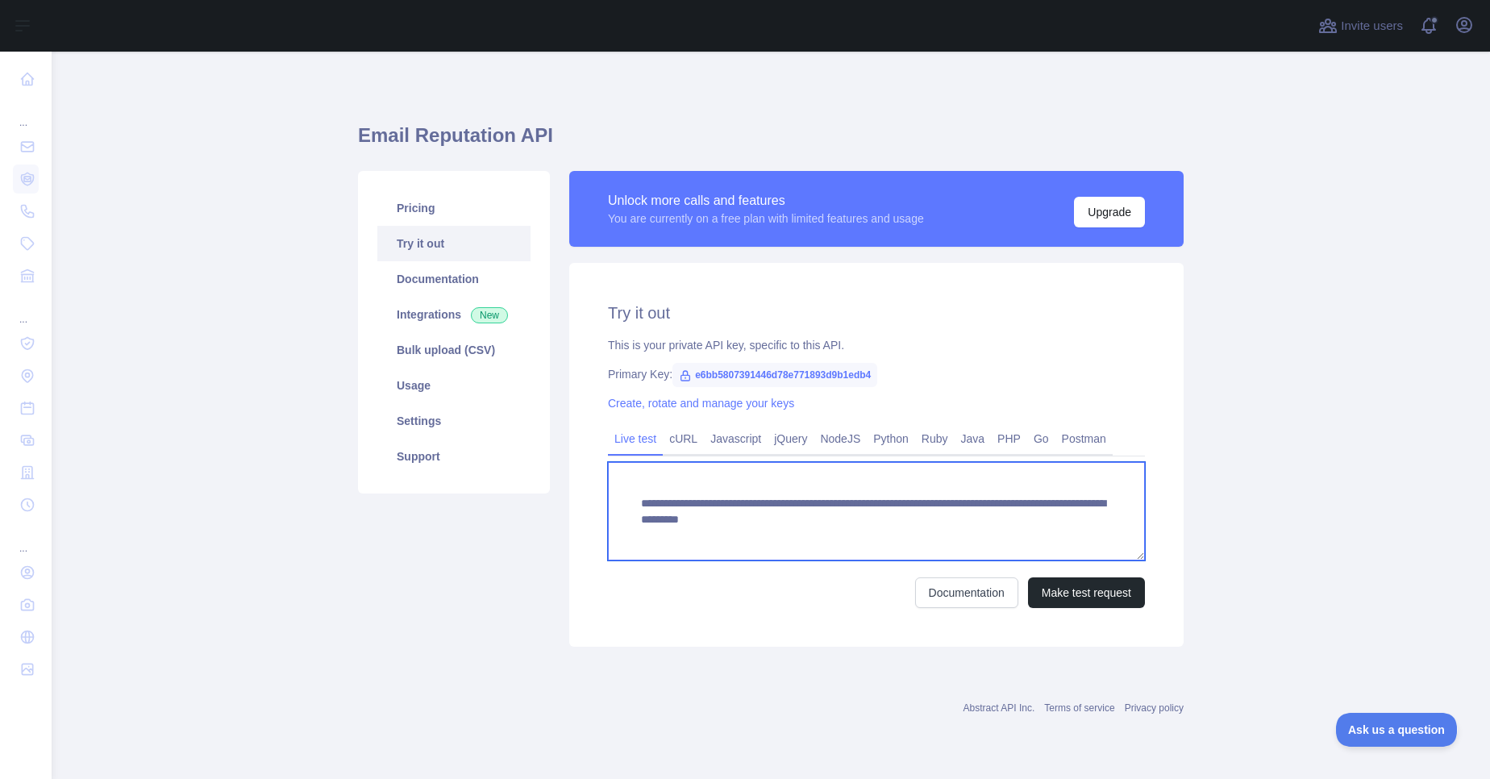
drag, startPoint x: 899, startPoint y: 519, endPoint x: 925, endPoint y: 532, distance: 29.2
click at [925, 532] on textarea "**********" at bounding box center [876, 511] width 537 height 98
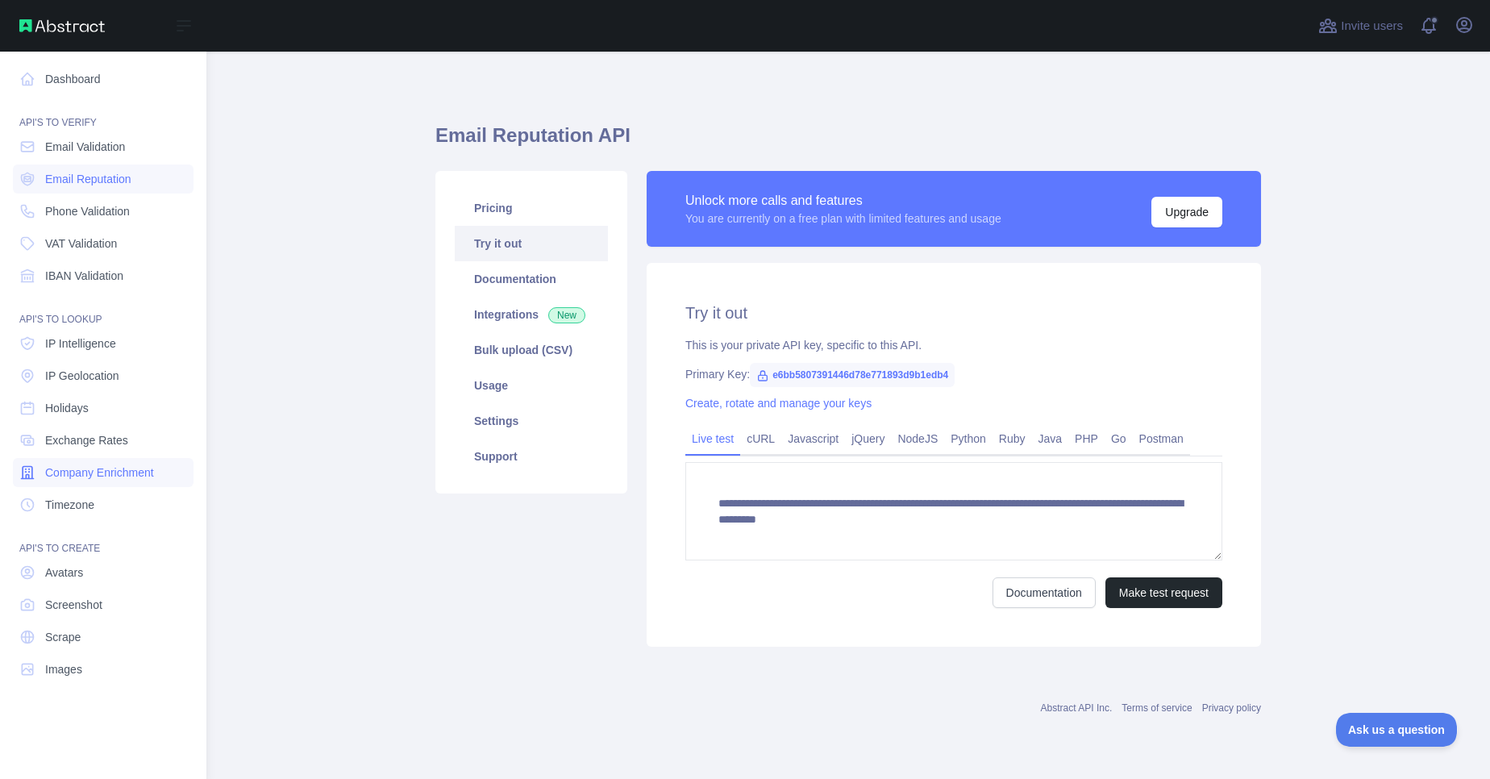
click at [110, 471] on span "Company Enrichment" at bounding box center [99, 473] width 109 height 16
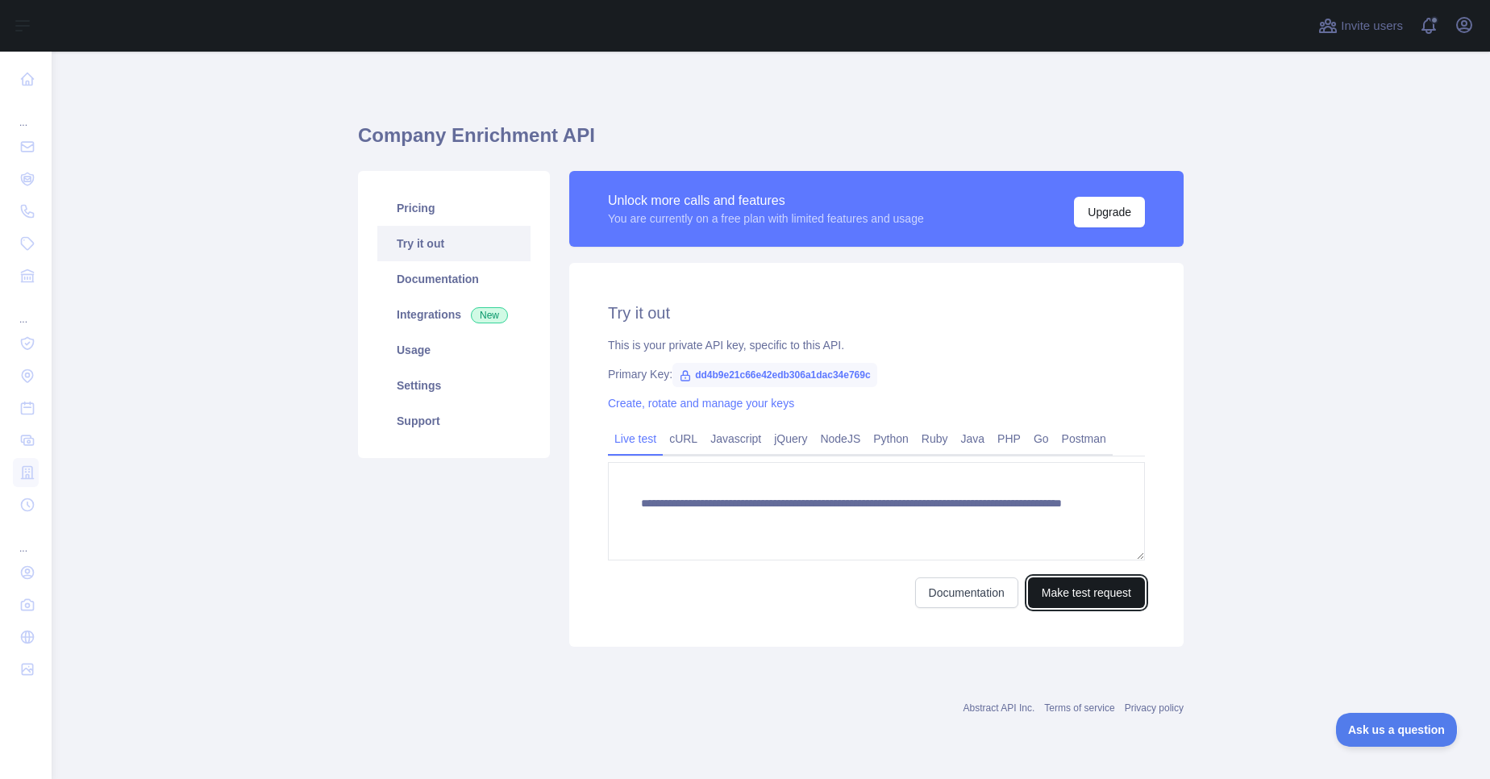
click at [1075, 590] on button "Make test request" at bounding box center [1086, 592] width 117 height 31
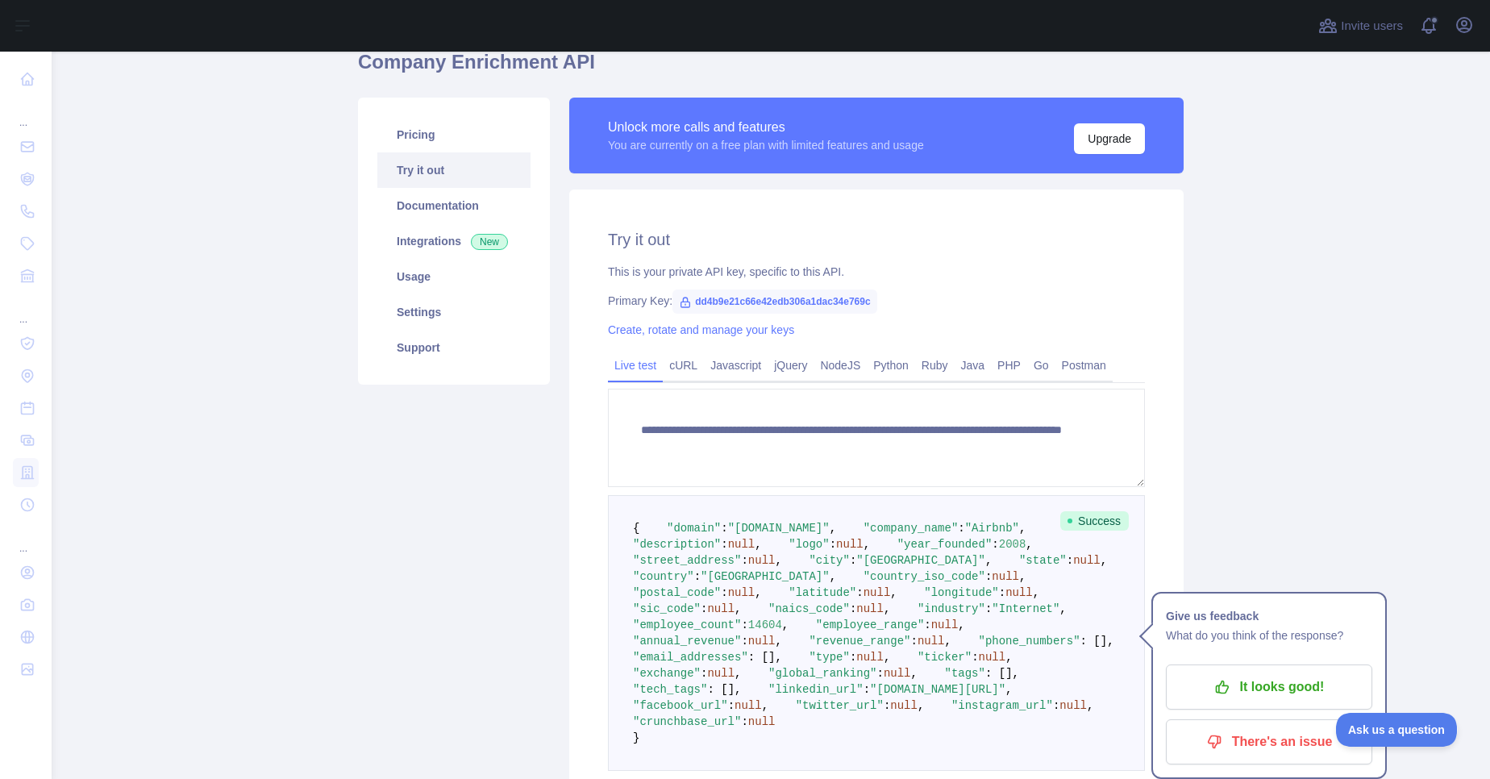
scroll to position [29, 0]
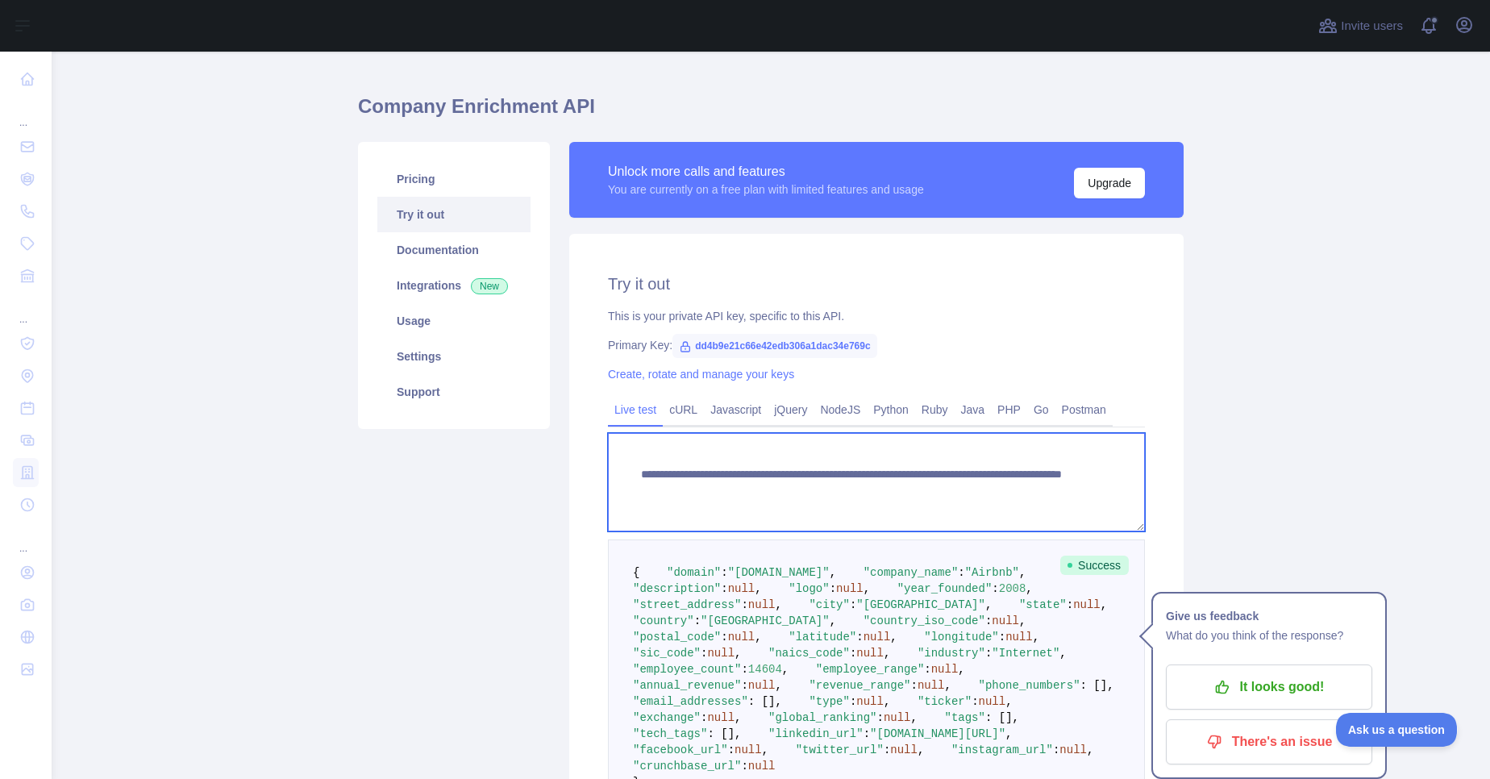
click at [954, 494] on textarea "**********" at bounding box center [876, 482] width 537 height 98
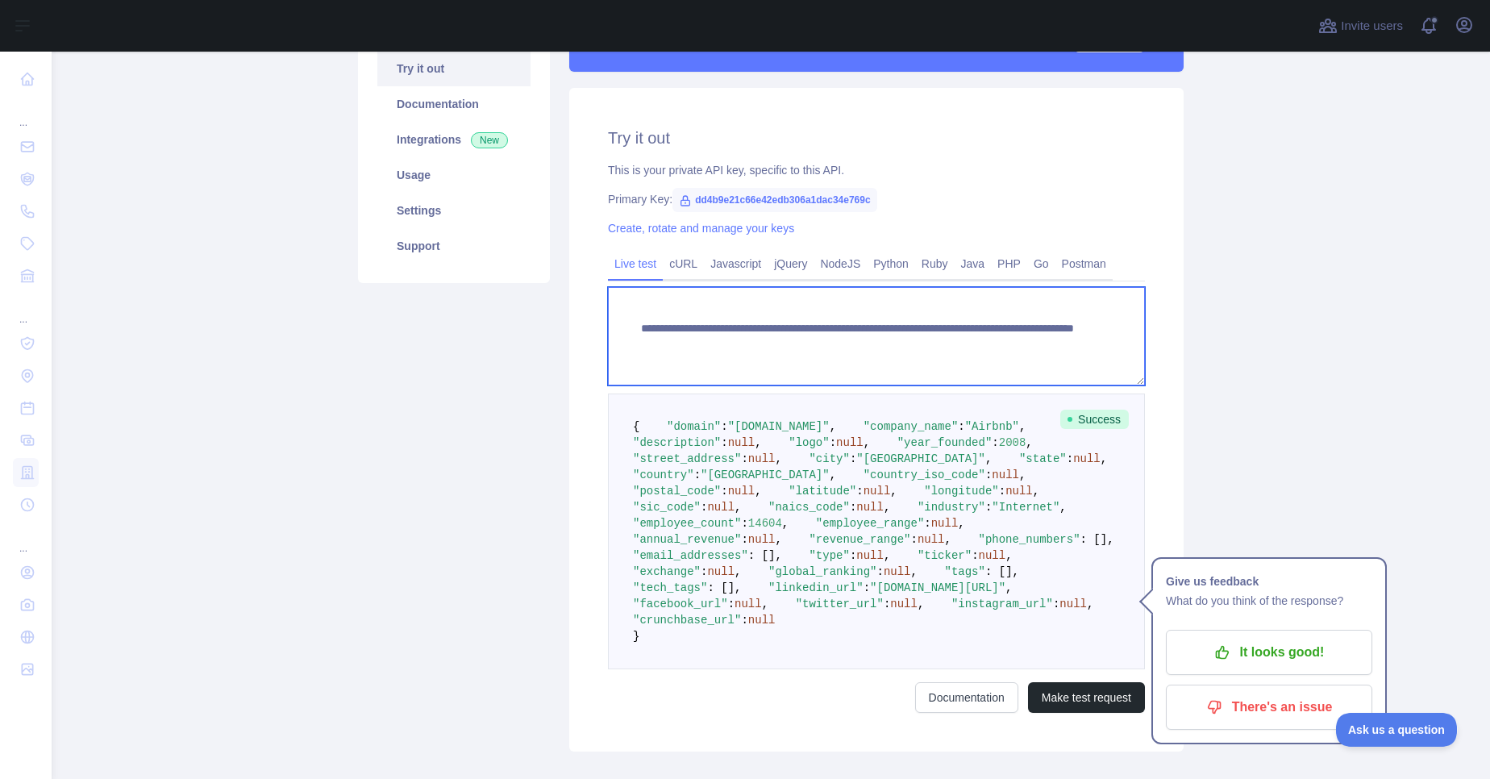
scroll to position [606, 0]
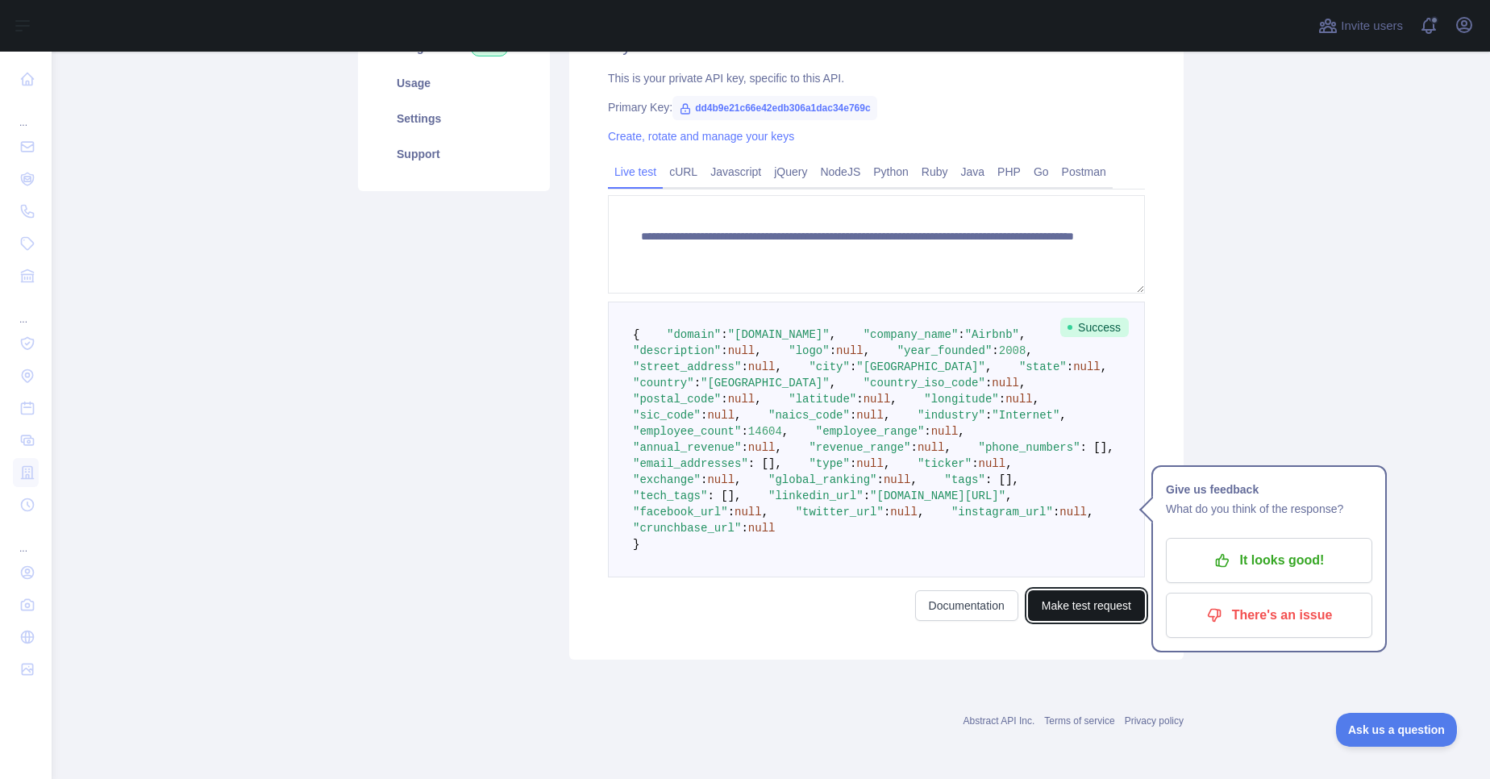
click at [1074, 616] on button "Make test request" at bounding box center [1086, 605] width 117 height 31
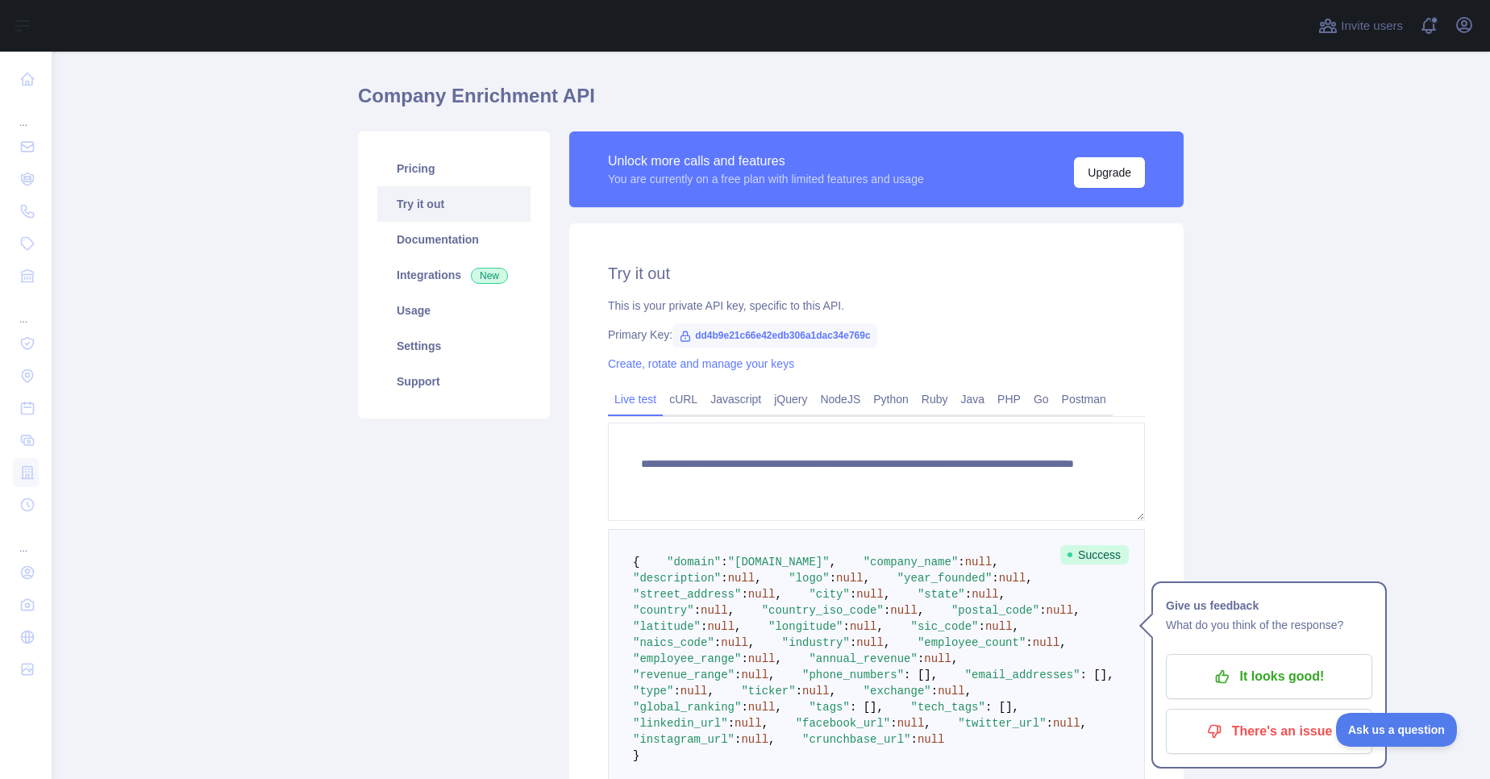
scroll to position [29, 0]
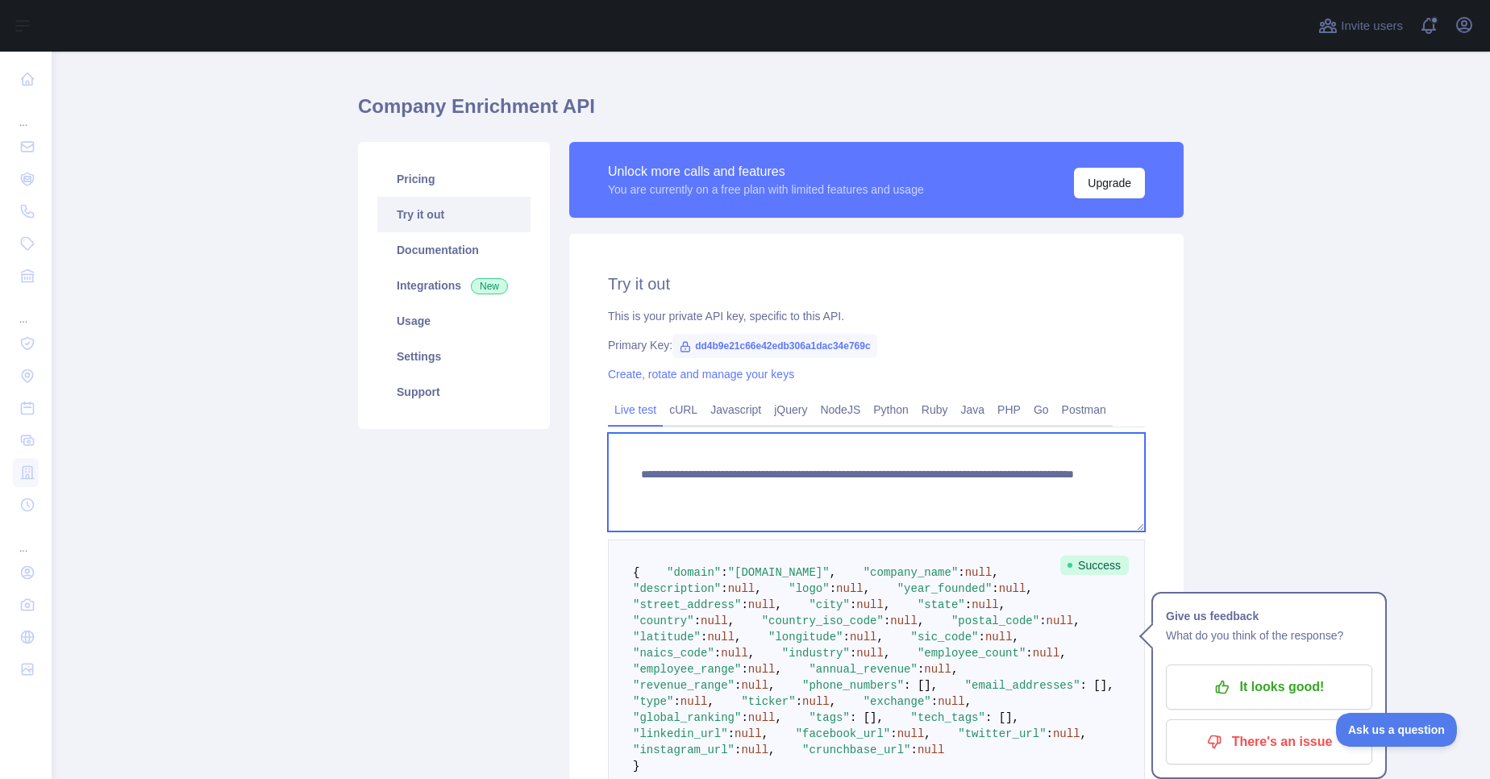
click at [961, 485] on textarea "**********" at bounding box center [876, 482] width 537 height 98
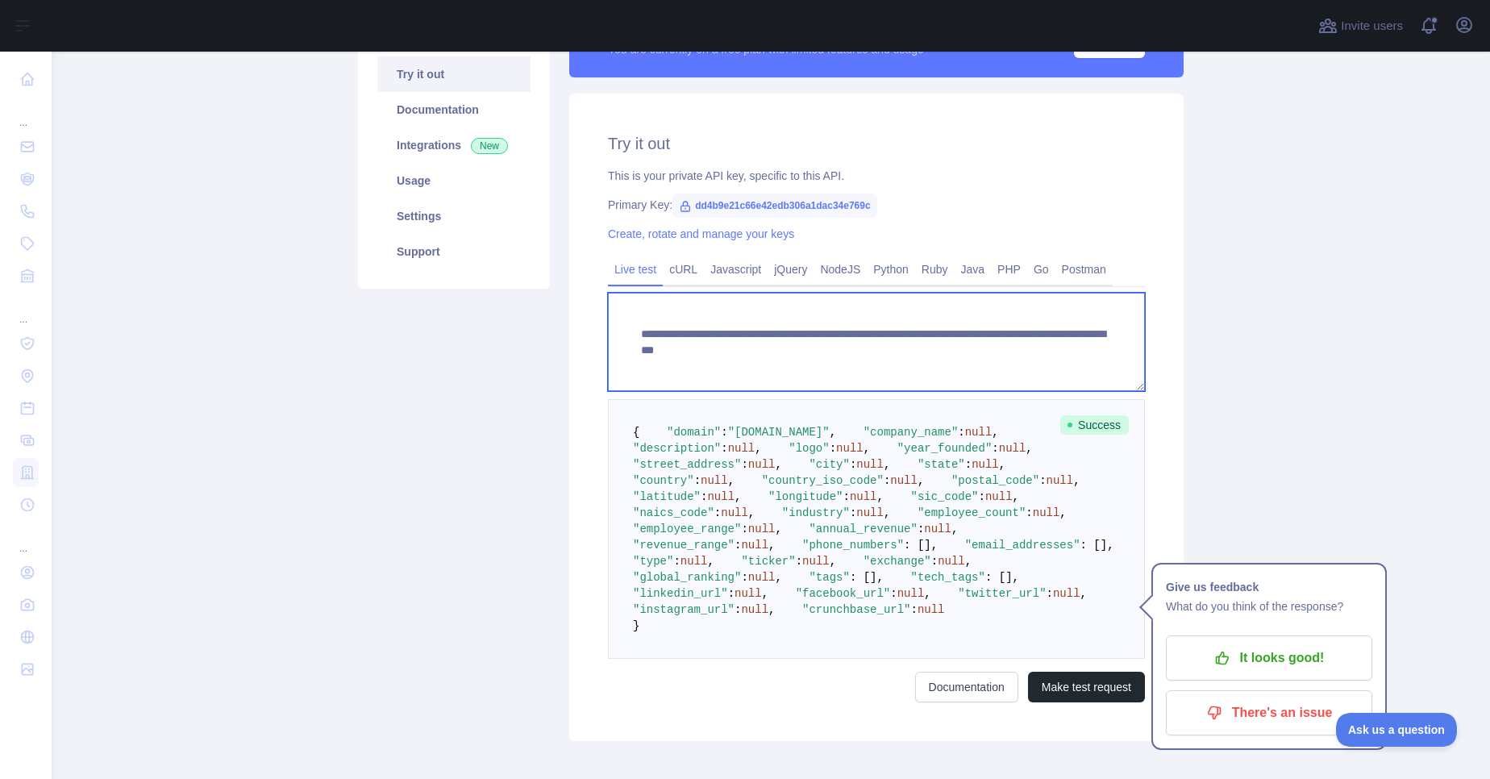
scroll to position [606, 0]
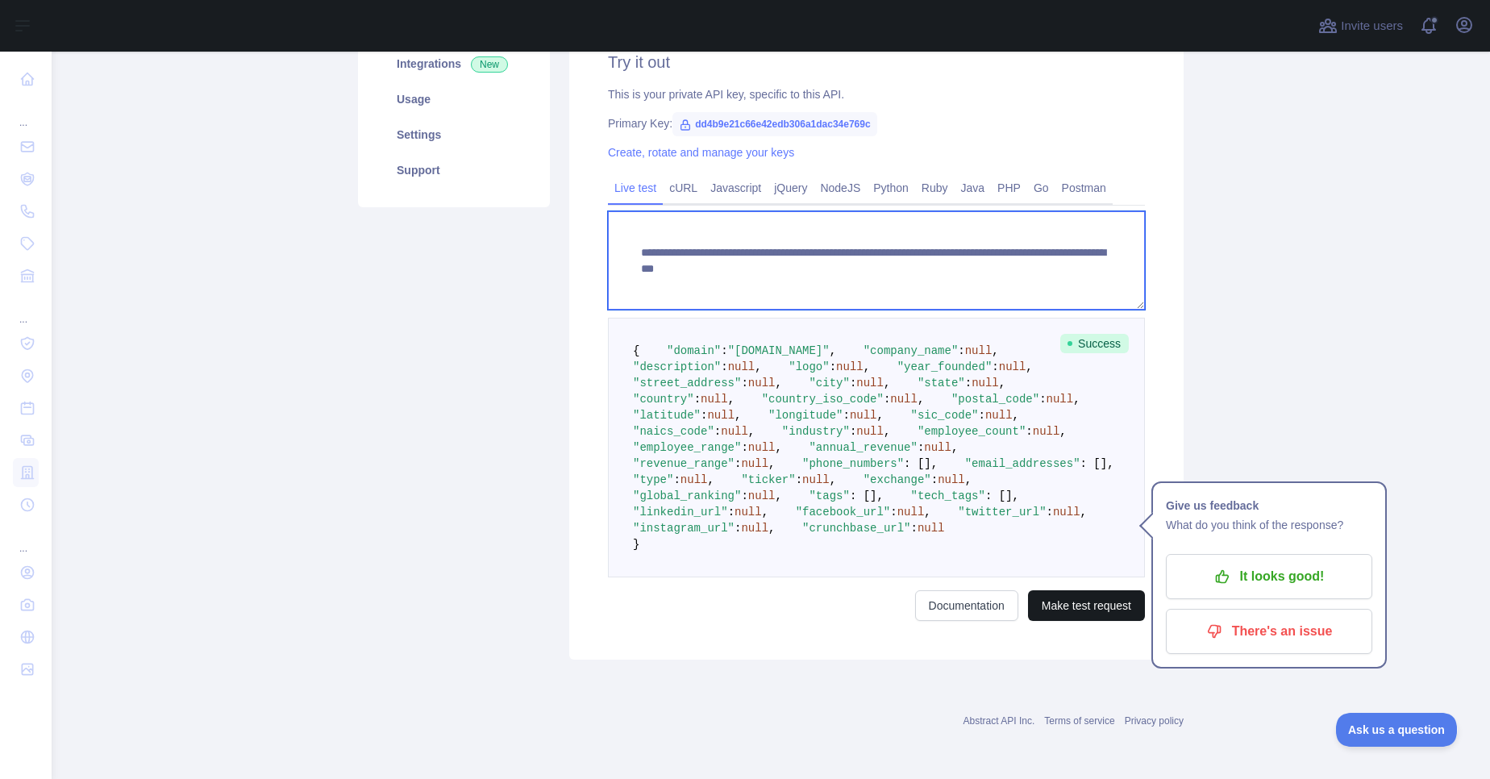
type textarea "**********"
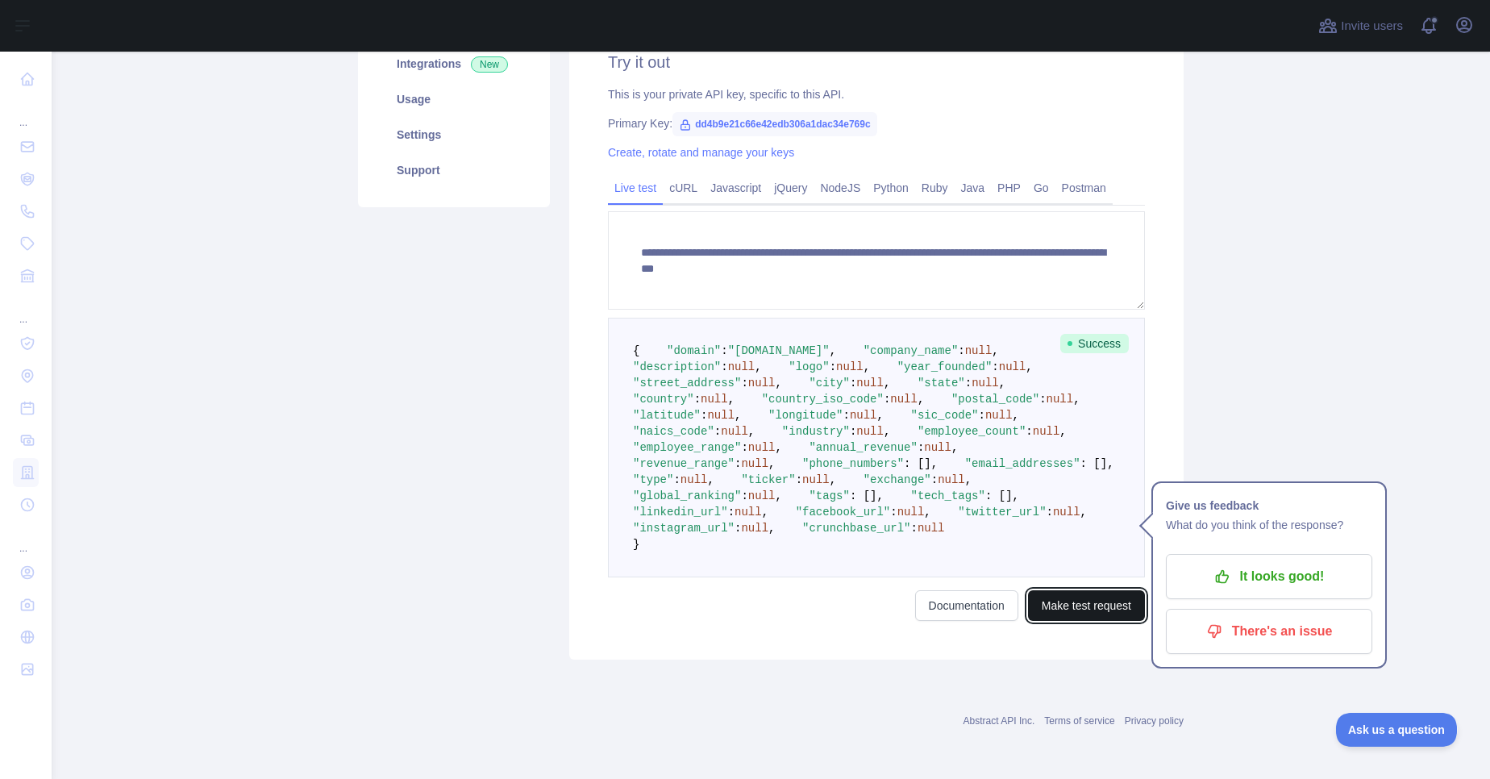
click at [1065, 606] on button "Make test request" at bounding box center [1086, 605] width 117 height 31
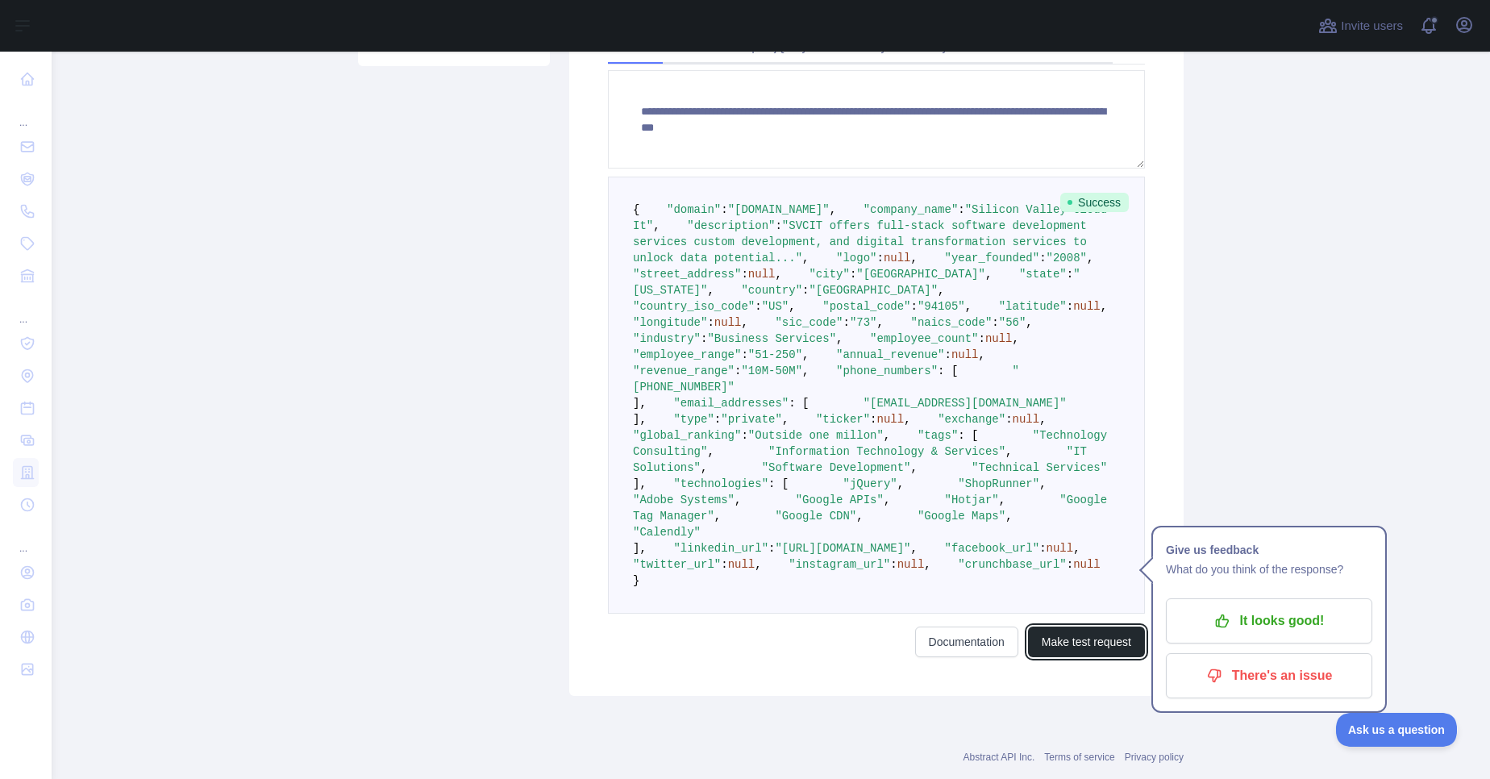
scroll to position [389, 0]
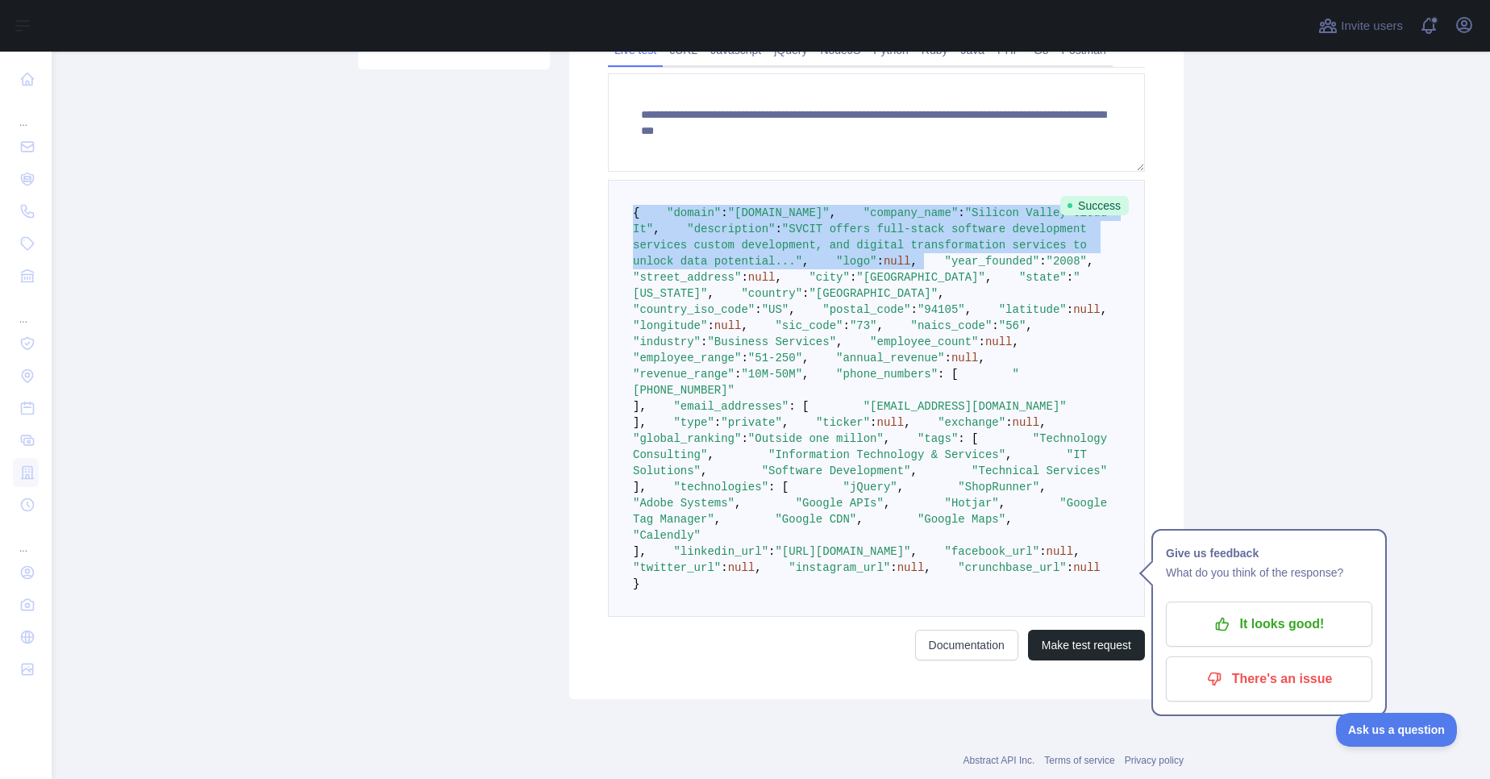
drag, startPoint x: 627, startPoint y: 210, endPoint x: 636, endPoint y: 326, distance: 116.5
click at [636, 326] on code "{ "domain" : "siliconvalleycloudit.com" , "company_name" : "Silicon Valley Clou…" at bounding box center [884, 398] width 502 height 384
click at [918, 268] on span at bounding box center [931, 261] width 27 height 13
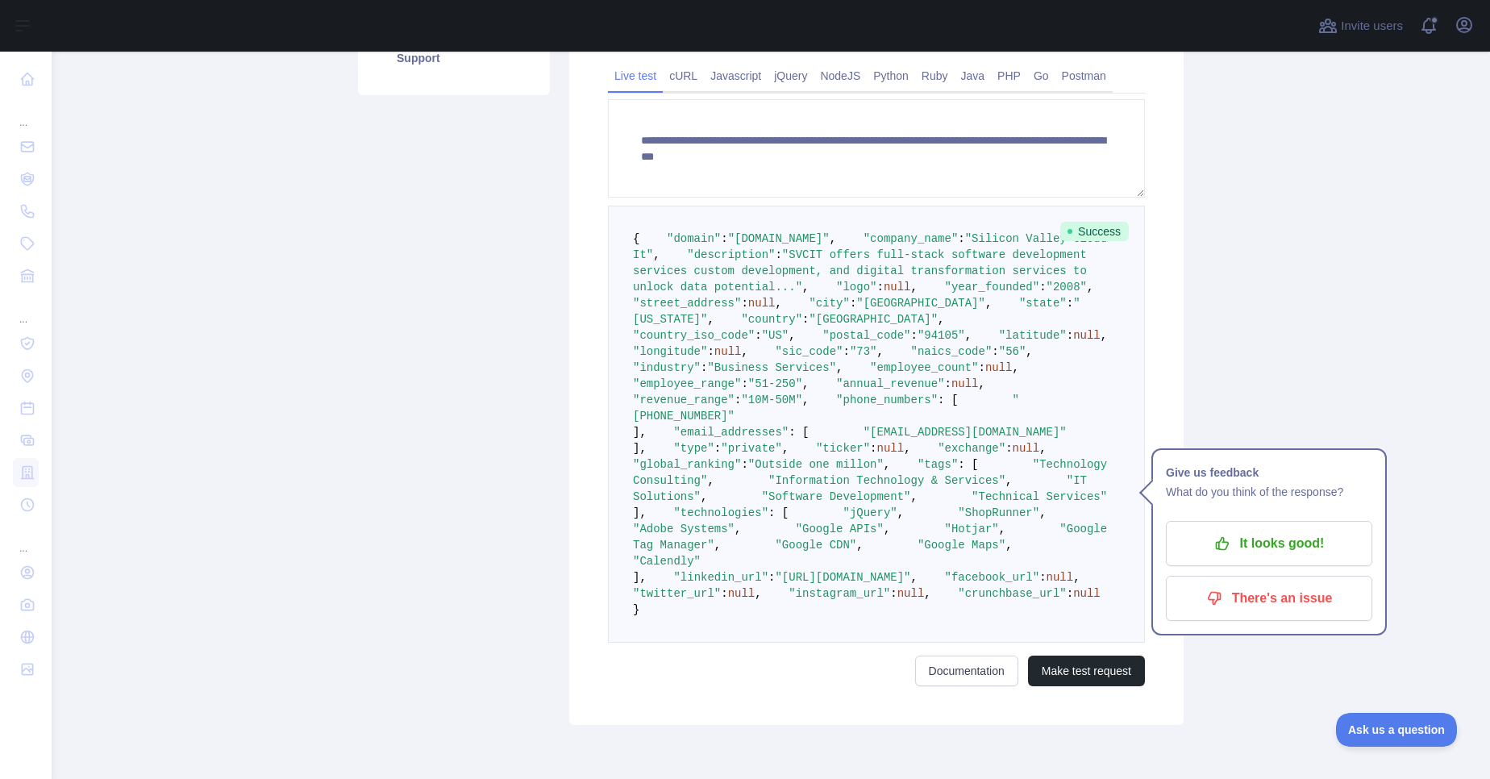
scroll to position [0, 0]
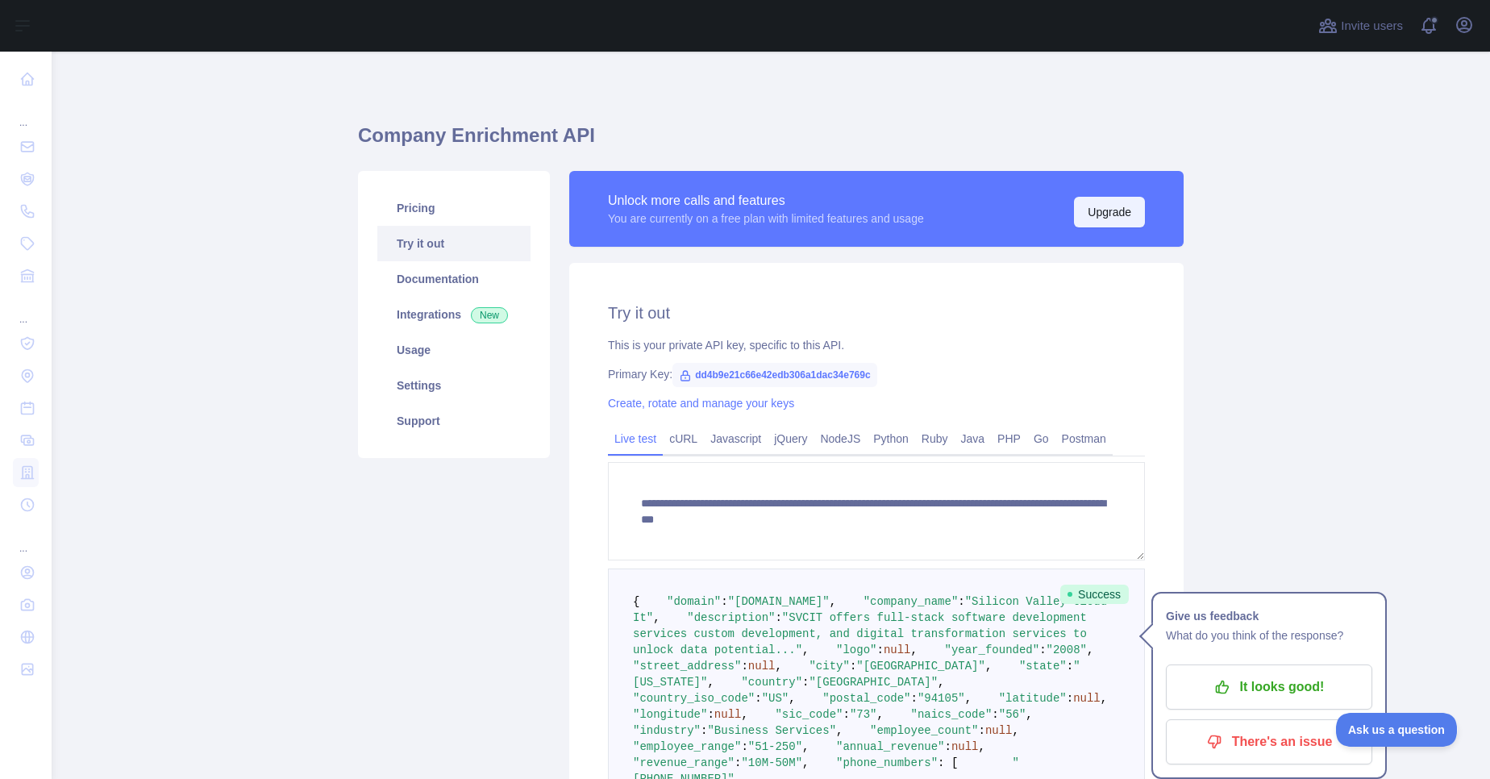
click at [1115, 201] on button "Upgrade" at bounding box center [1109, 212] width 71 height 31
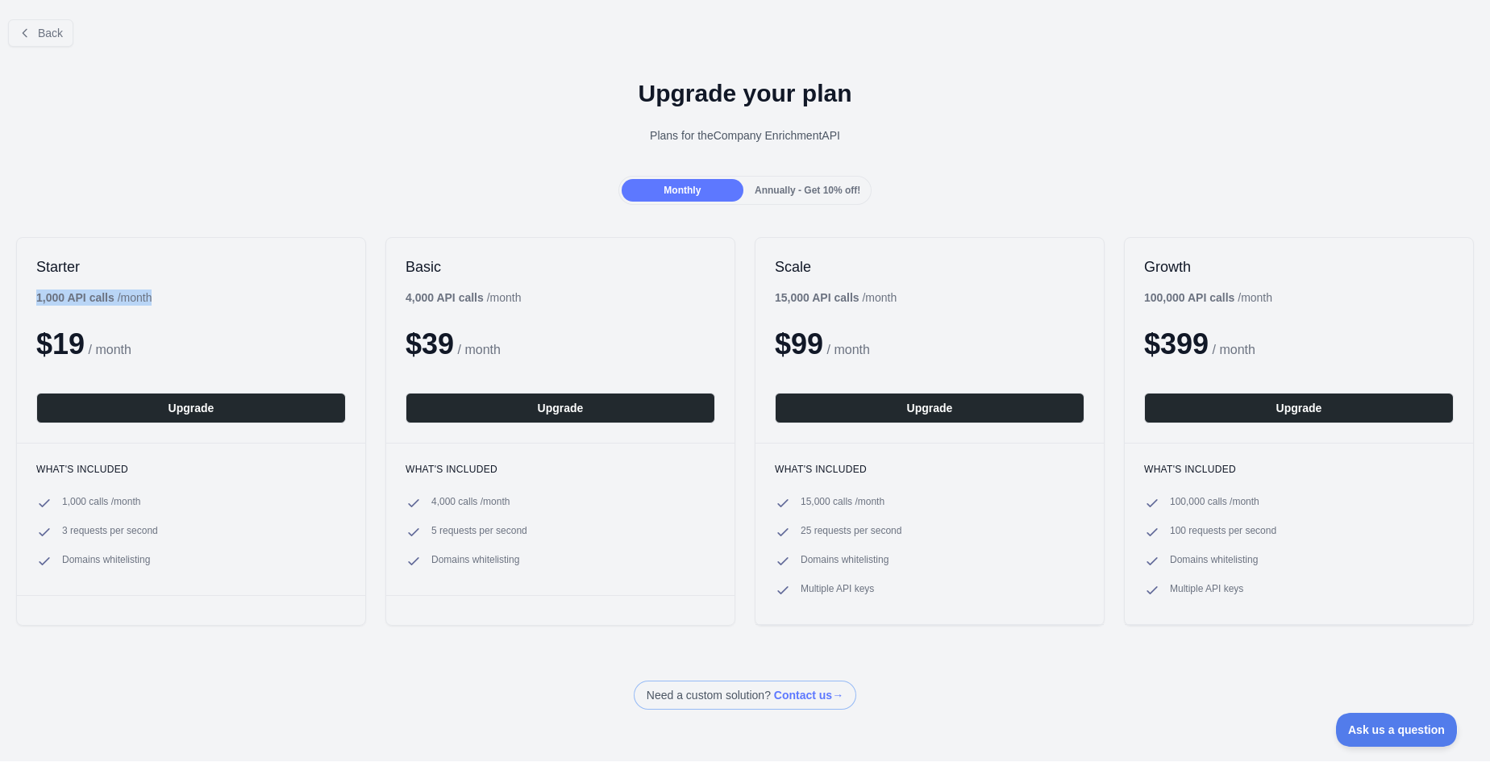
drag, startPoint x: 39, startPoint y: 298, endPoint x: 181, endPoint y: 292, distance: 142.9
click at [181, 292] on div "Starter 1,000 API calls / month $ 19 / month Upgrade" at bounding box center [191, 340] width 348 height 205
click at [171, 298] on div "Starter 1,000 API calls / month $ 19 / month Upgrade" at bounding box center [191, 340] width 348 height 205
drag, startPoint x: 171, startPoint y: 298, endPoint x: 34, endPoint y: 296, distance: 137.1
click at [34, 296] on div "Starter 1,000 API calls / month $ 19 / month Upgrade" at bounding box center [191, 340] width 348 height 205
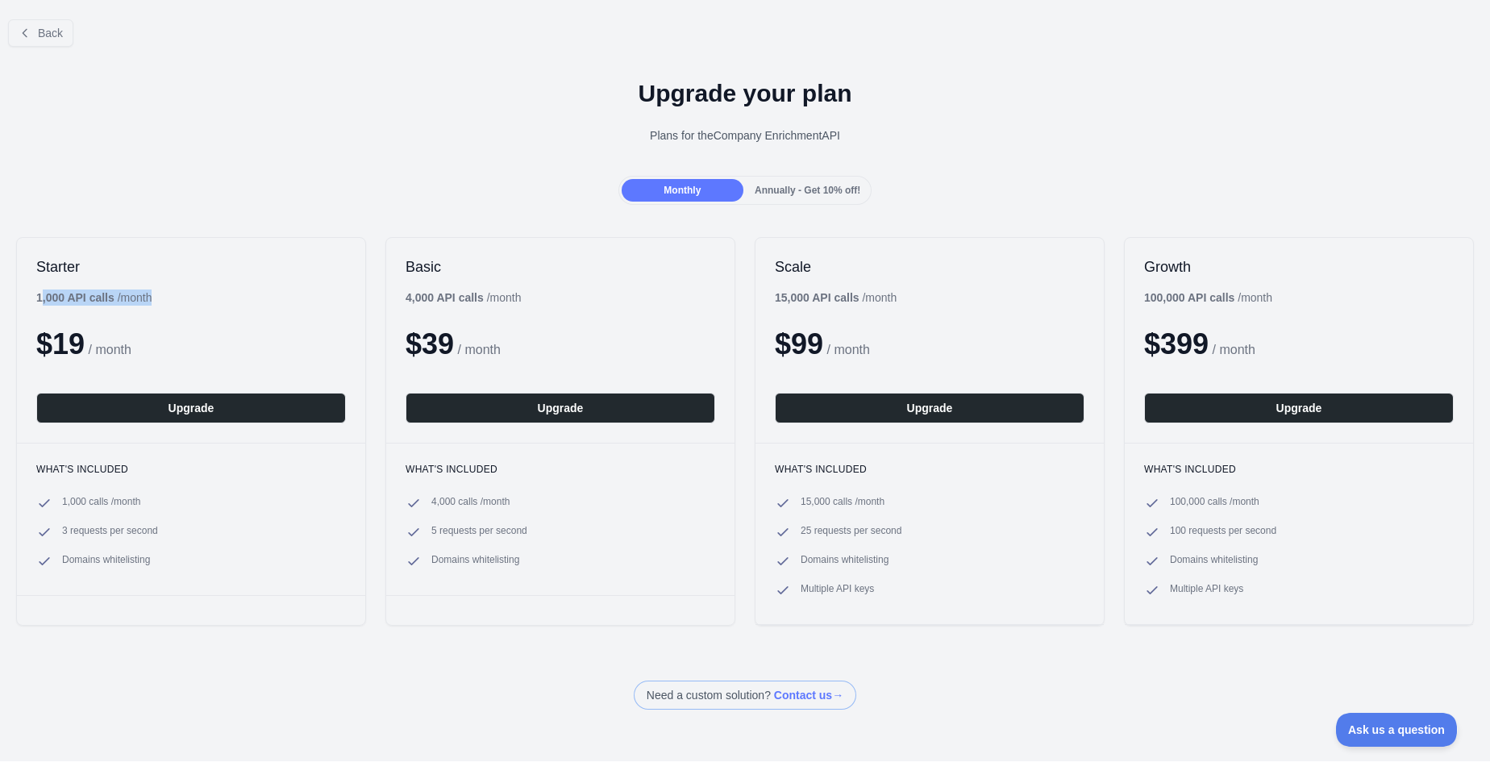
drag, startPoint x: 42, startPoint y: 296, endPoint x: 167, endPoint y: 298, distance: 125.0
click at [167, 298] on div "Starter 1,000 API calls / month $ 19 / month Upgrade" at bounding box center [191, 340] width 348 height 205
click at [269, 36] on div "Back" at bounding box center [745, 32] width 1490 height 53
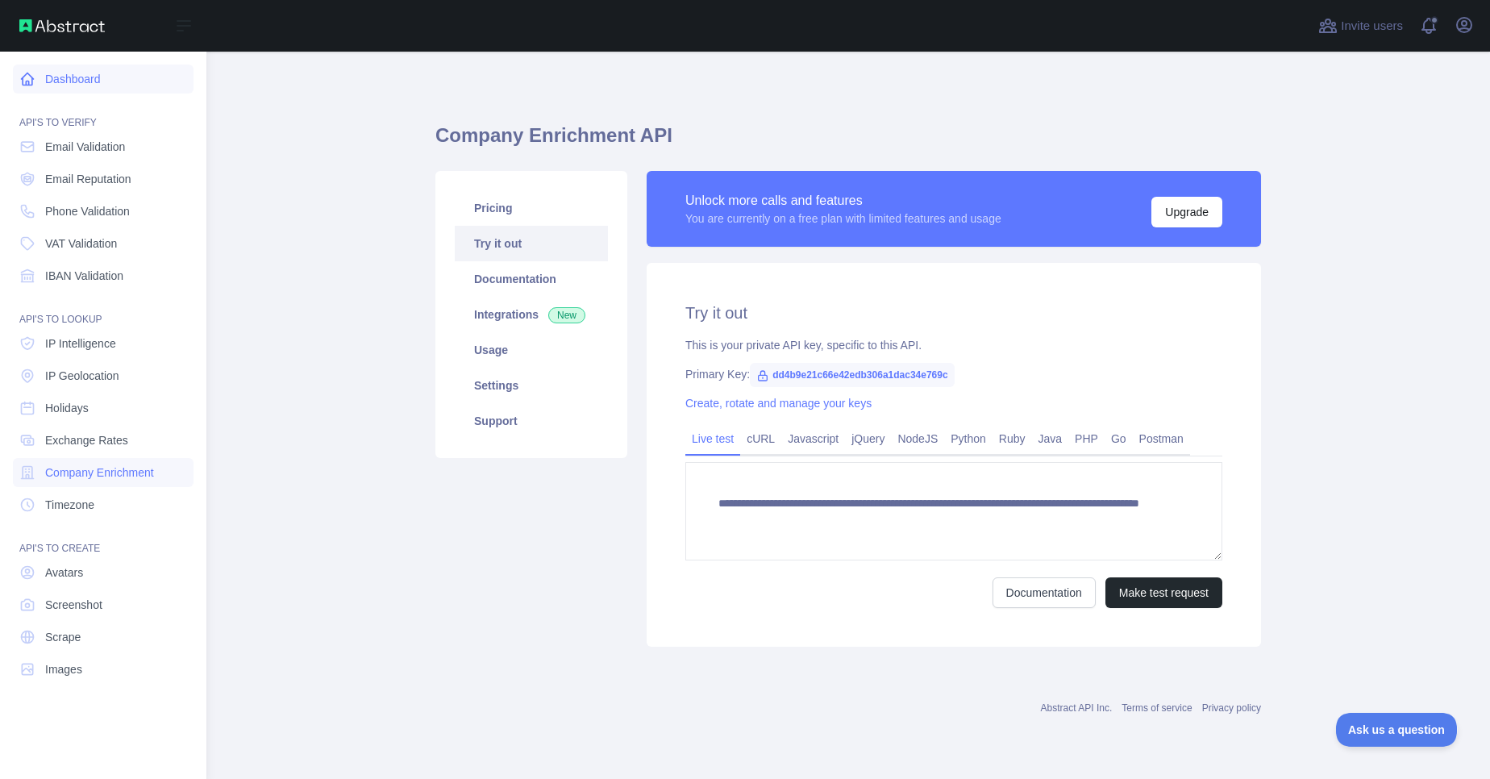
click at [43, 77] on link "Dashboard" at bounding box center [103, 79] width 181 height 29
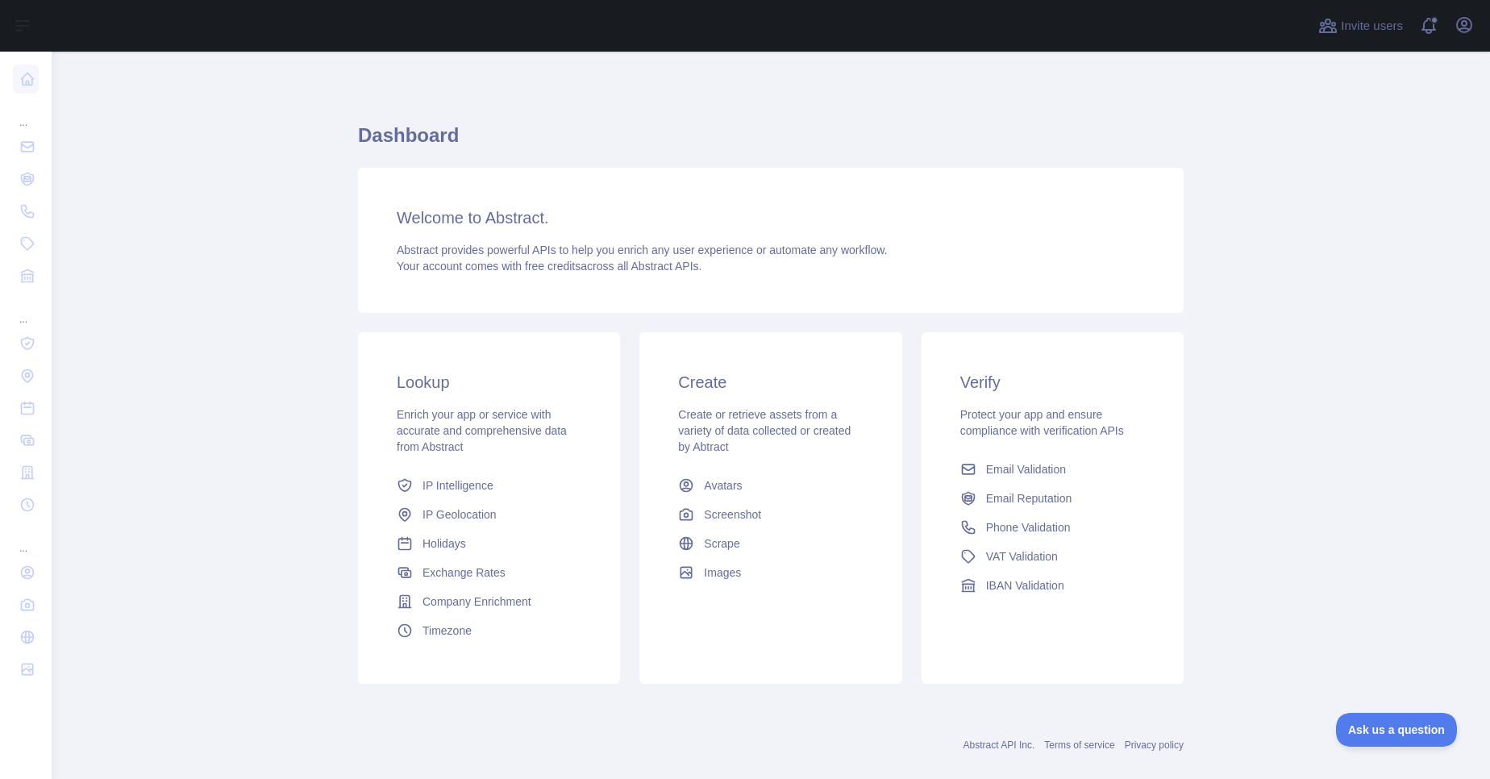
scroll to position [24, 0]
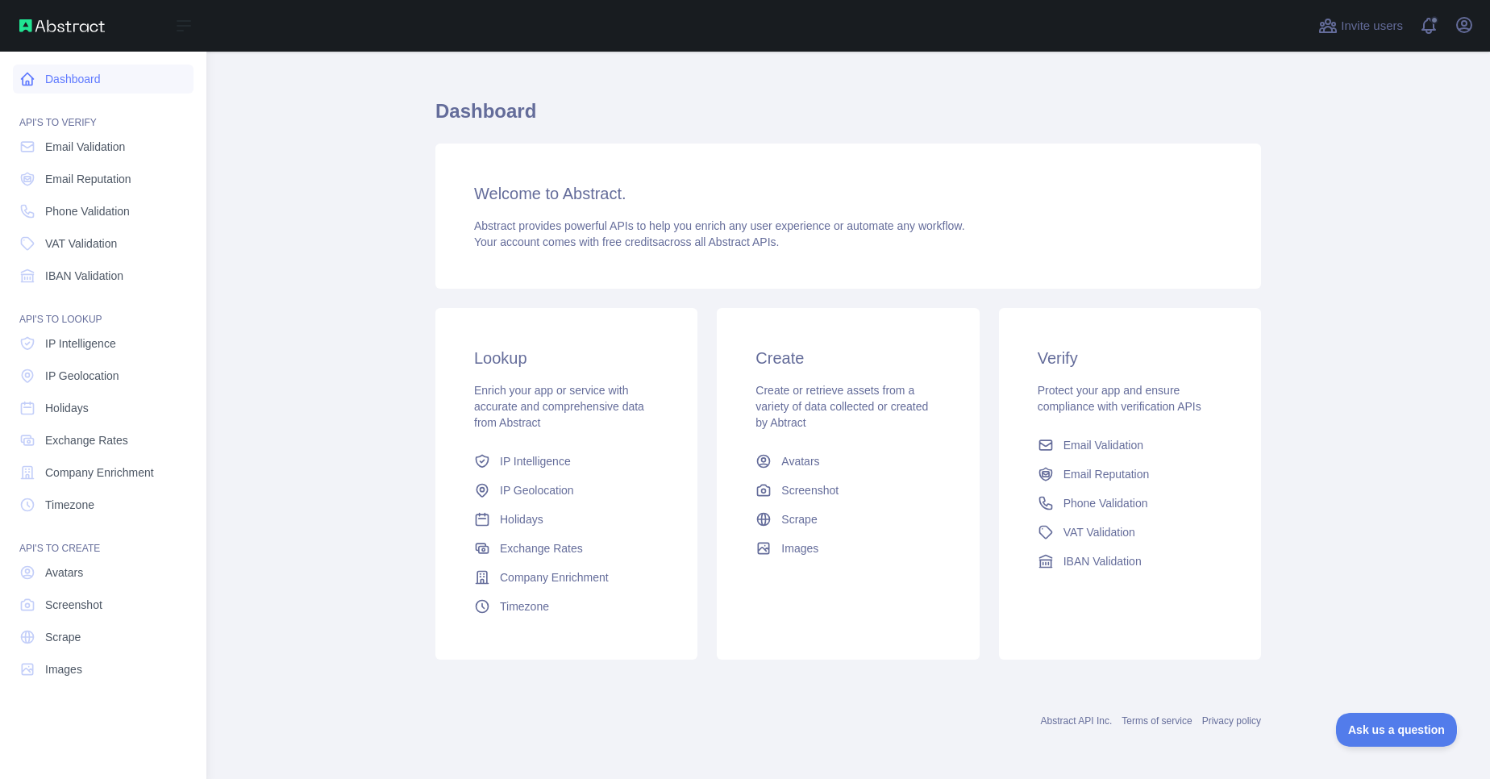
click at [101, 73] on link "Dashboard" at bounding box center [103, 79] width 181 height 29
click at [178, 29] on icon at bounding box center [183, 25] width 19 height 19
click at [1466, 25] on icon "button" at bounding box center [1464, 25] width 15 height 15
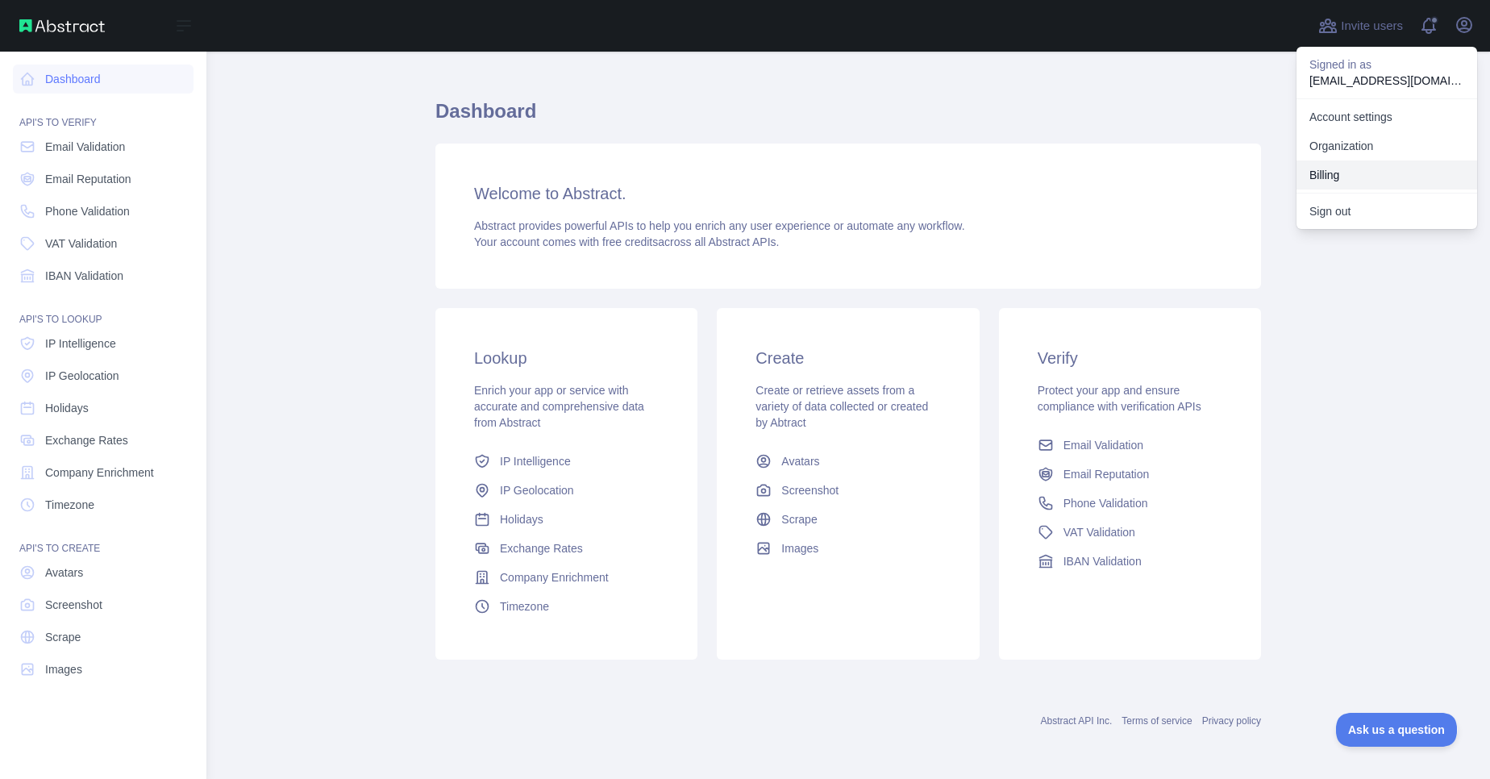
click at [1319, 178] on button "Billing" at bounding box center [1387, 174] width 181 height 29
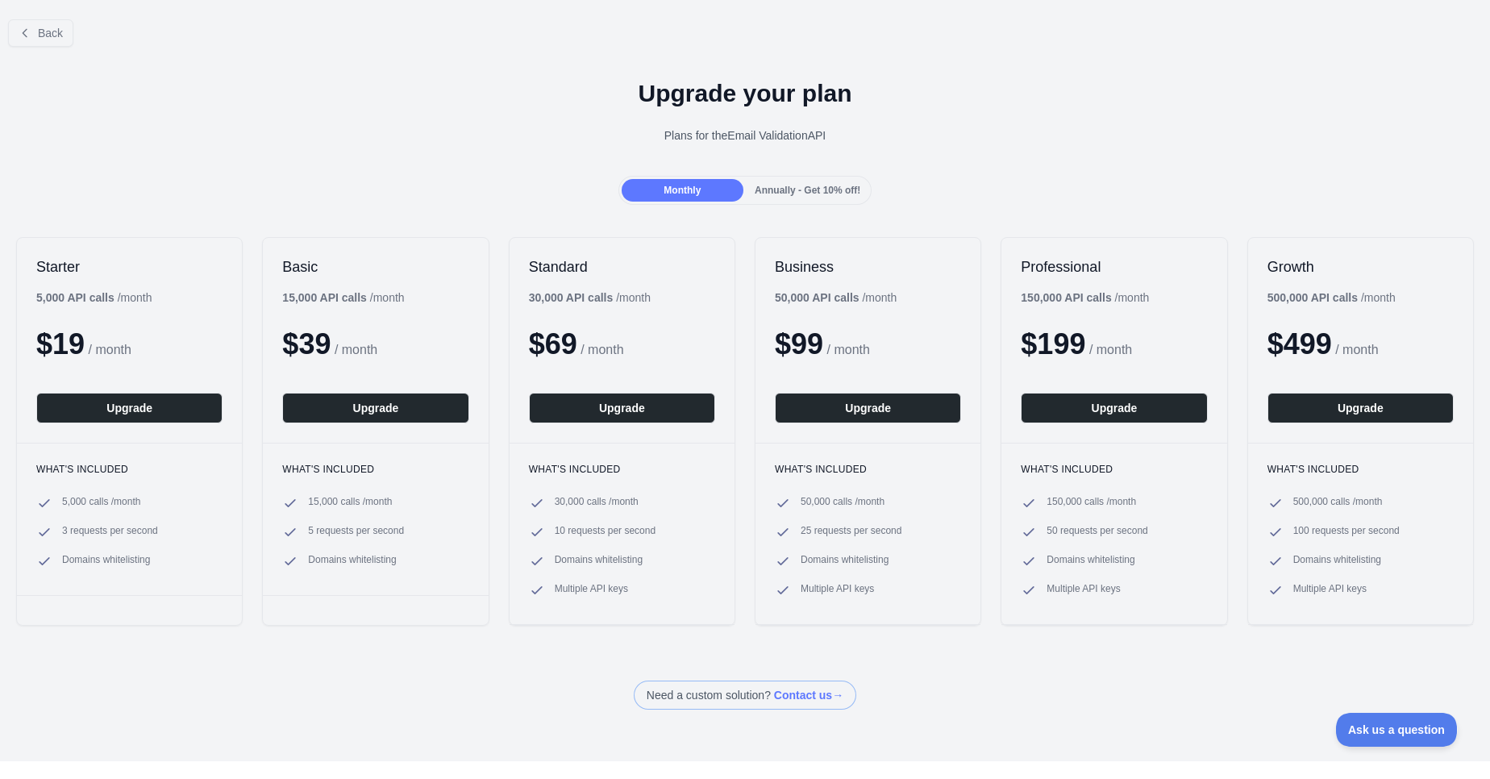
click at [938, 169] on div "Upgrade your plan Plans for the Email Validation API" at bounding box center [745, 118] width 1490 height 116
click at [51, 31] on span "Back" at bounding box center [50, 33] width 25 height 13
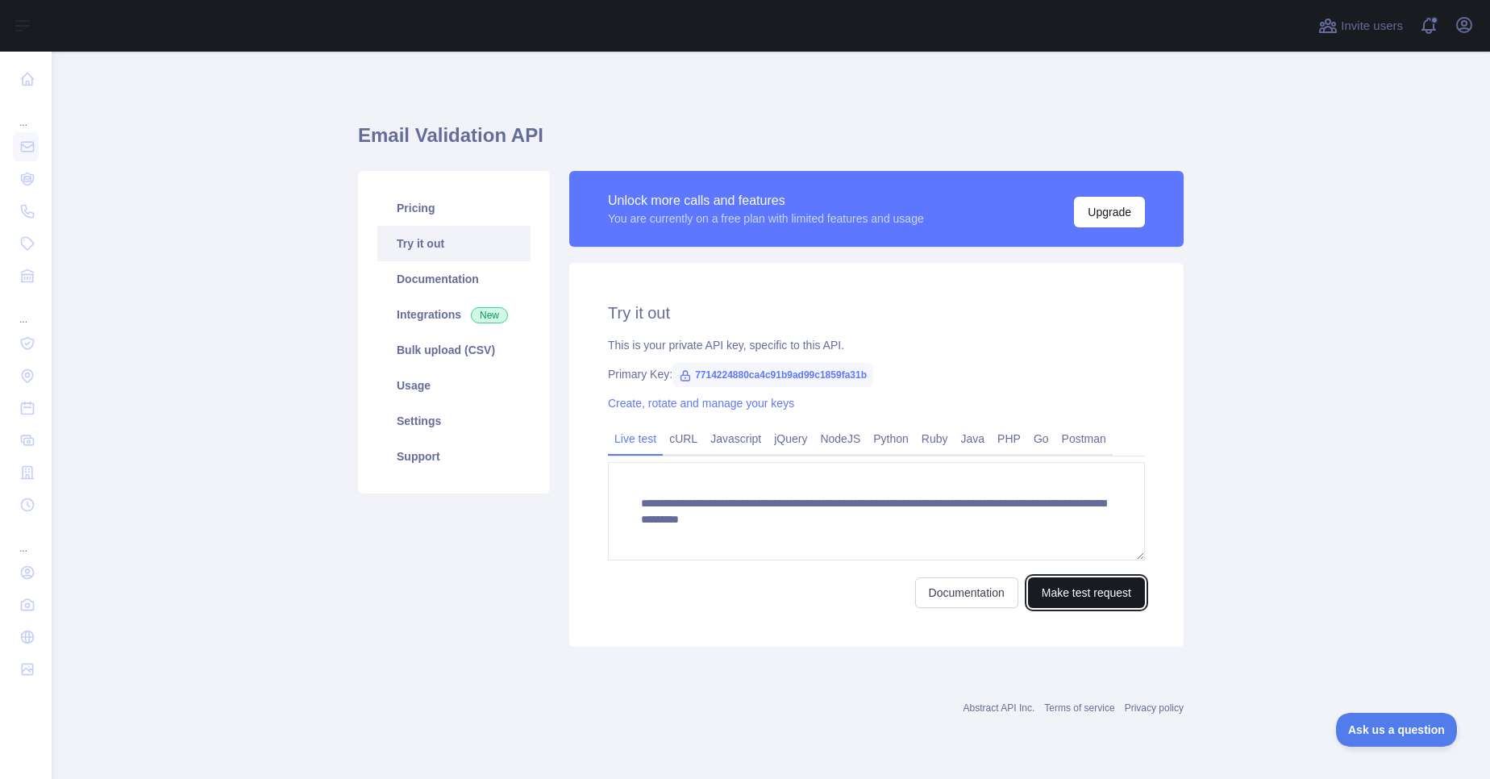
click at [1081, 594] on button "Make test request" at bounding box center [1086, 592] width 117 height 31
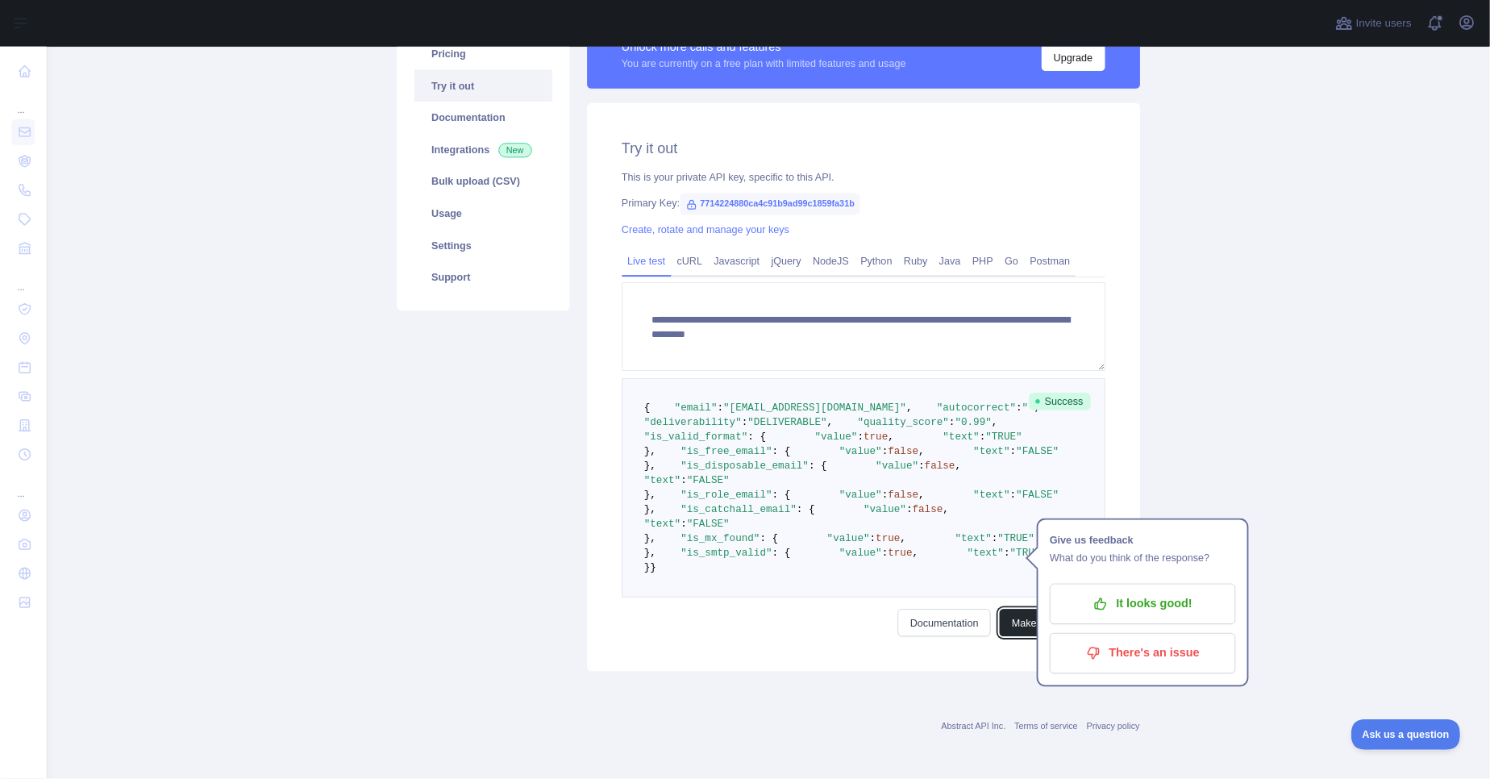
scroll to position [396, 0]
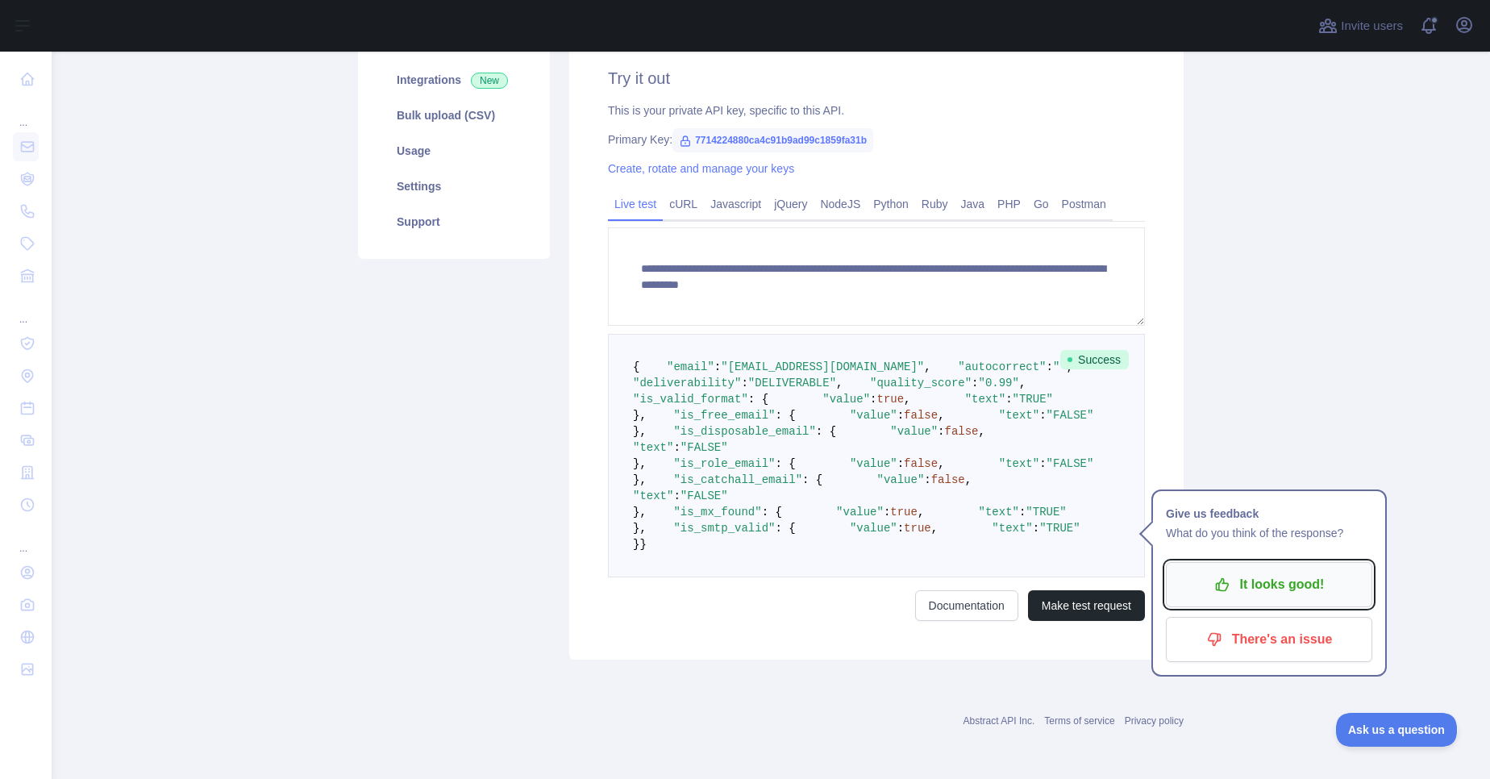
click at [1231, 571] on p "It looks good!" at bounding box center [1269, 584] width 182 height 27
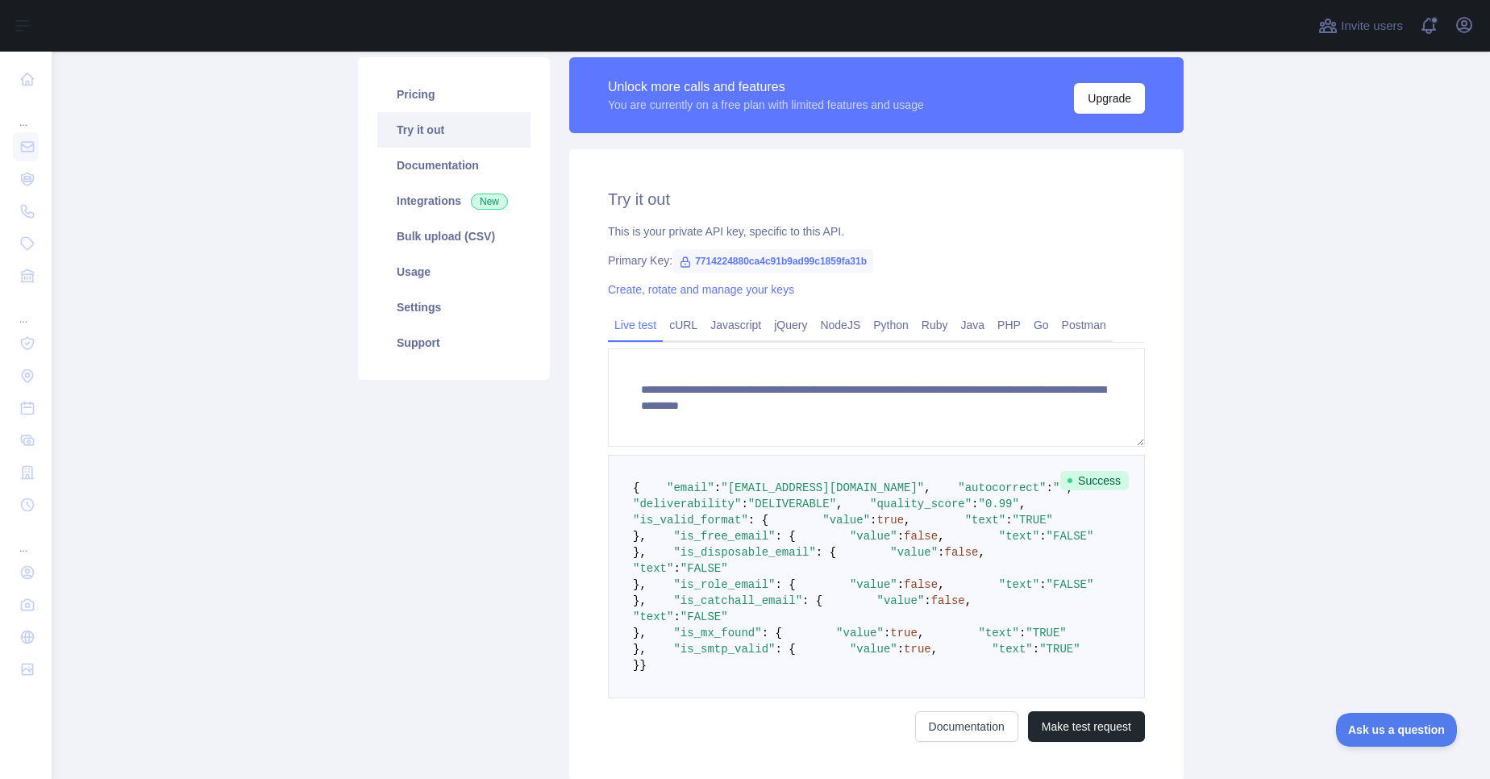
scroll to position [109, 0]
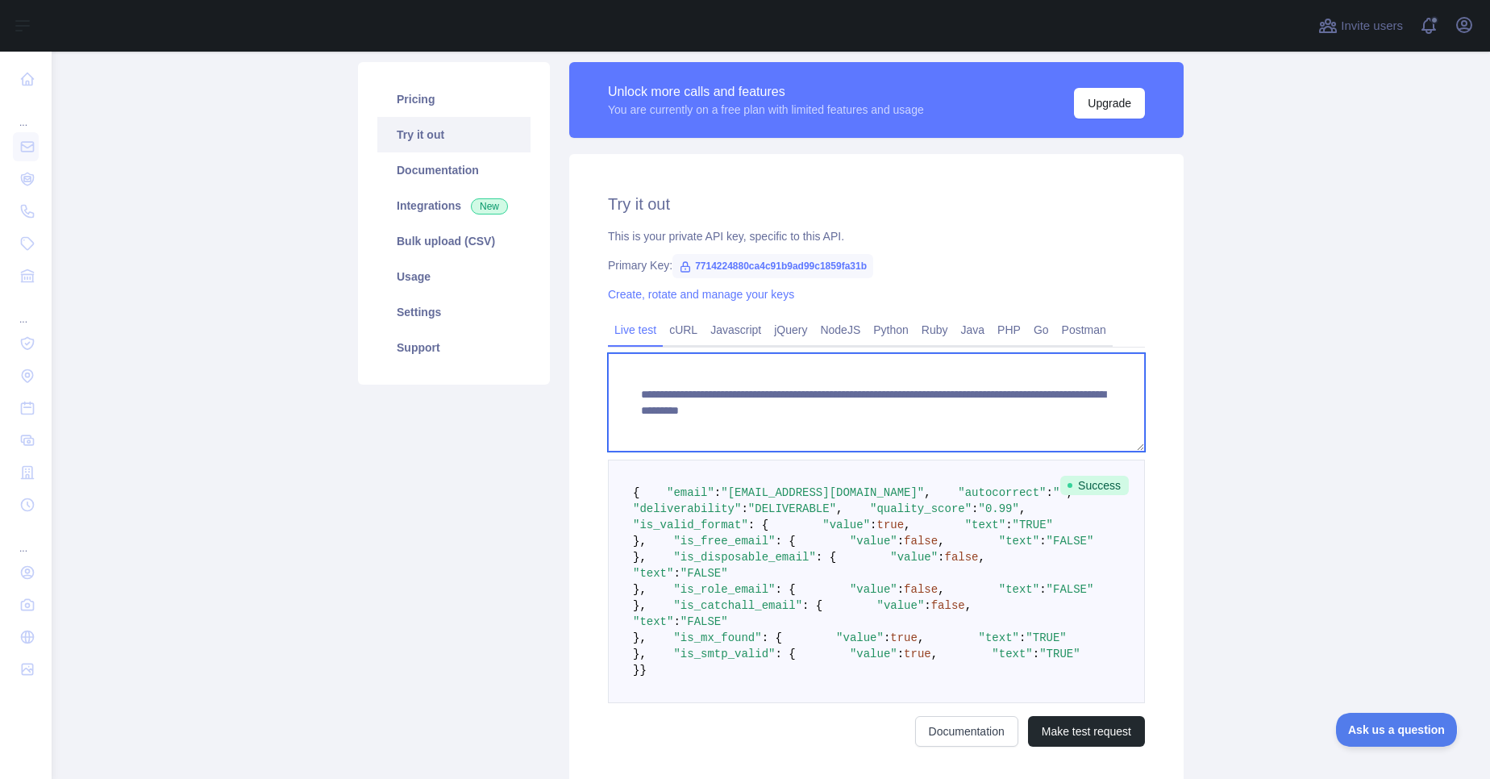
click at [998, 410] on textarea "**********" at bounding box center [876, 402] width 537 height 98
click at [967, 413] on textarea "**********" at bounding box center [876, 402] width 537 height 98
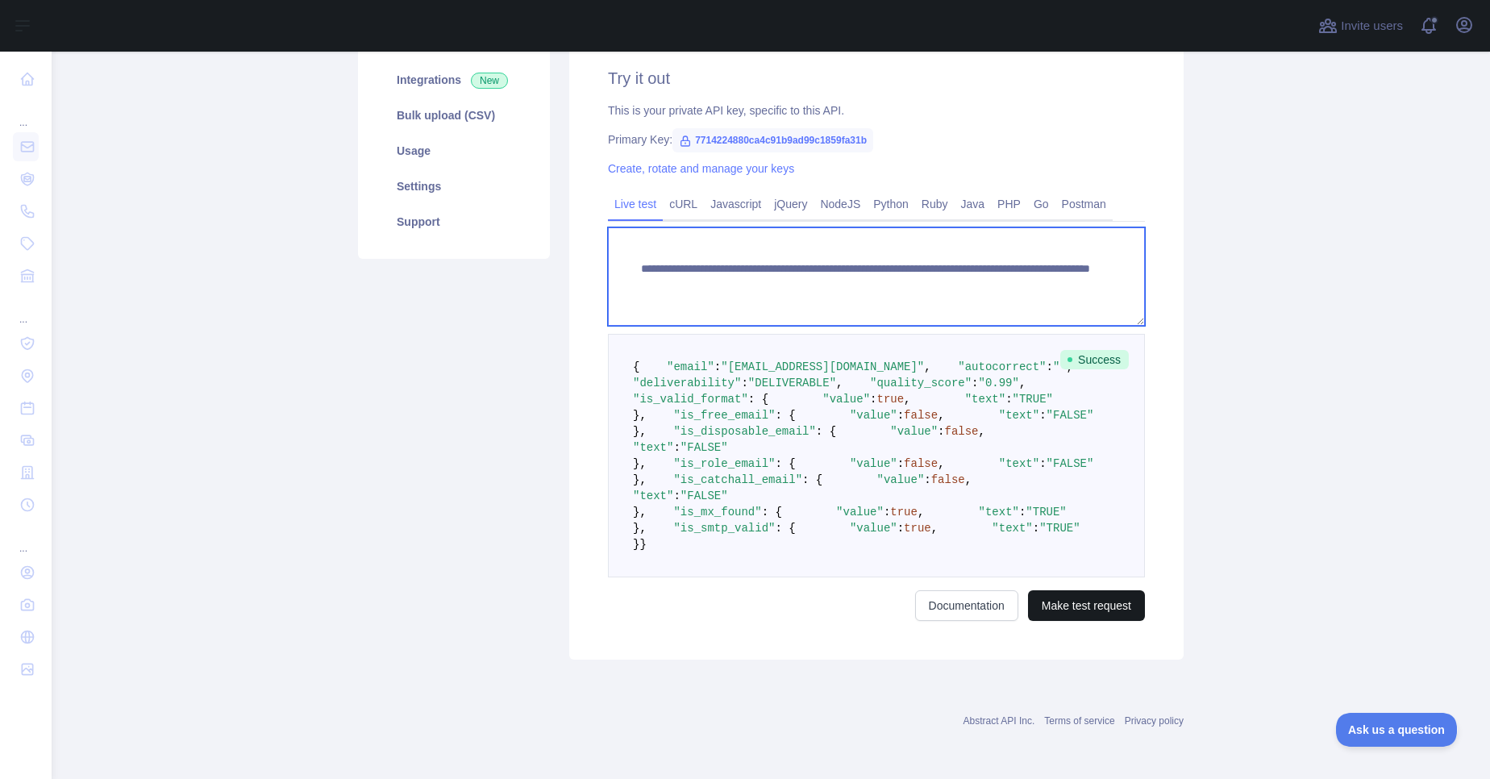
type textarea "**********"
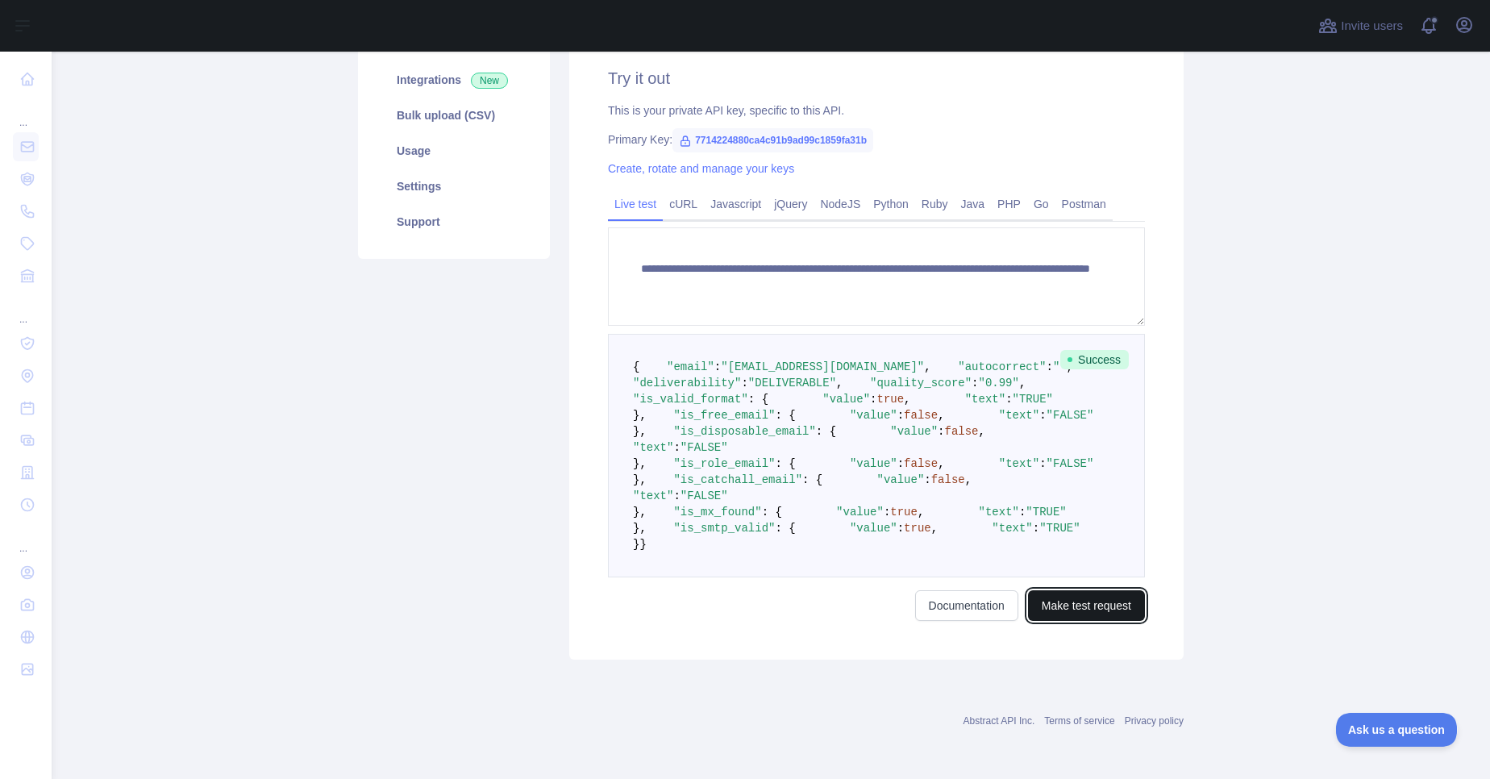
click at [1098, 612] on button "Make test request" at bounding box center [1086, 605] width 117 height 31
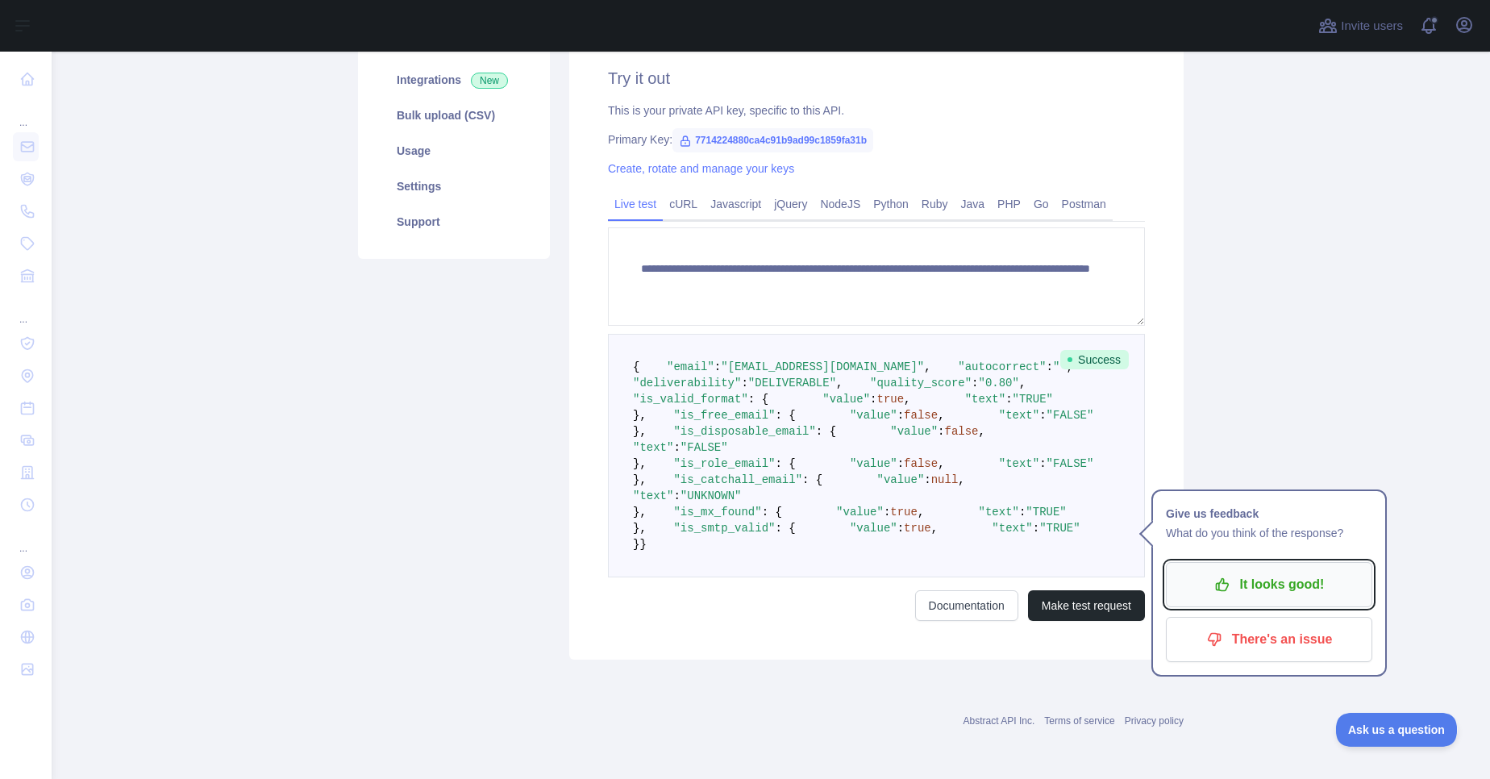
click at [1269, 571] on p "It looks good!" at bounding box center [1269, 584] width 182 height 27
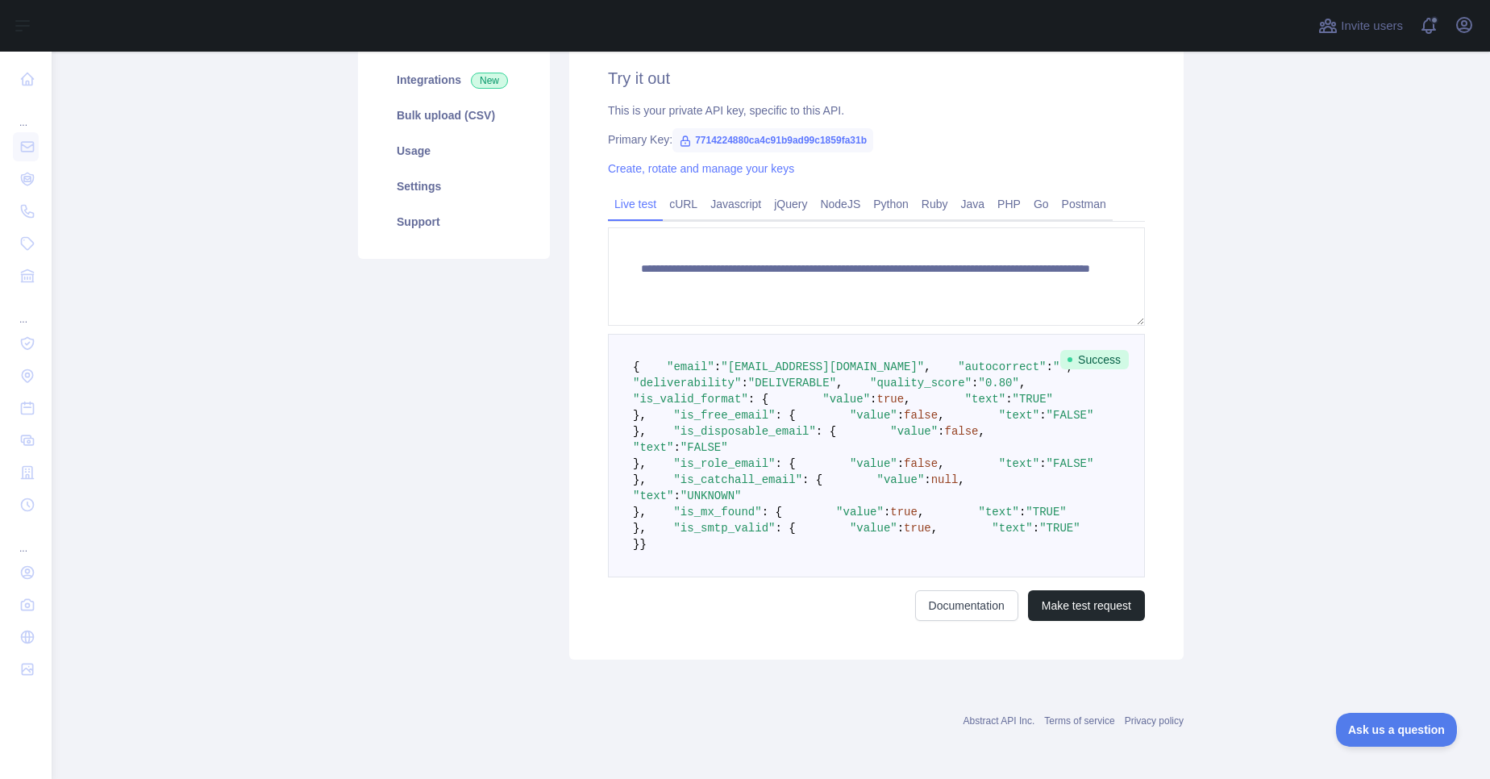
scroll to position [446, 0]
click at [945, 621] on link "Documentation" at bounding box center [966, 605] width 103 height 31
click at [926, 334] on pre "{ "email" : "reshma@svcloudit.com" , "autocorrect" : "" , "deliverability" : "D…" at bounding box center [876, 456] width 537 height 244
click at [1290, 297] on main "**********" at bounding box center [771, 415] width 1439 height 727
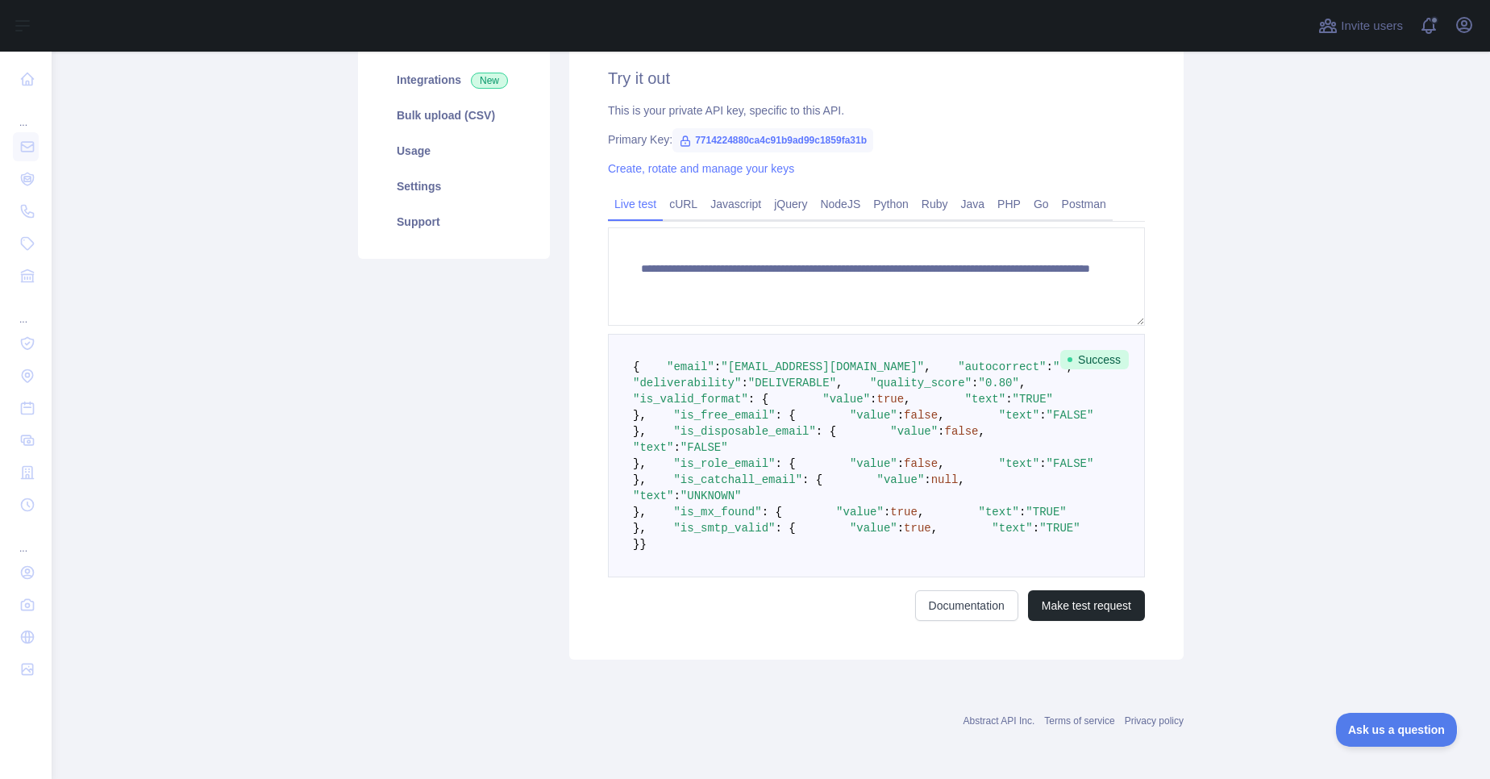
scroll to position [0, 0]
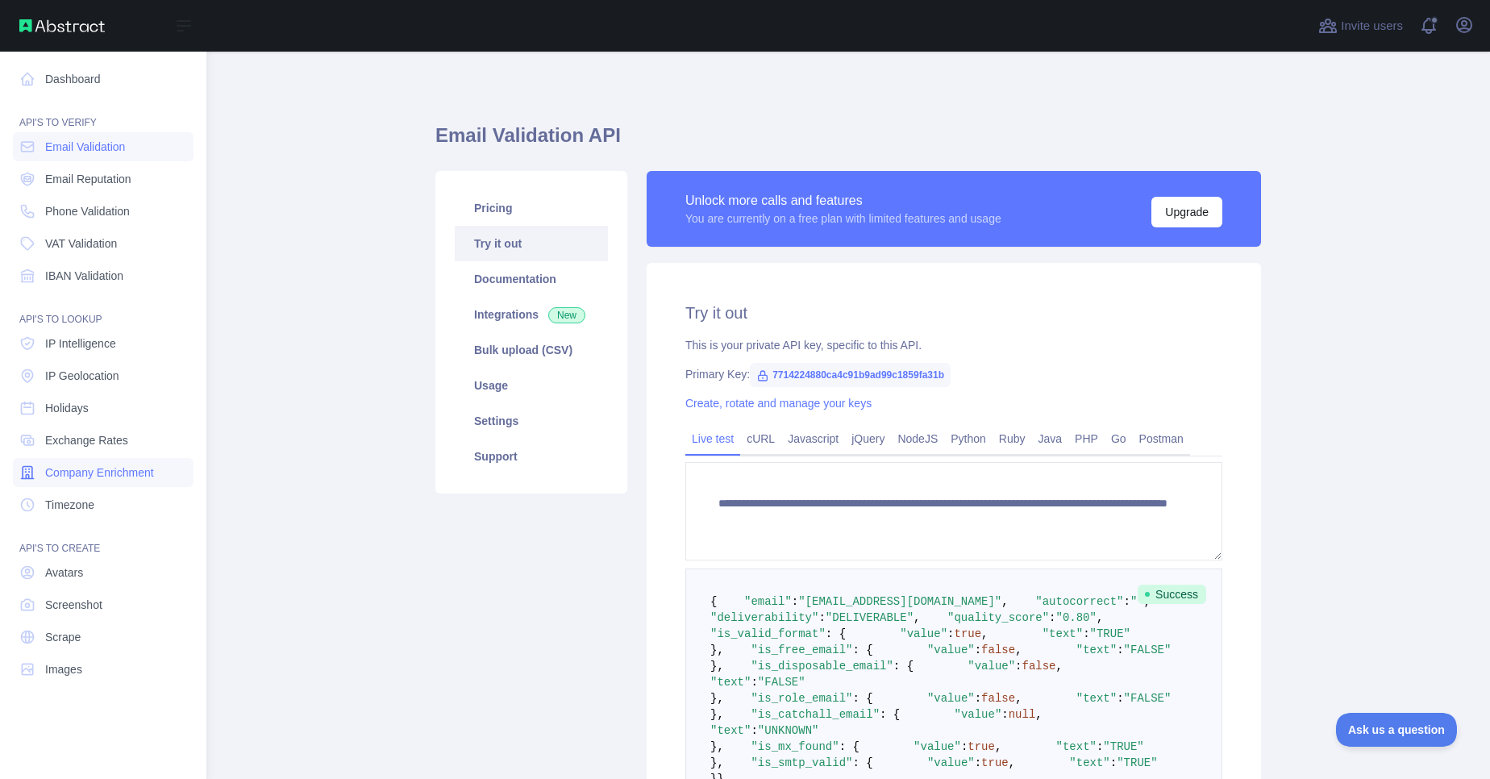
click at [116, 474] on span "Company Enrichment" at bounding box center [99, 473] width 109 height 16
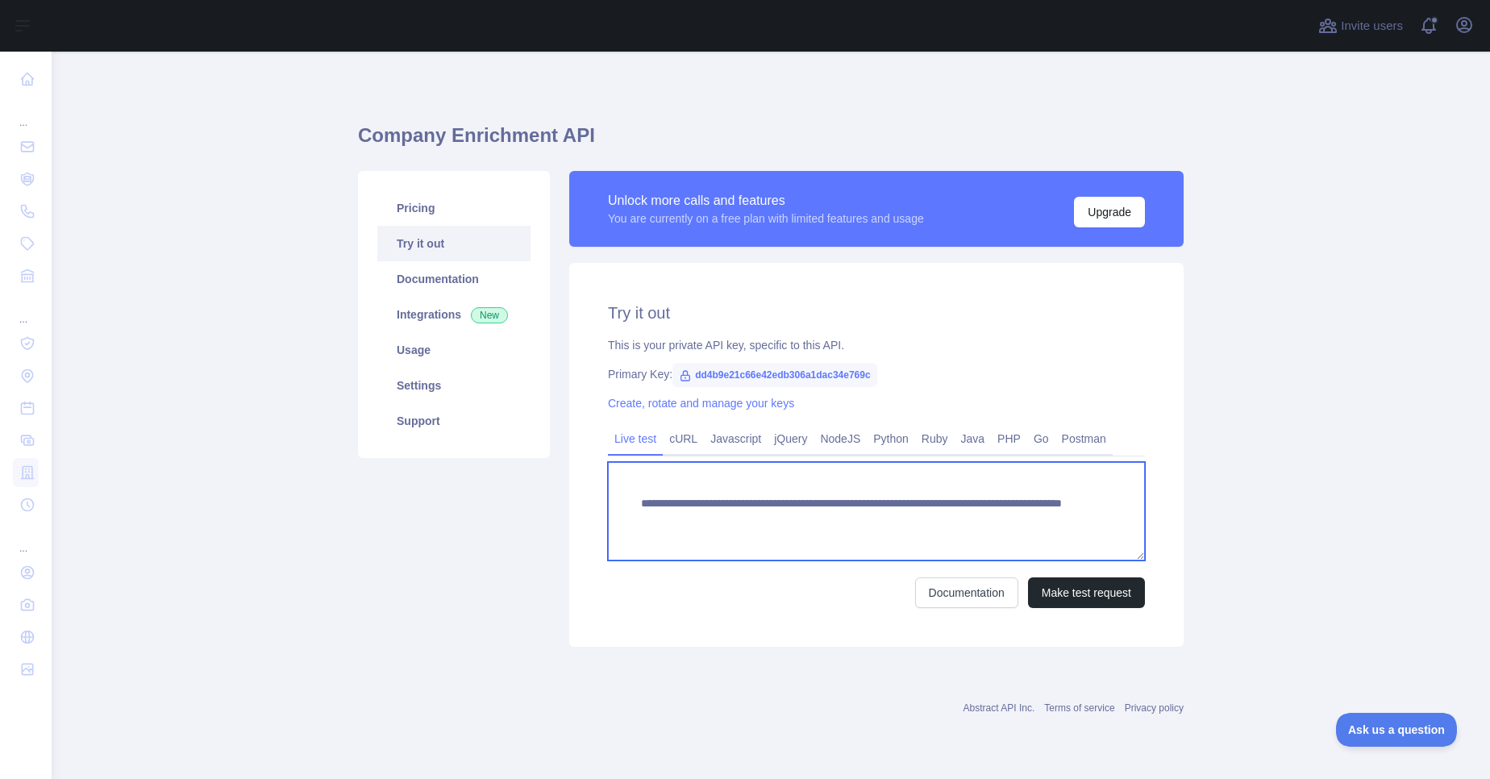
click at [957, 525] on textarea "**********" at bounding box center [876, 511] width 537 height 98
type textarea "**********"
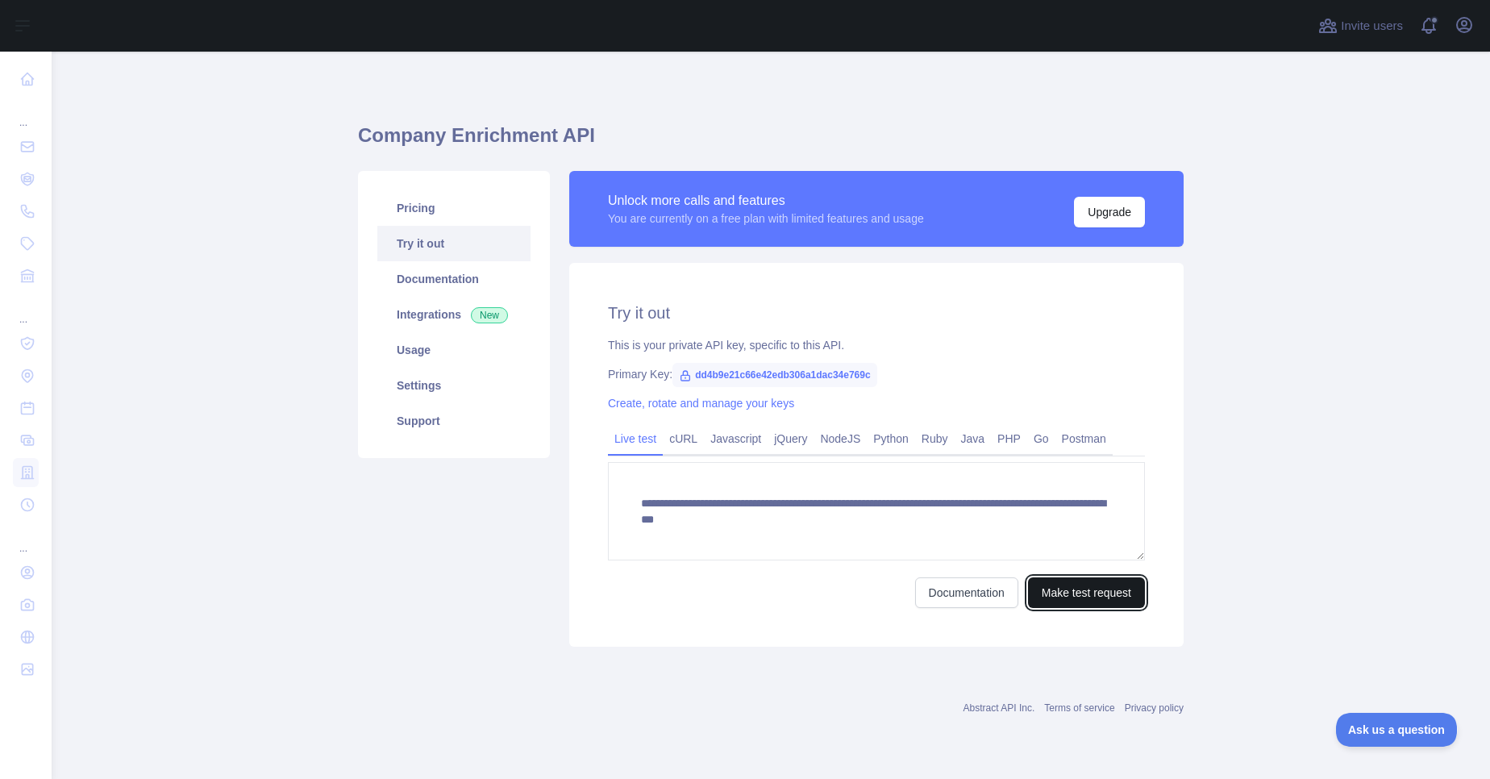
click at [1081, 589] on button "Make test request" at bounding box center [1086, 592] width 117 height 31
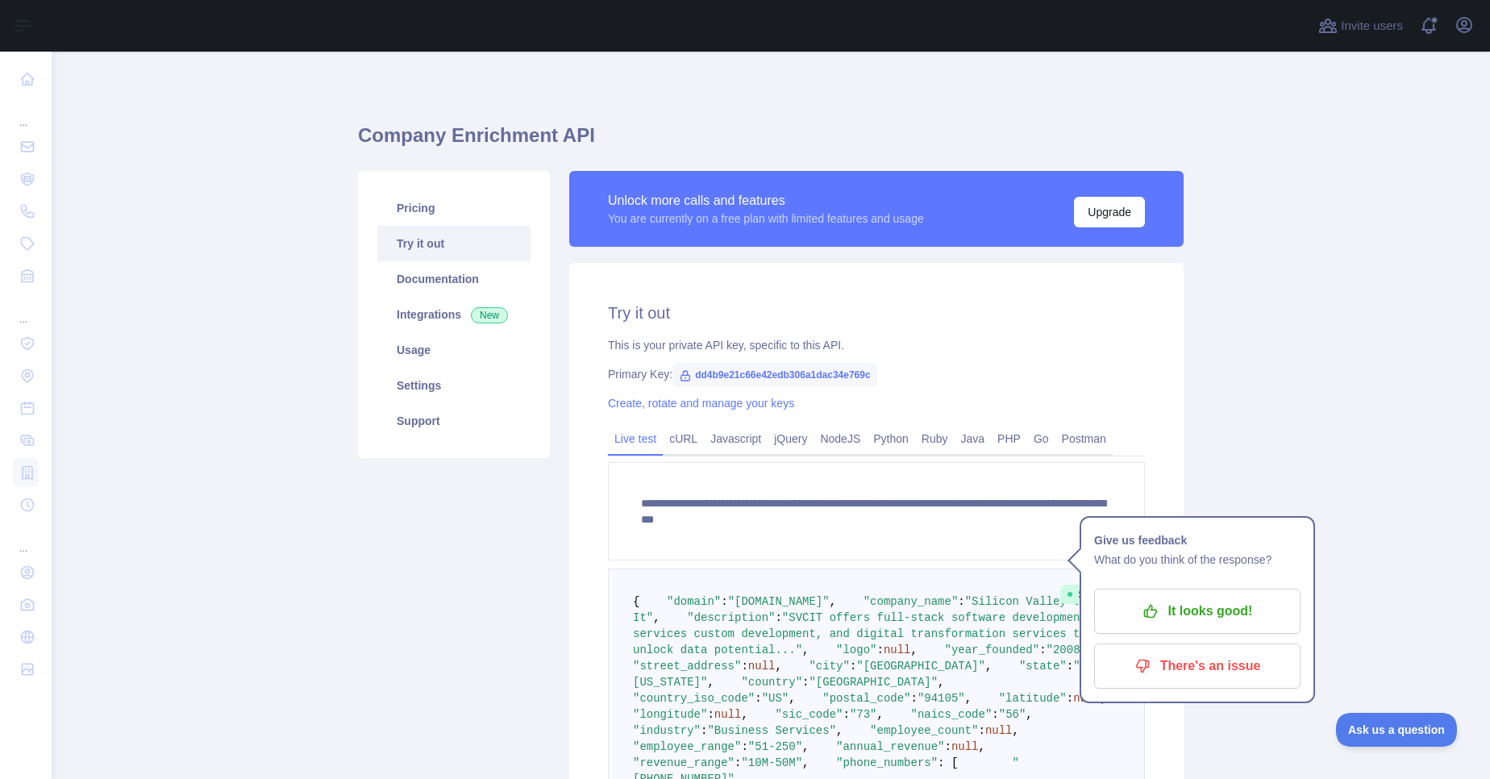
click at [1230, 360] on main "**********" at bounding box center [771, 415] width 1439 height 727
click at [1211, 598] on p "It looks good!" at bounding box center [1197, 611] width 182 height 27
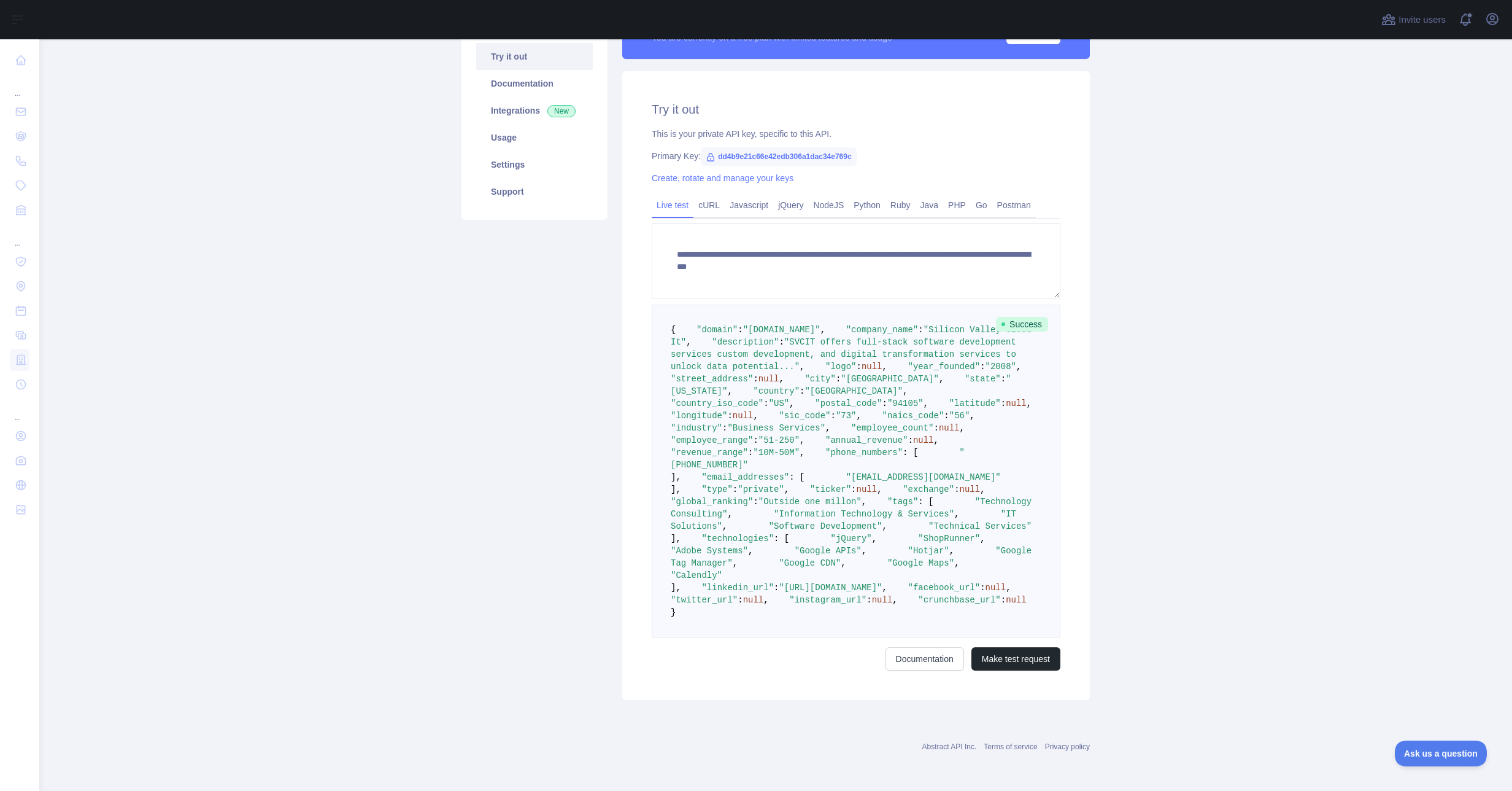
scroll to position [385, 0]
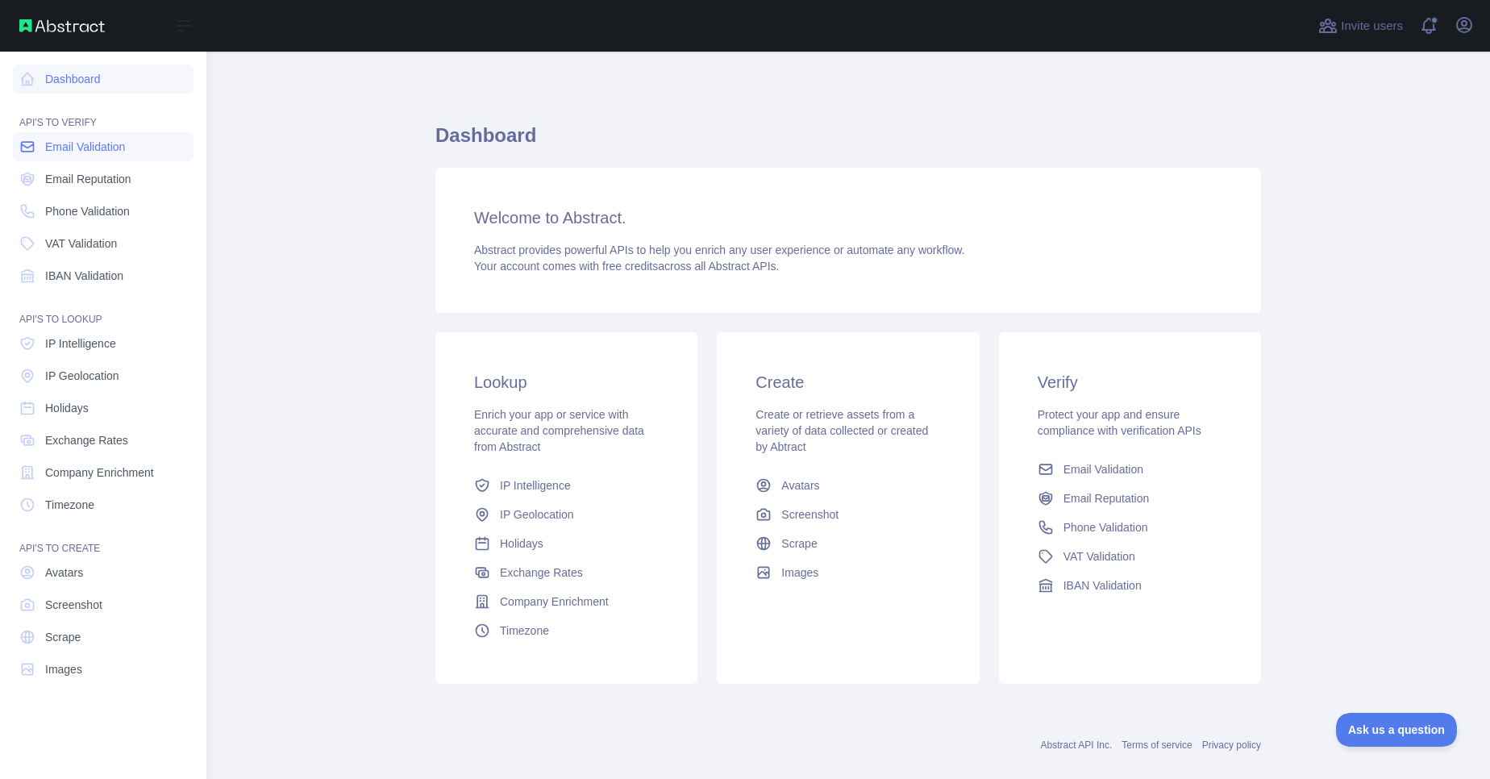
click at [90, 148] on span "Email Validation" at bounding box center [85, 147] width 80 height 16
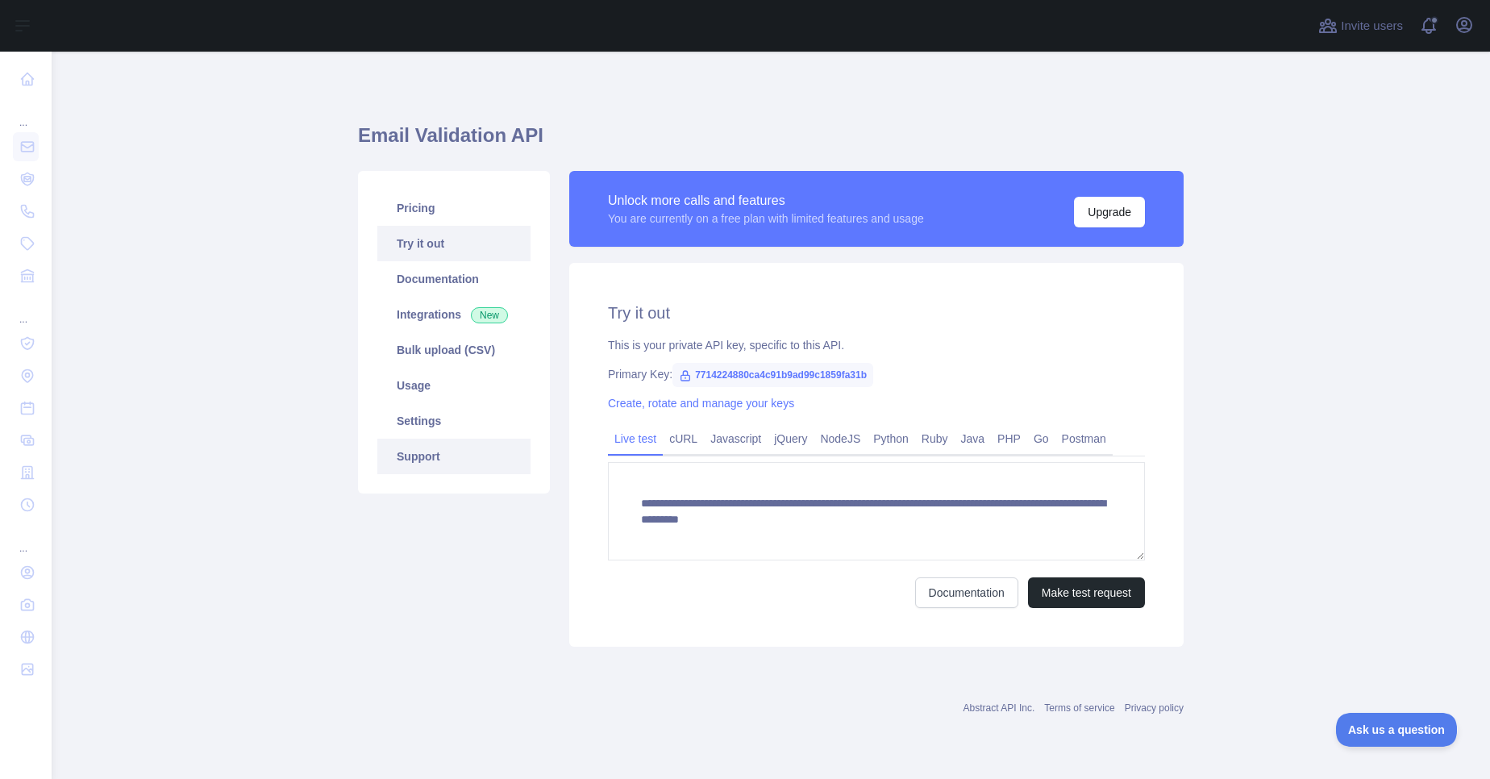
click at [457, 459] on link "Support" at bounding box center [453, 456] width 153 height 35
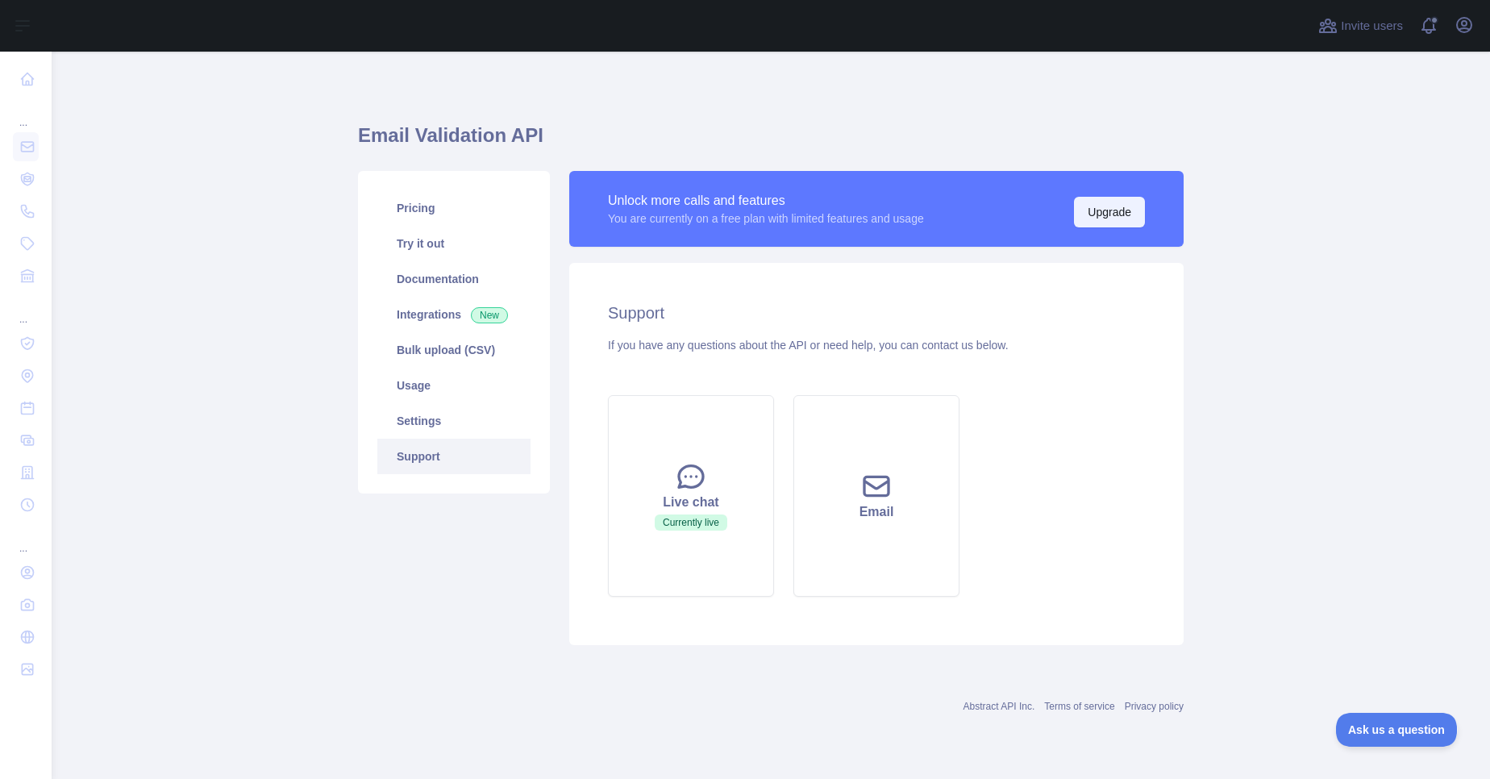
click at [1104, 216] on button "Upgrade" at bounding box center [1109, 212] width 71 height 31
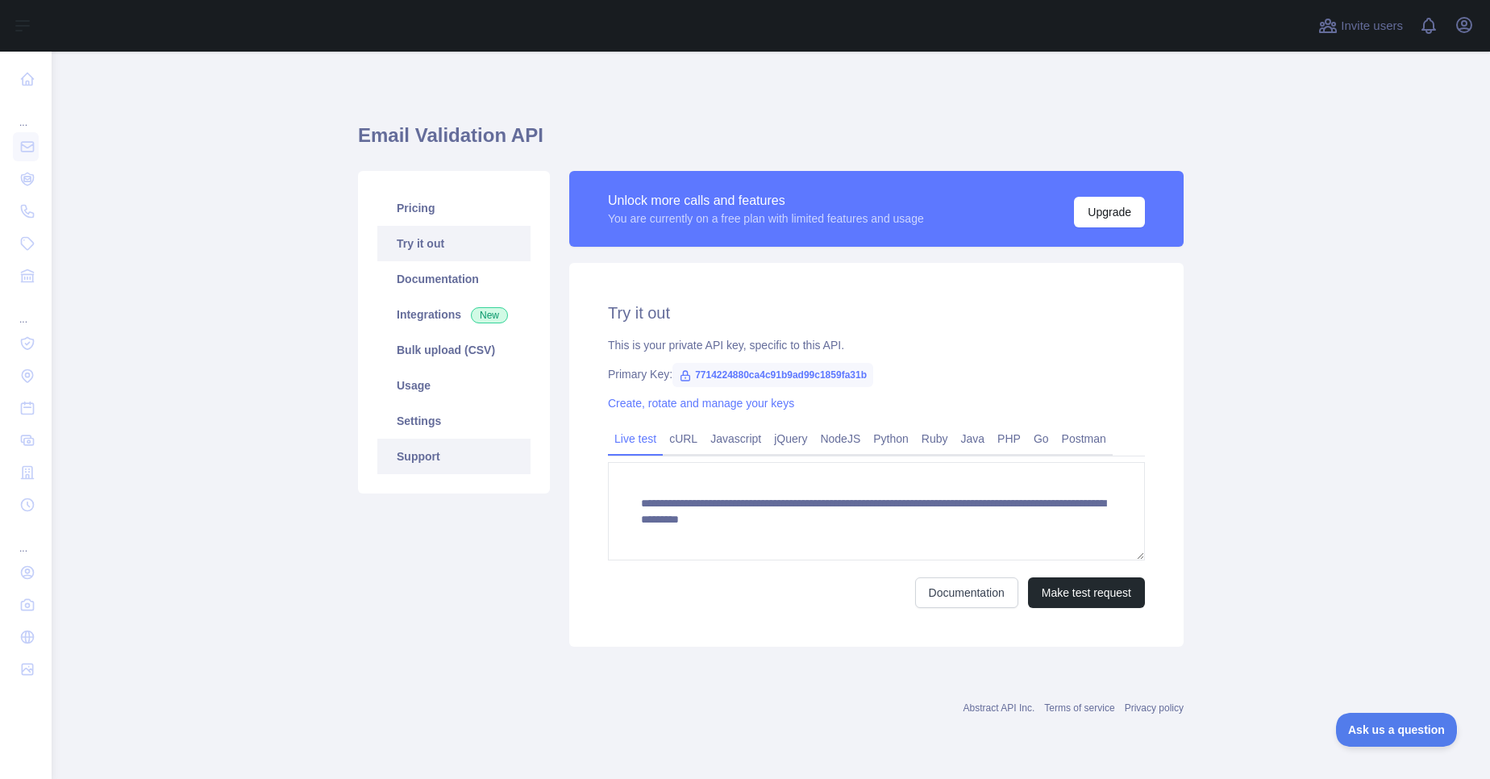
click at [432, 453] on link "Support" at bounding box center [453, 456] width 153 height 35
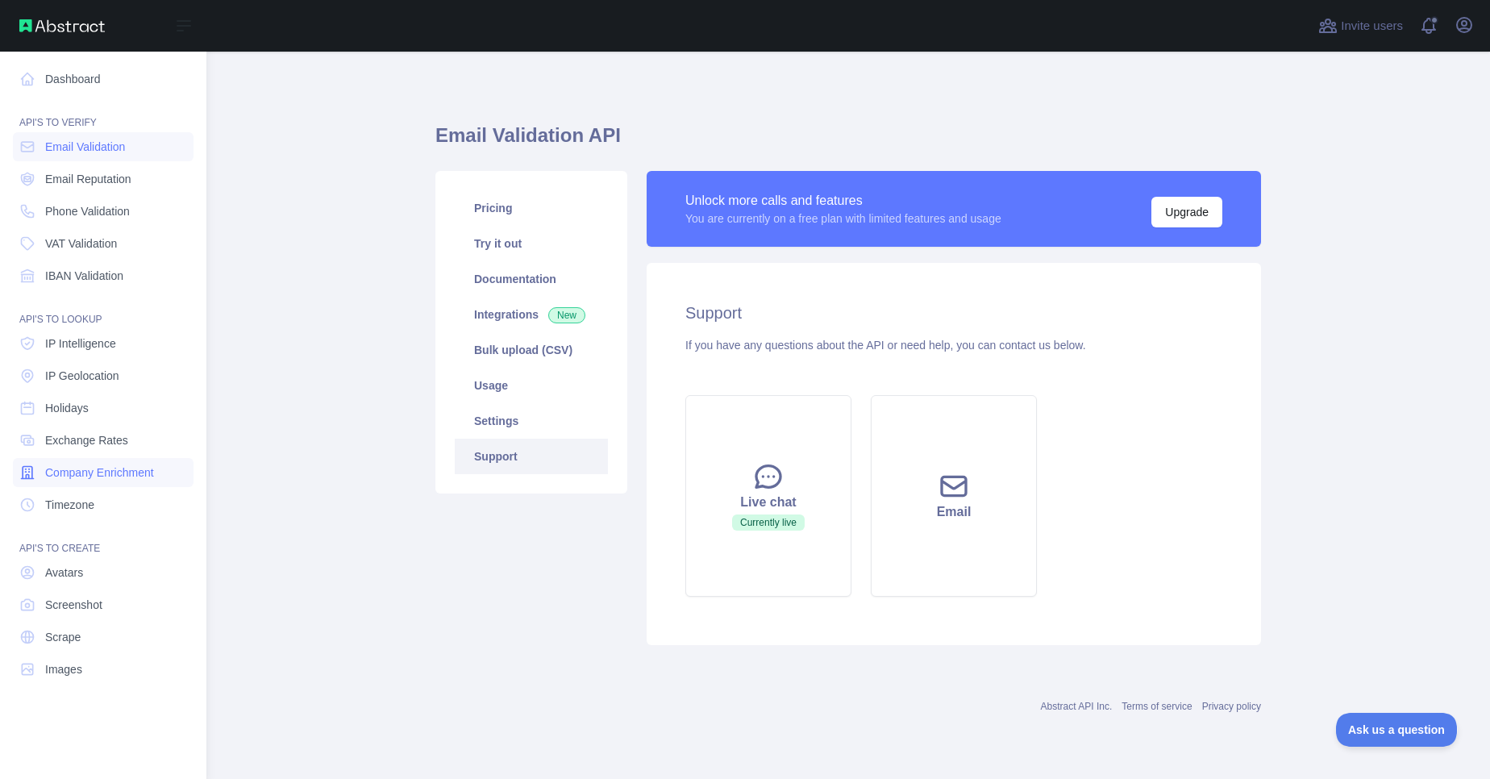
click at [67, 472] on span "Company Enrichment" at bounding box center [99, 473] width 109 height 16
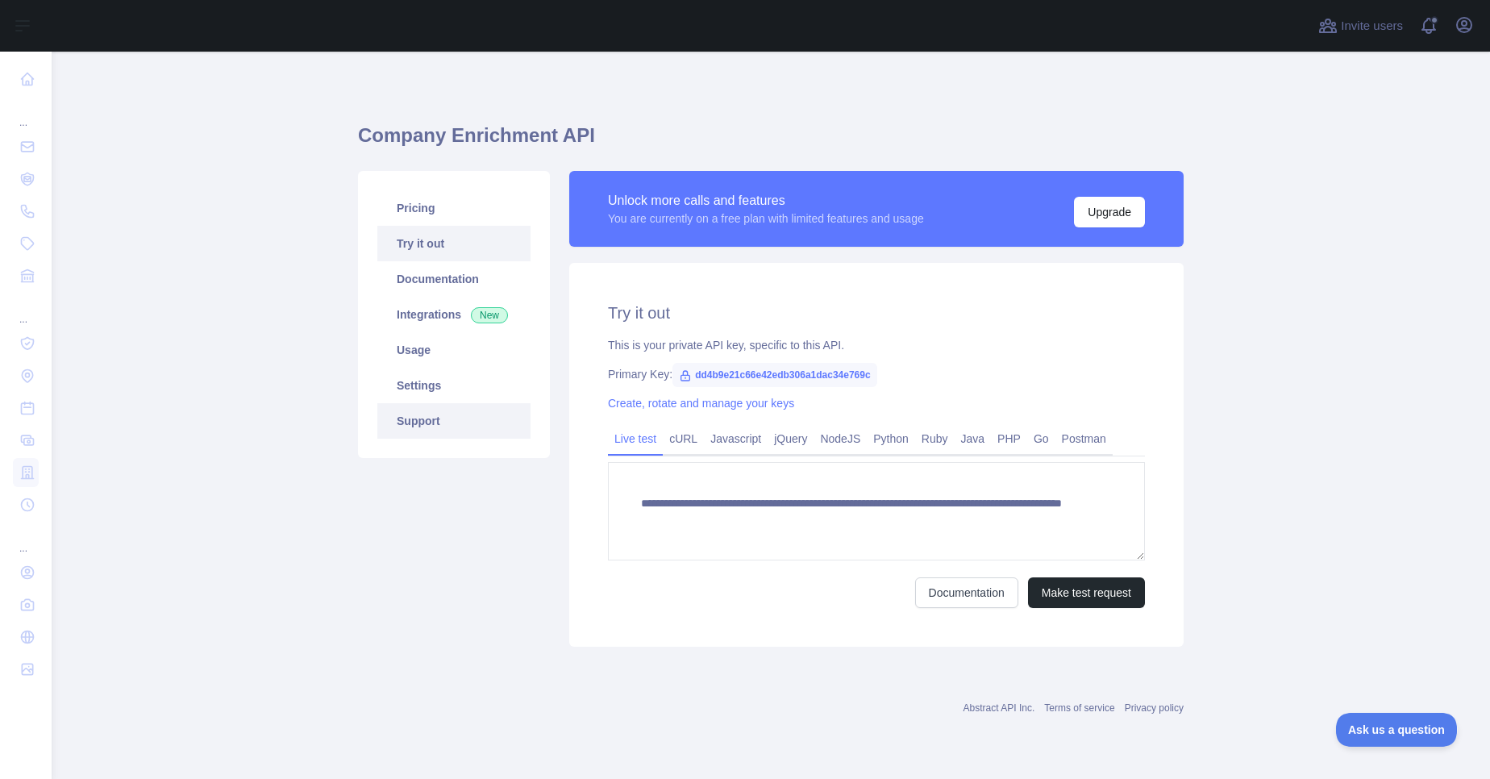
click at [468, 423] on link "Support" at bounding box center [453, 420] width 153 height 35
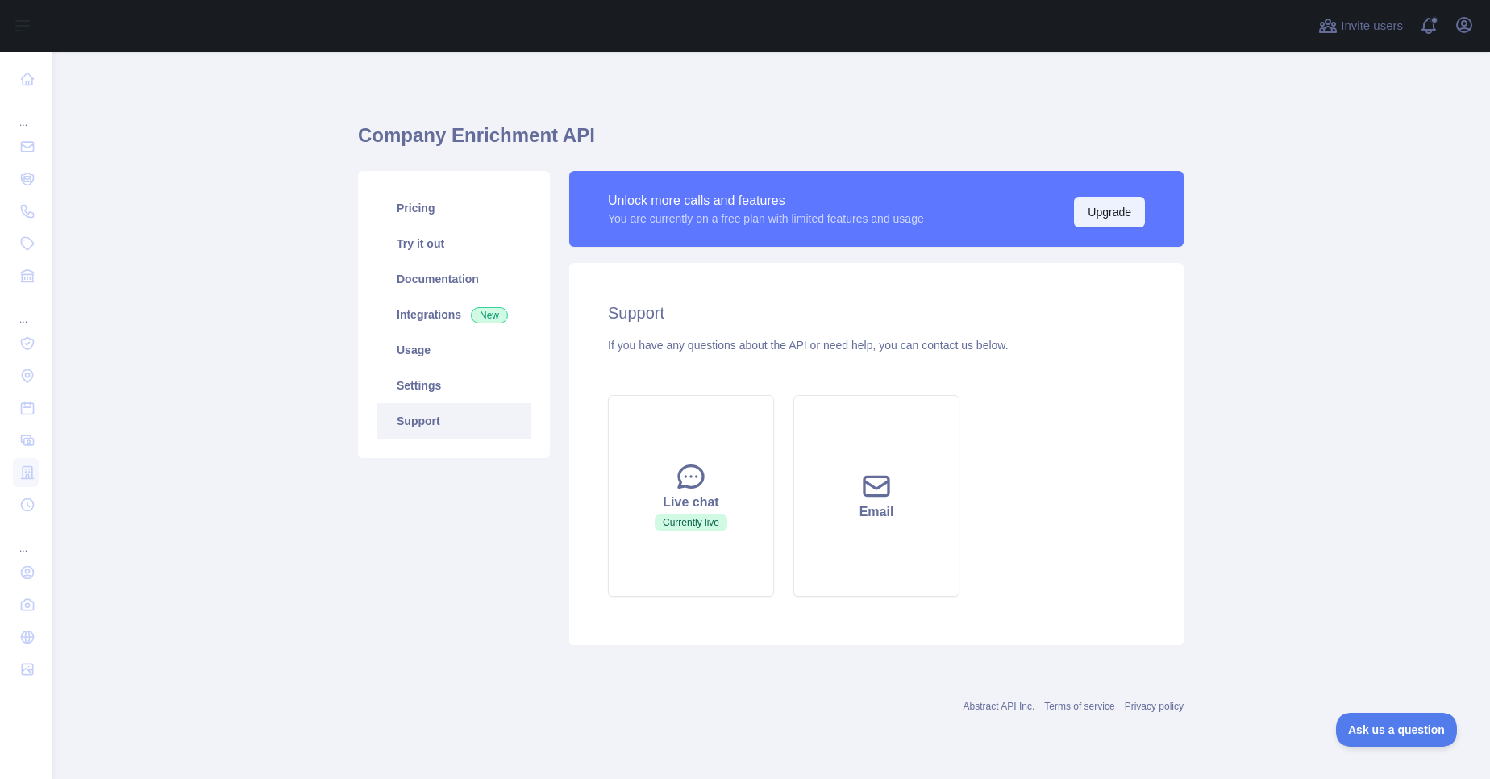
click at [1102, 215] on button "Upgrade" at bounding box center [1109, 212] width 71 height 31
